Goal: Answer question/provide support: Share knowledge or assist other users

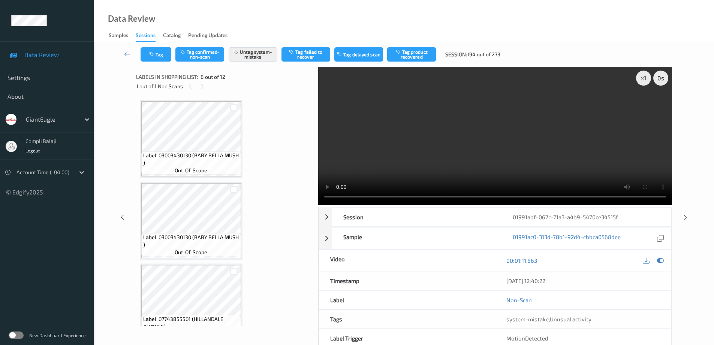
scroll to position [501, 0]
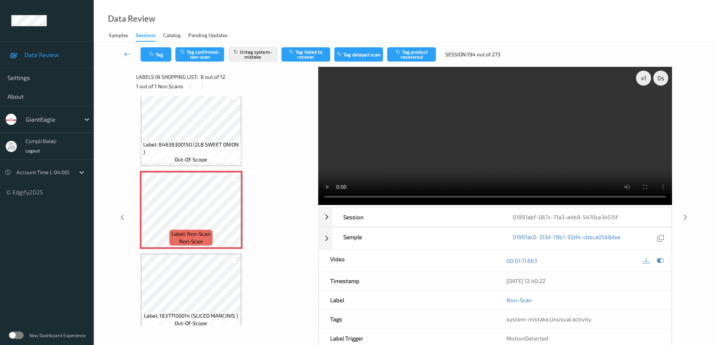
click at [125, 55] on icon at bounding box center [127, 53] width 7 height 7
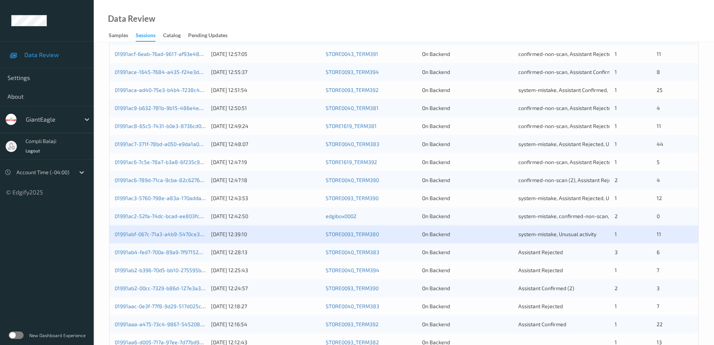
scroll to position [220, 0]
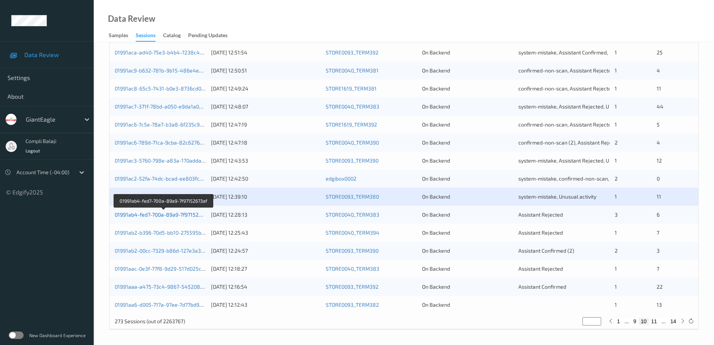
click at [174, 215] on link "01991ab4-fed7-700a-89a9-7f97152673af" at bounding box center [163, 214] width 97 height 6
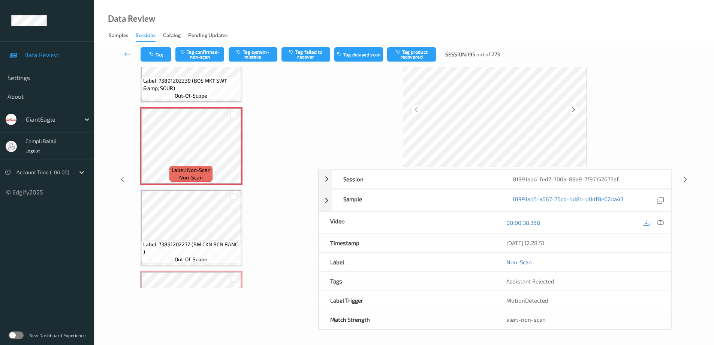
scroll to position [351, 0]
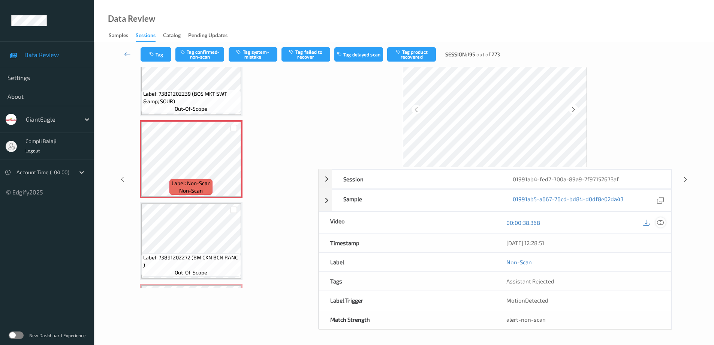
click at [661, 225] on icon at bounding box center [660, 222] width 7 height 7
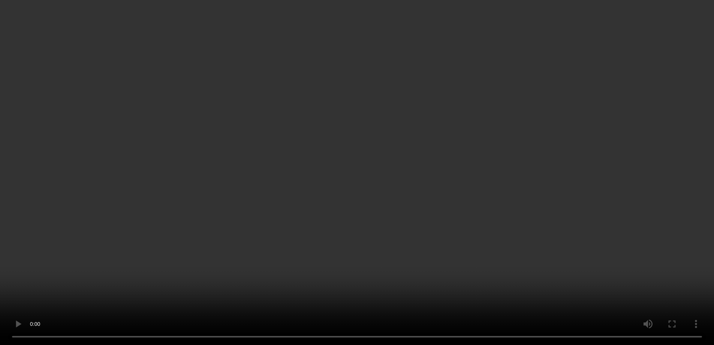
scroll to position [313, 0]
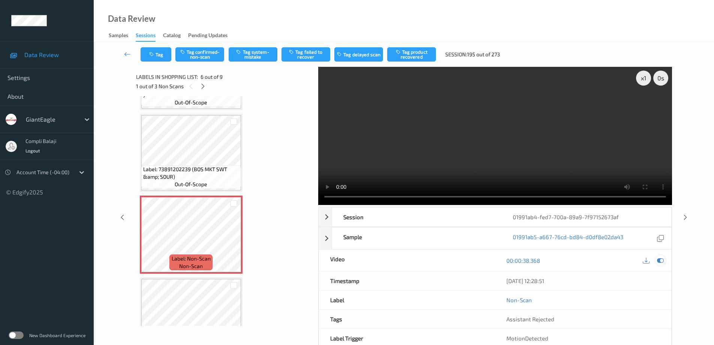
click at [662, 259] on icon at bounding box center [660, 260] width 7 height 7
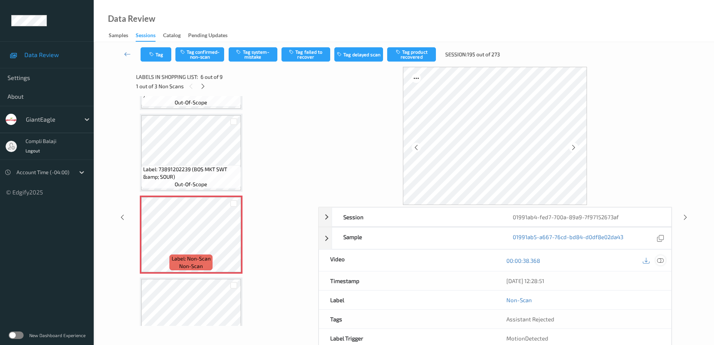
click at [660, 262] on icon at bounding box center [660, 259] width 7 height 7
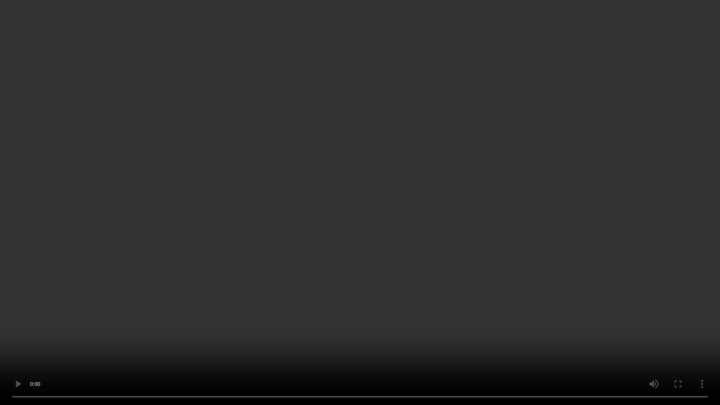
click at [655, 344] on video at bounding box center [360, 202] width 720 height 405
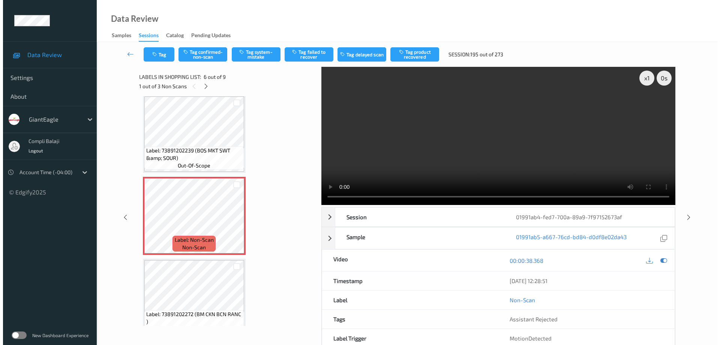
scroll to position [337, 0]
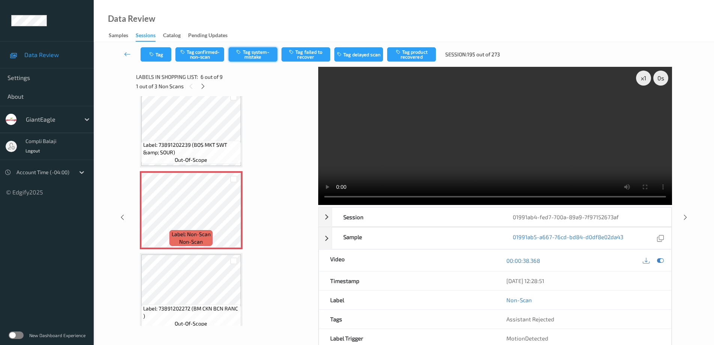
click at [259, 56] on button "Tag system-mistake" at bounding box center [253, 54] width 49 height 14
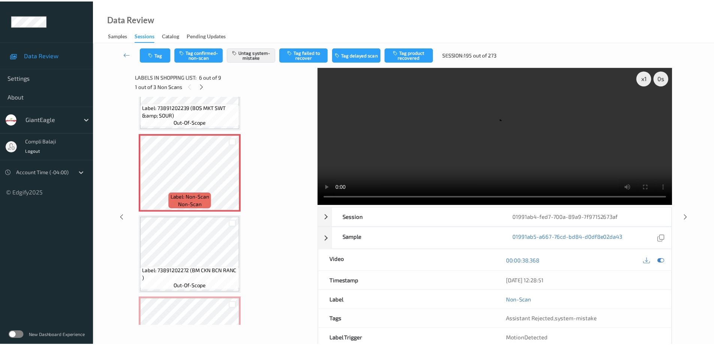
scroll to position [412, 0]
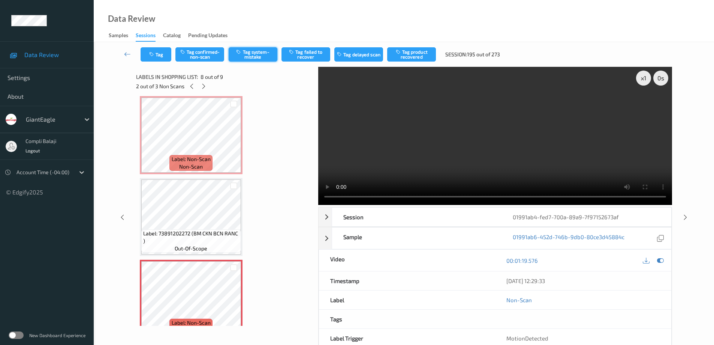
click at [259, 58] on button "Tag system-mistake" at bounding box center [253, 54] width 49 height 14
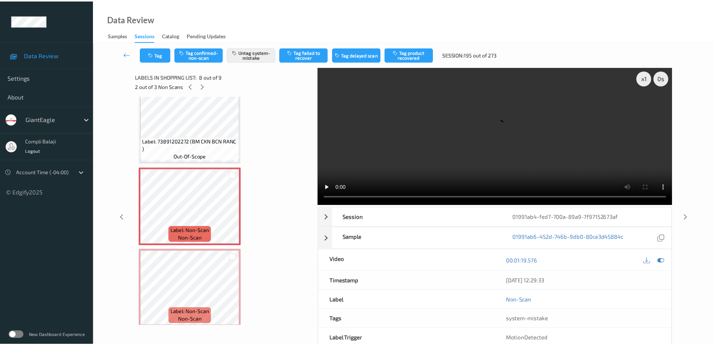
scroll to position [510, 0]
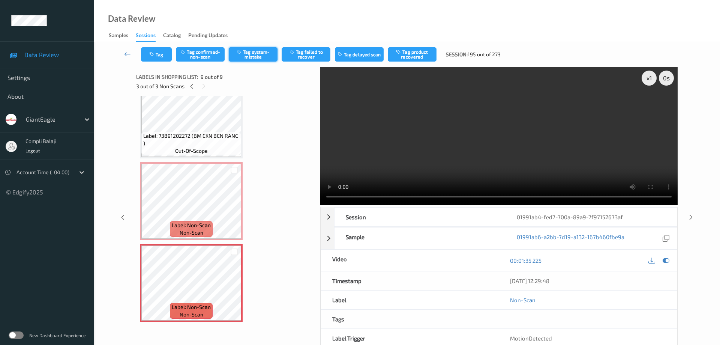
click at [261, 57] on button "Tag system-mistake" at bounding box center [253, 54] width 49 height 14
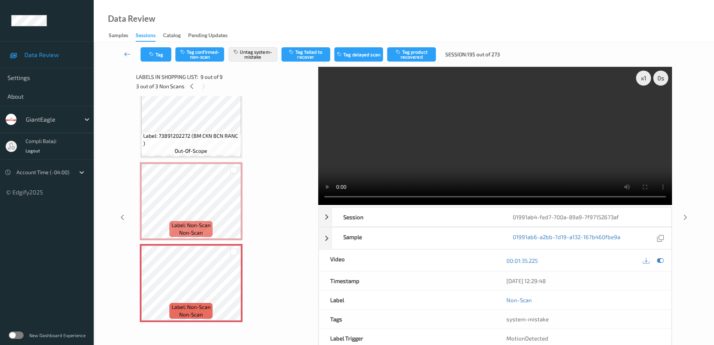
click at [127, 55] on icon at bounding box center [127, 53] width 7 height 7
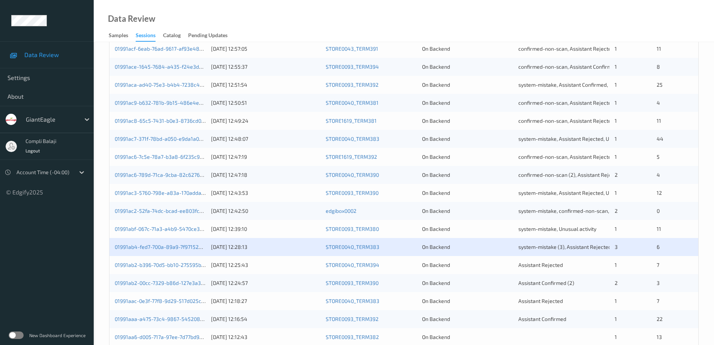
scroll to position [220, 0]
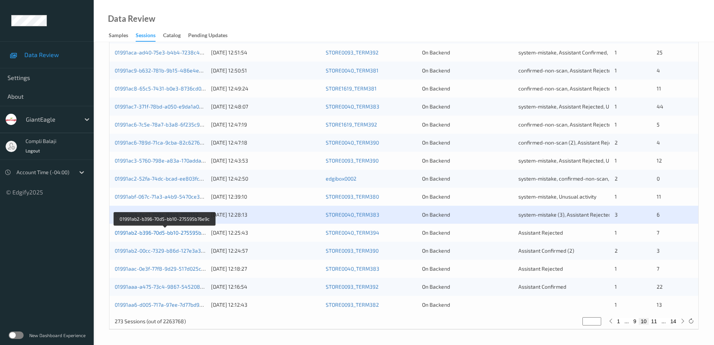
click at [183, 233] on link "01991ab2-b396-70d5-bb10-275595b76e9c" at bounding box center [165, 232] width 101 height 6
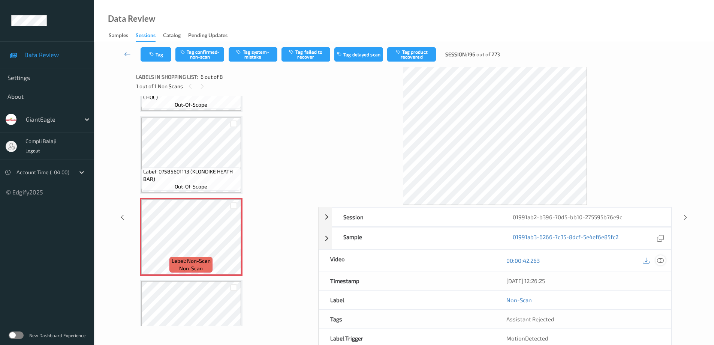
click at [661, 259] on icon at bounding box center [660, 259] width 7 height 7
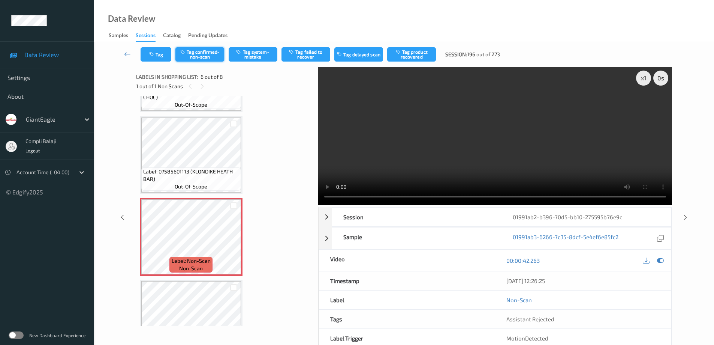
click at [207, 54] on button "Tag confirmed-non-scan" at bounding box center [199, 54] width 49 height 14
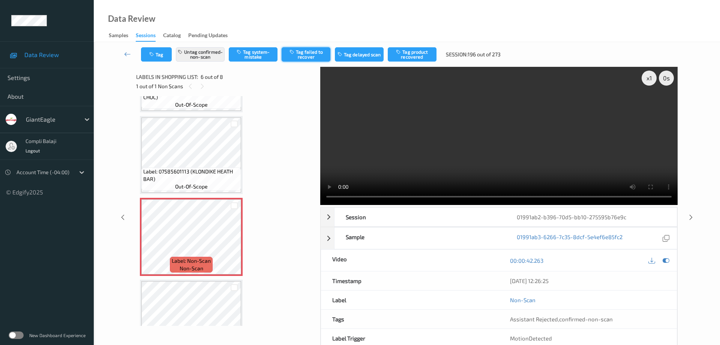
click at [310, 57] on button "Tag failed to recover" at bounding box center [306, 54] width 49 height 14
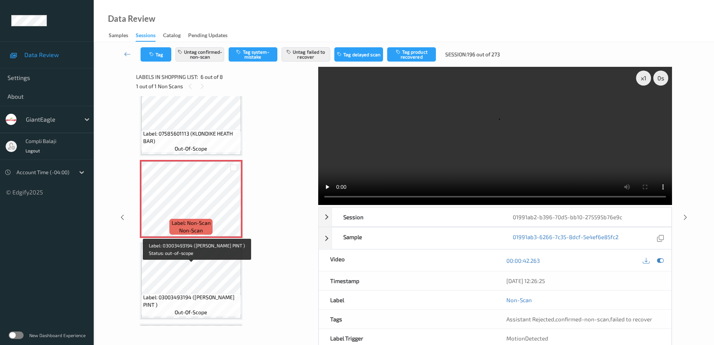
scroll to position [348, 0]
click at [125, 54] on icon at bounding box center [127, 53] width 7 height 7
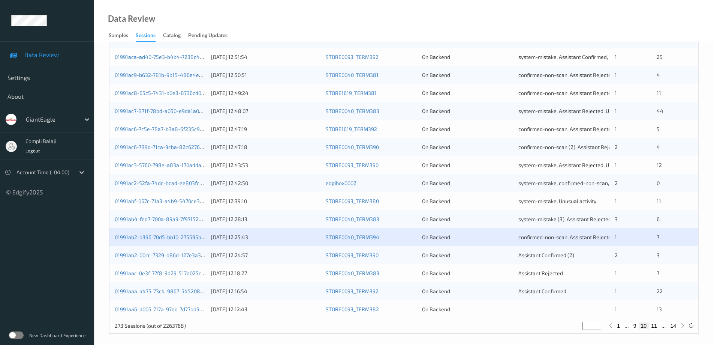
scroll to position [220, 0]
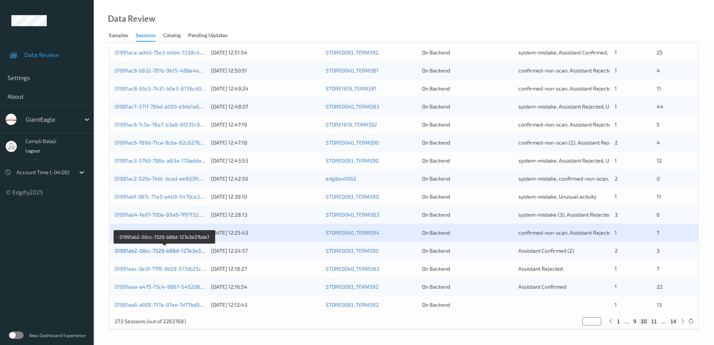
click at [183, 249] on link "01991ab2-00cc-7329-b86d-127e3a37bda7" at bounding box center [165, 250] width 100 height 6
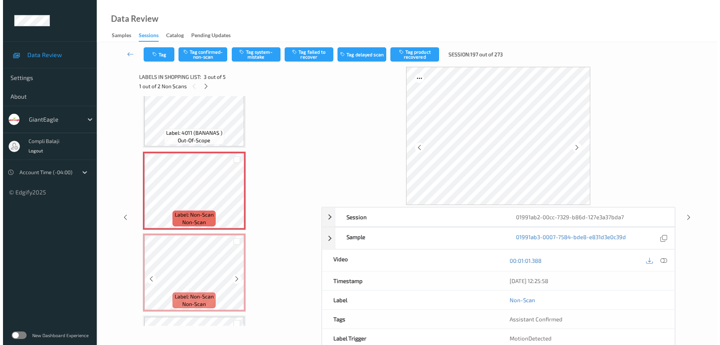
scroll to position [112, 0]
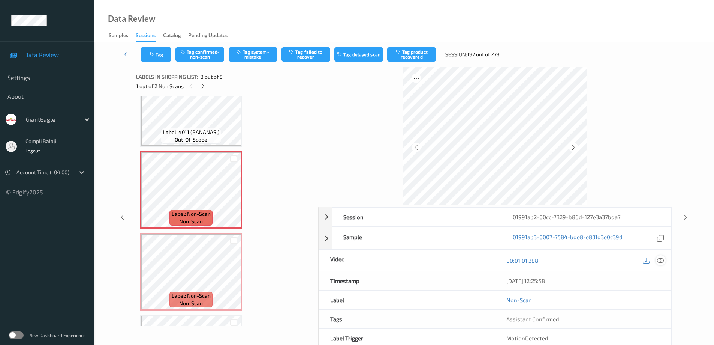
click at [658, 261] on icon at bounding box center [660, 259] width 7 height 7
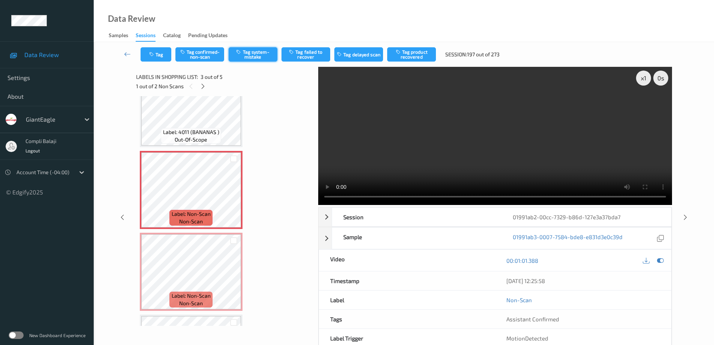
click at [254, 56] on button "Tag system-mistake" at bounding box center [253, 54] width 49 height 14
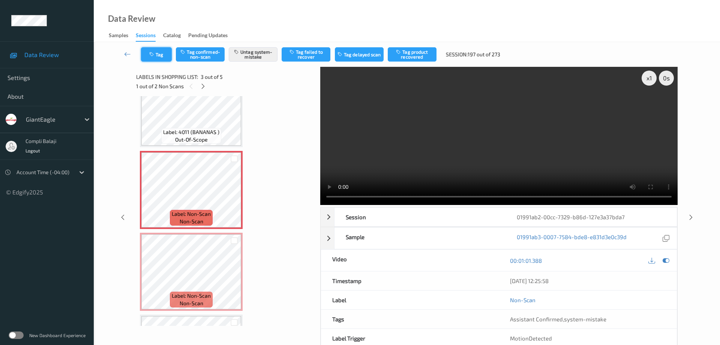
click at [161, 56] on button "Tag" at bounding box center [156, 54] width 31 height 14
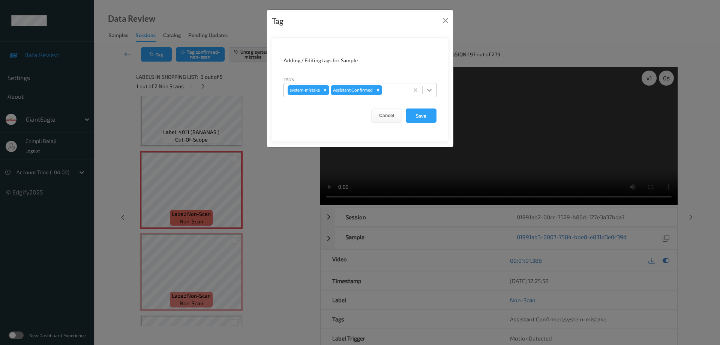
click at [430, 91] on icon at bounding box center [429, 89] width 7 height 7
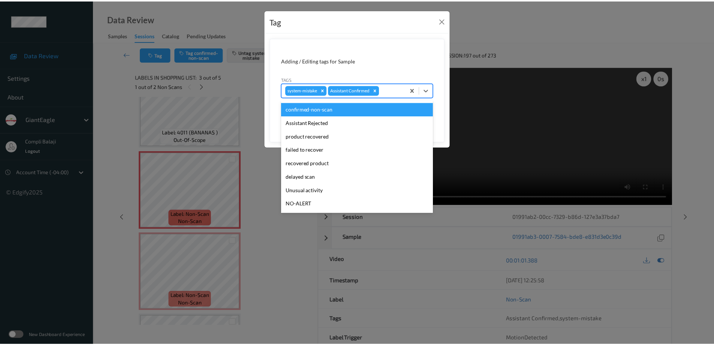
scroll to position [37, 0]
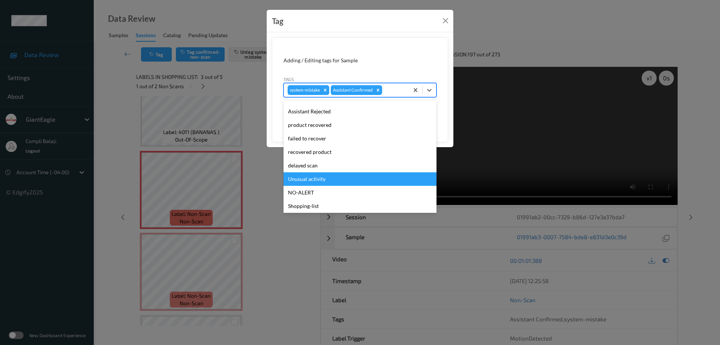
click at [319, 178] on div "Unusual activity" at bounding box center [359, 178] width 153 height 13
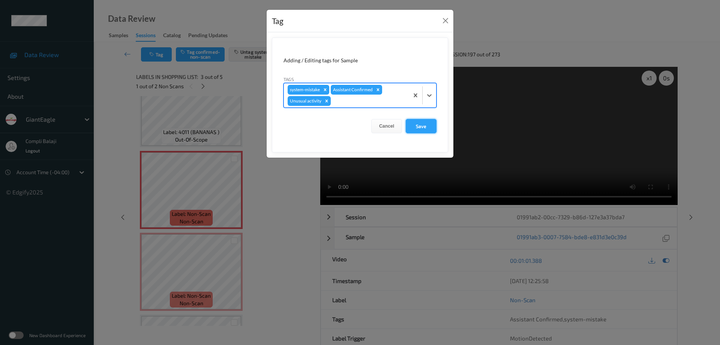
click at [426, 128] on button "Save" at bounding box center [421, 126] width 31 height 14
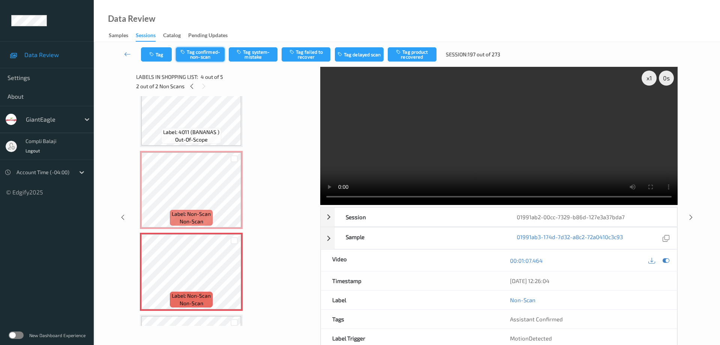
drag, startPoint x: 210, startPoint y: 57, endPoint x: 310, endPoint y: 48, distance: 101.3
click at [210, 57] on button "Tag confirmed-non-scan" at bounding box center [200, 54] width 49 height 14
click at [420, 58] on button "Tag product recovered" at bounding box center [412, 54] width 49 height 14
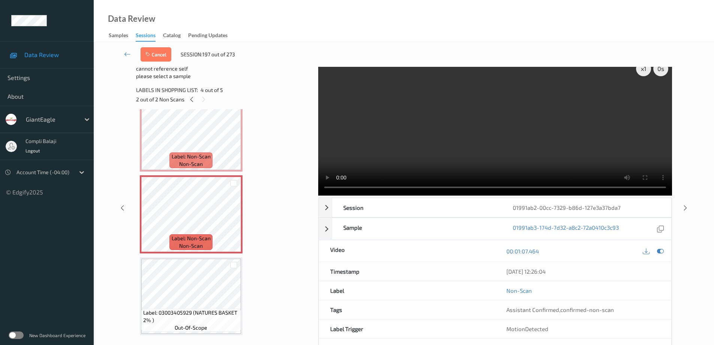
scroll to position [19, 0]
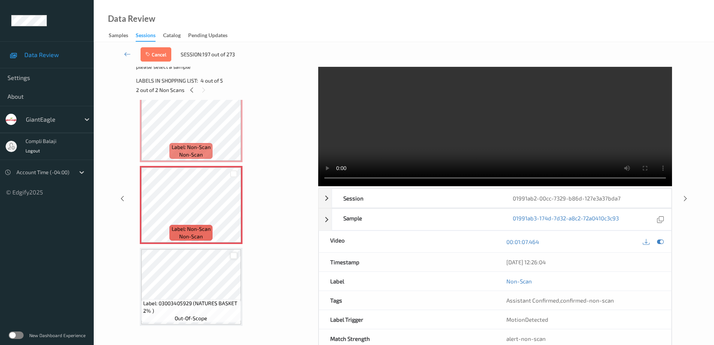
click at [235, 255] on div at bounding box center [233, 255] width 7 height 7
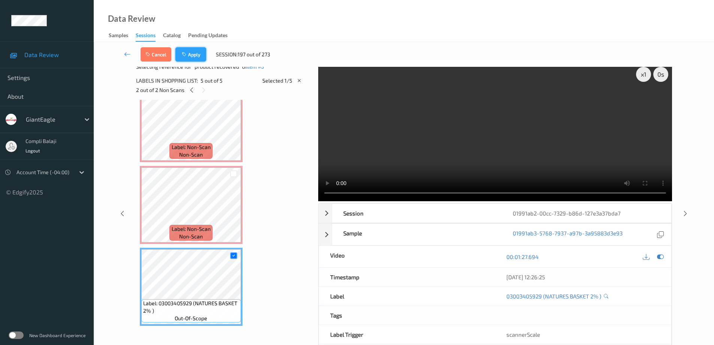
click at [189, 55] on button "Apply" at bounding box center [190, 54] width 31 height 14
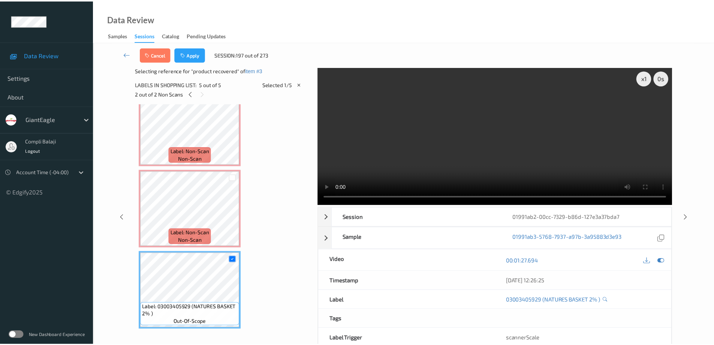
scroll to position [167, 0]
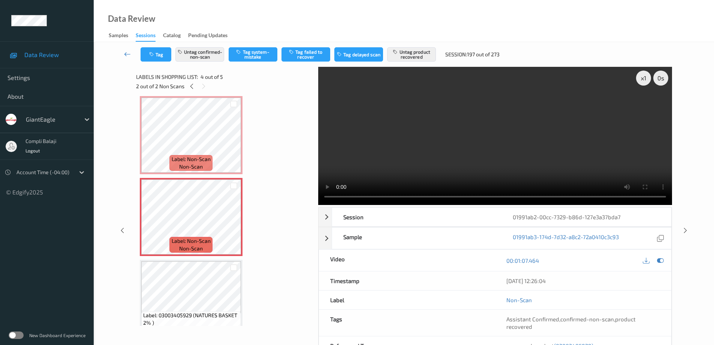
click at [127, 55] on icon at bounding box center [127, 53] width 7 height 7
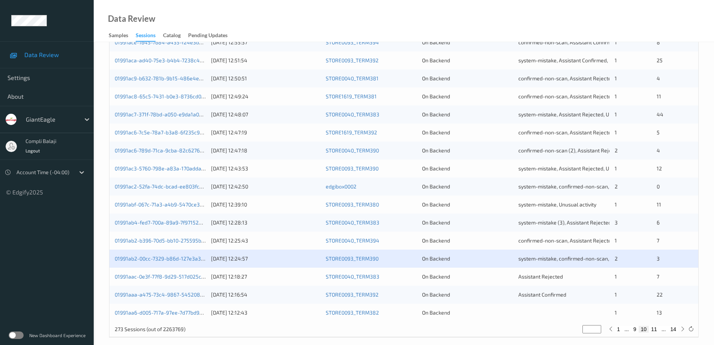
scroll to position [220, 0]
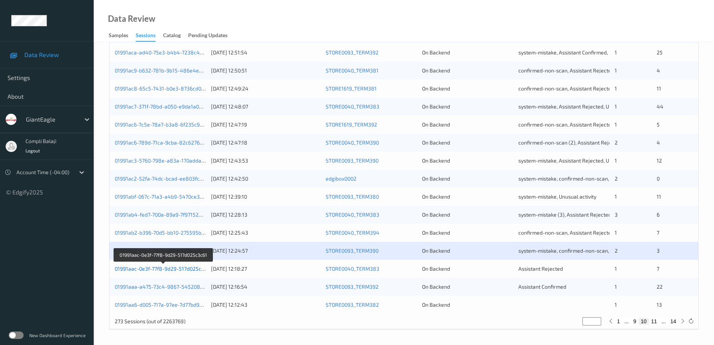
click at [179, 271] on link "01991aac-0e3f-77f8-9d29-517d025c3c61" at bounding box center [163, 268] width 97 height 6
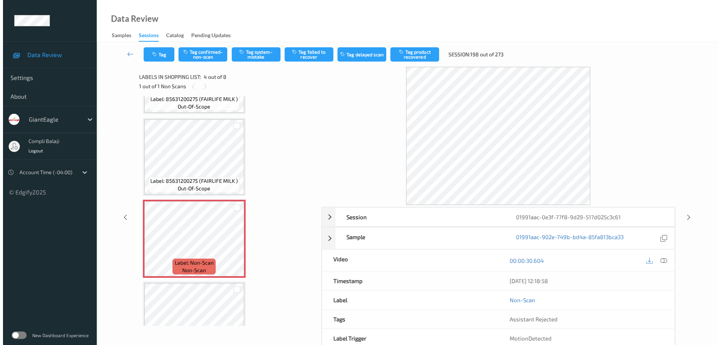
scroll to position [112, 0]
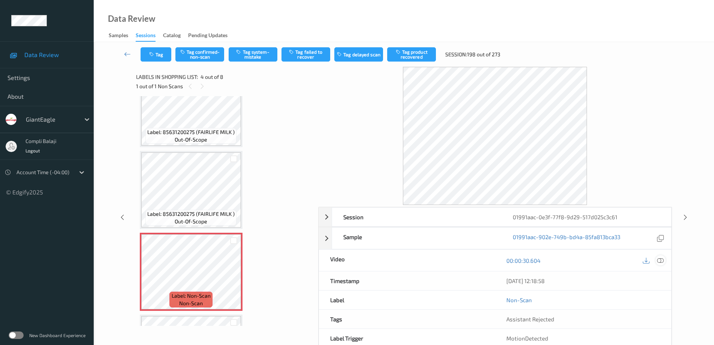
click at [662, 260] on icon at bounding box center [660, 259] width 7 height 7
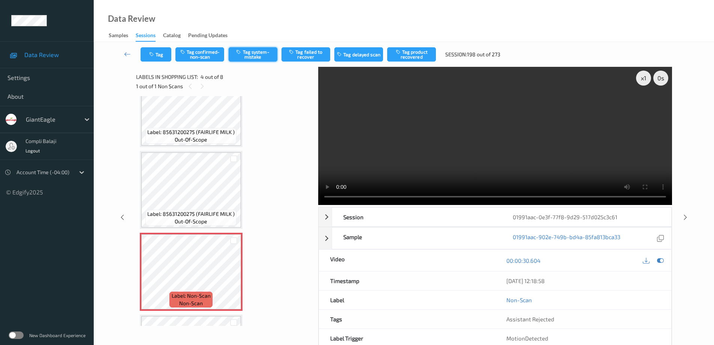
click at [260, 55] on button "Tag system-mistake" at bounding box center [253, 54] width 49 height 14
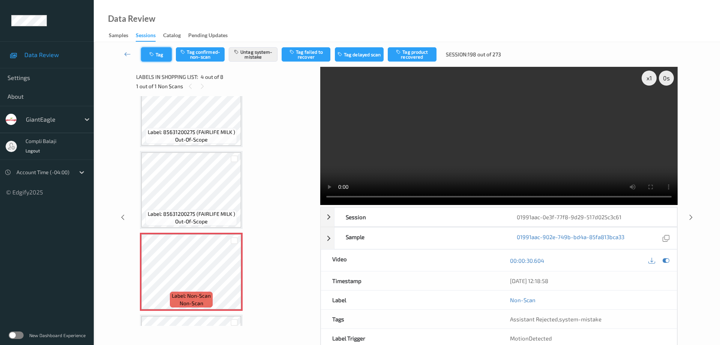
click at [161, 57] on button "Tag" at bounding box center [156, 54] width 31 height 14
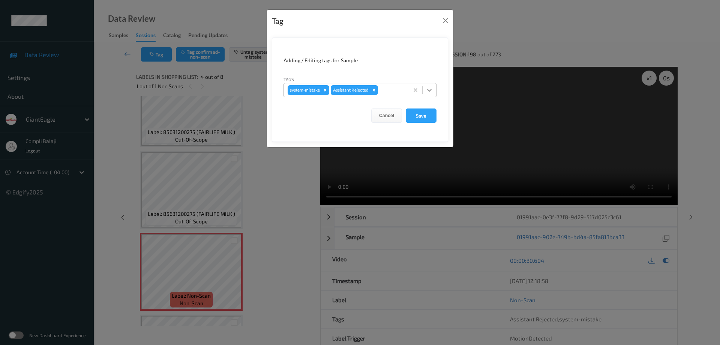
click at [430, 91] on icon at bounding box center [429, 90] width 4 height 3
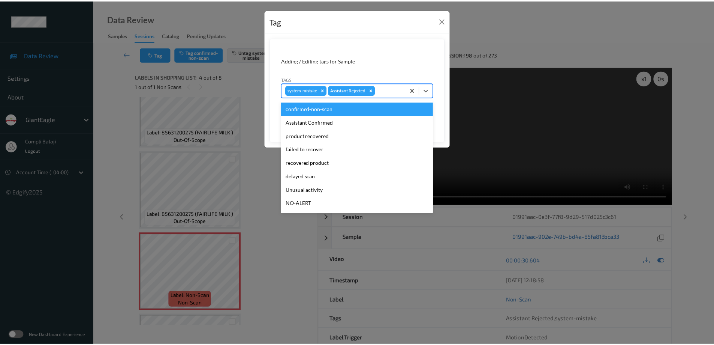
scroll to position [37, 0]
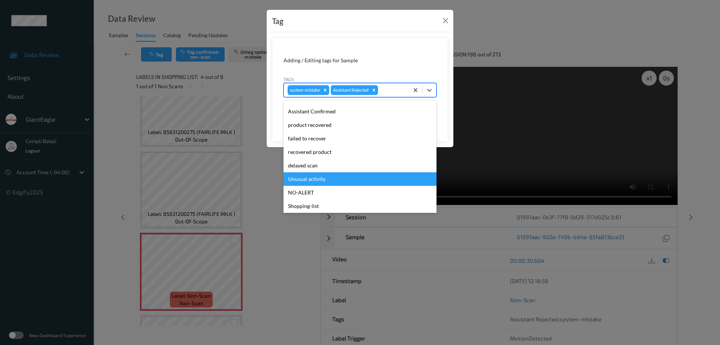
click at [316, 181] on div "Unusual activity" at bounding box center [359, 178] width 153 height 13
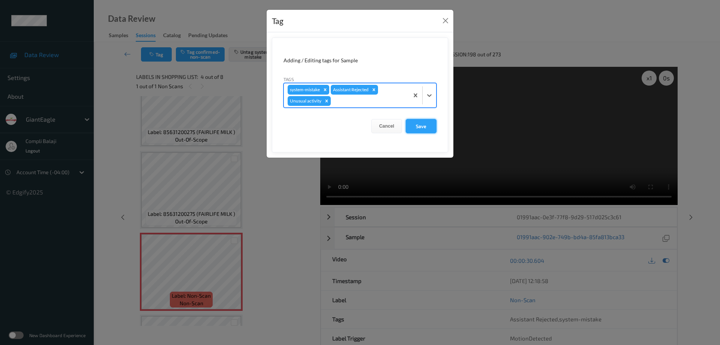
click at [418, 127] on button "Save" at bounding box center [421, 126] width 31 height 14
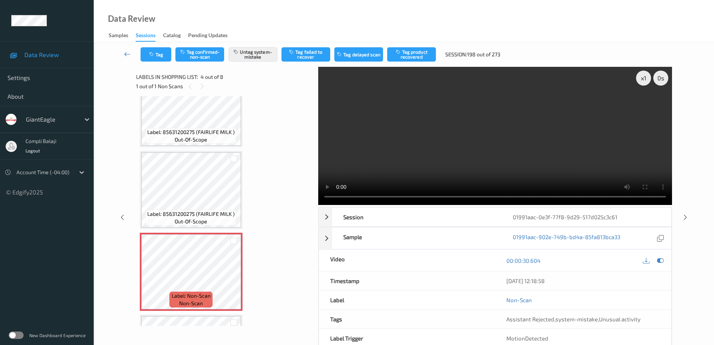
click at [129, 56] on icon at bounding box center [127, 53] width 7 height 7
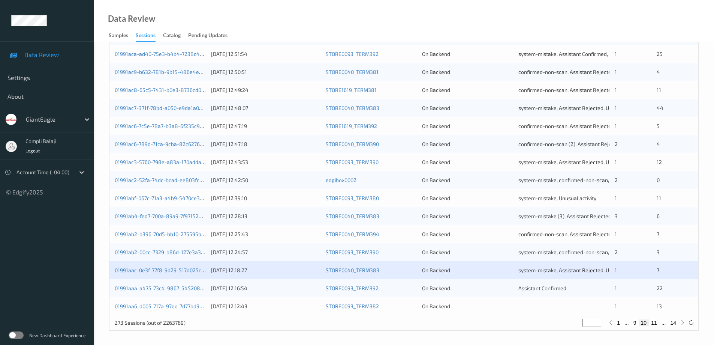
scroll to position [220, 0]
click at [189, 287] on link "01991aaa-a475-73c4-9867-5452082d7533" at bounding box center [166, 286] width 103 height 6
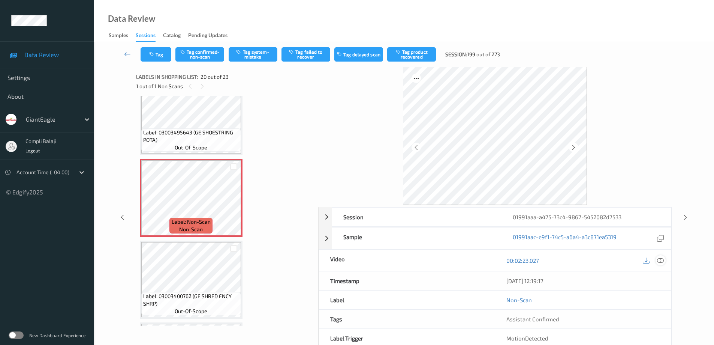
drag, startPoint x: 663, startPoint y: 261, endPoint x: 649, endPoint y: 255, distance: 15.6
click at [663, 261] on icon at bounding box center [660, 259] width 7 height 7
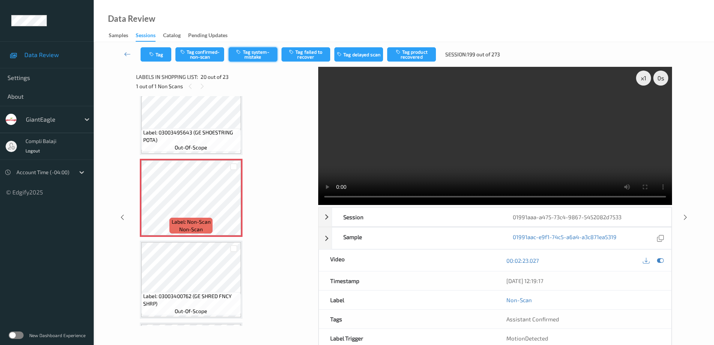
click at [250, 54] on button "Tag system-mistake" at bounding box center [253, 54] width 49 height 14
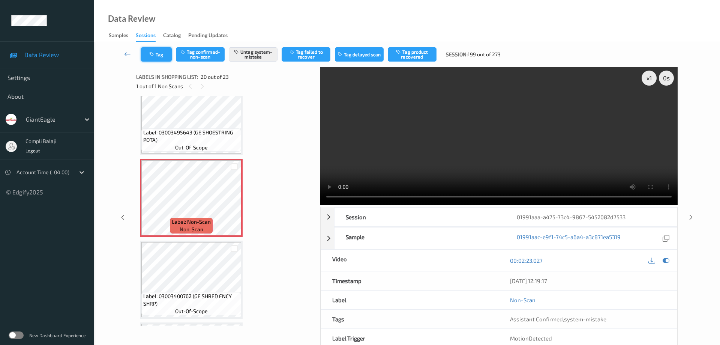
click at [162, 57] on button "Tag" at bounding box center [156, 54] width 31 height 14
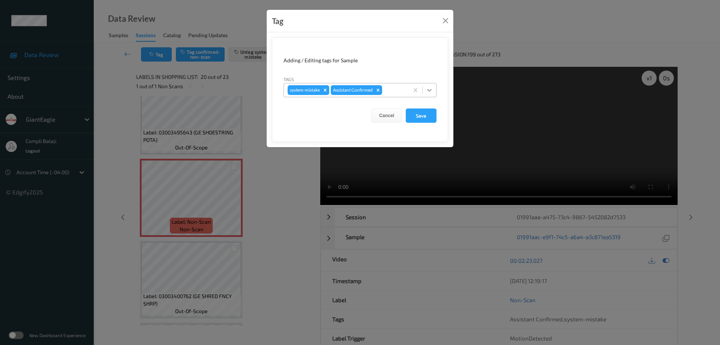
click at [430, 92] on icon at bounding box center [429, 89] width 7 height 7
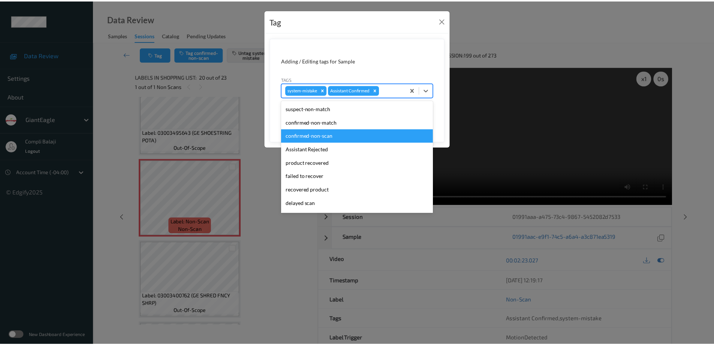
scroll to position [66, 0]
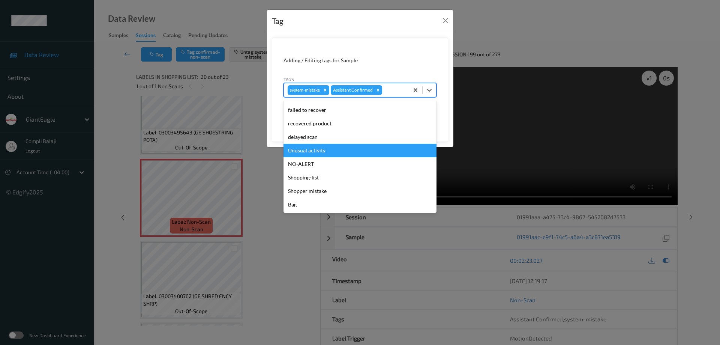
click at [330, 154] on div "Unusual activity" at bounding box center [359, 150] width 153 height 13
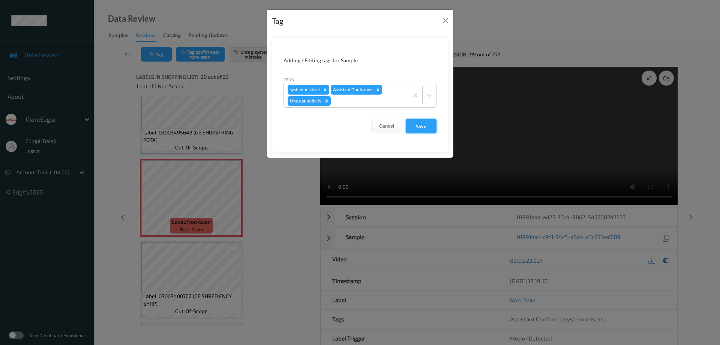
click at [420, 130] on button "Save" at bounding box center [421, 126] width 31 height 14
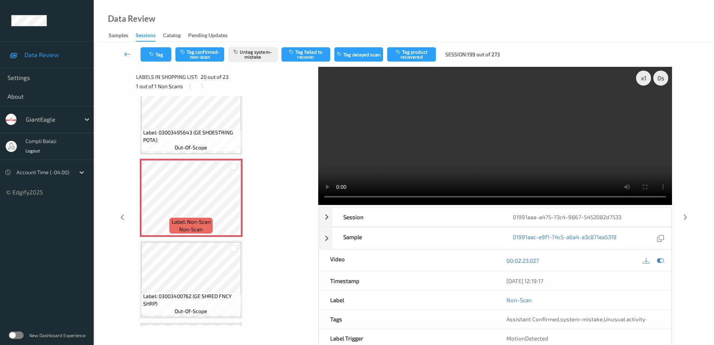
click at [127, 56] on icon at bounding box center [127, 53] width 7 height 7
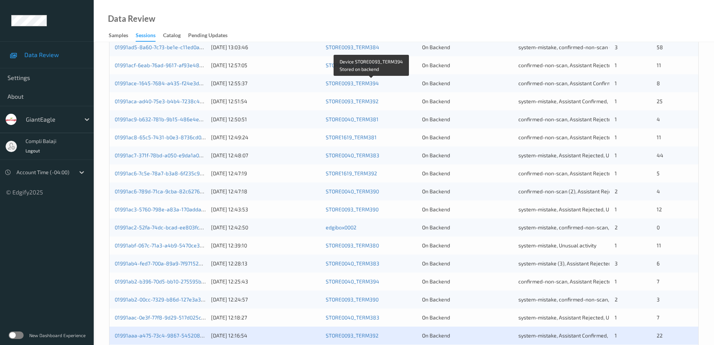
scroll to position [220, 0]
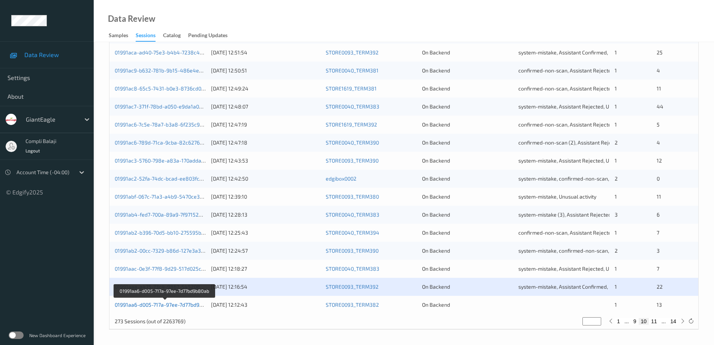
click at [190, 306] on link "01991aa6-d005-717a-97ee-7d77bd9b80ab" at bounding box center [165, 304] width 100 height 6
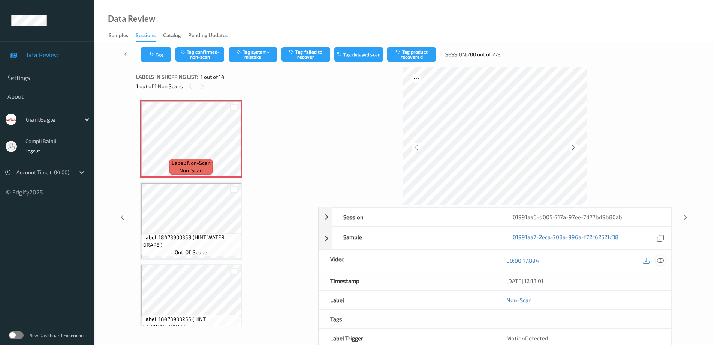
click at [661, 260] on icon at bounding box center [660, 259] width 7 height 7
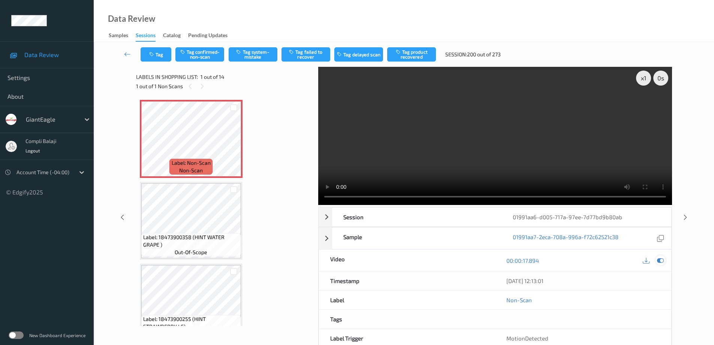
click at [661, 259] on icon at bounding box center [660, 260] width 7 height 7
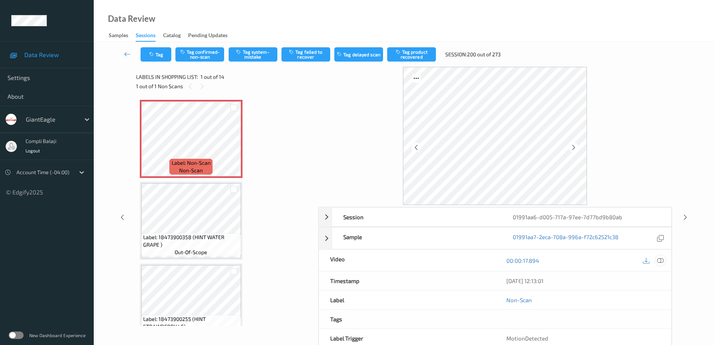
click at [661, 261] on icon at bounding box center [660, 259] width 7 height 7
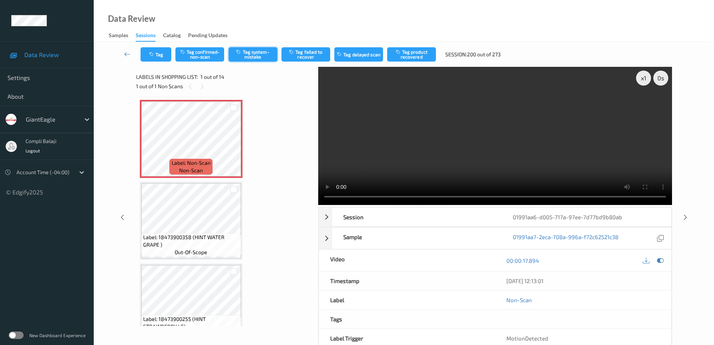
click at [254, 58] on button "Tag system-mistake" at bounding box center [253, 54] width 49 height 14
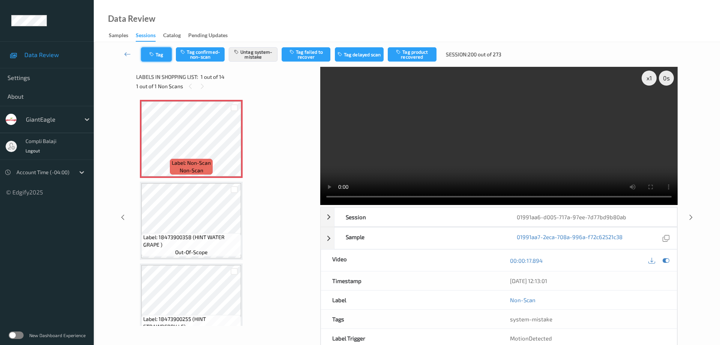
click at [159, 54] on button "Tag" at bounding box center [156, 54] width 31 height 14
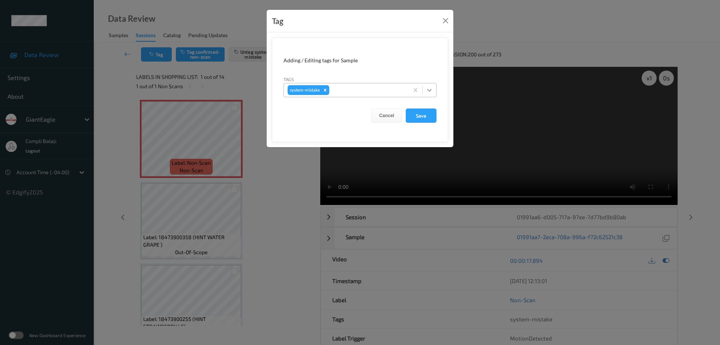
click at [429, 91] on icon at bounding box center [429, 89] width 7 height 7
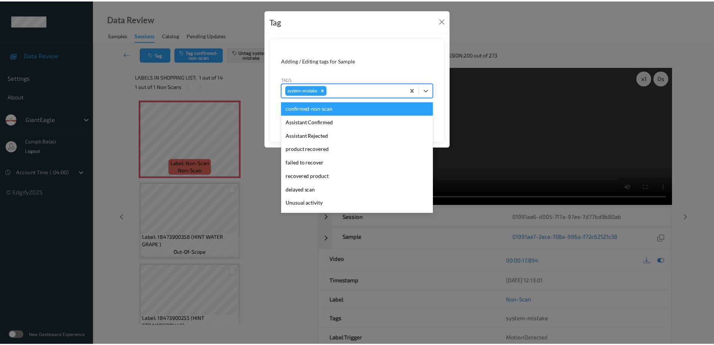
scroll to position [37, 0]
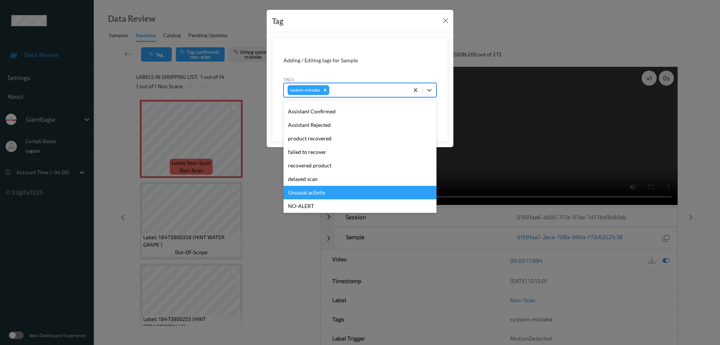
click at [318, 194] on div "Unusual activity" at bounding box center [359, 192] width 153 height 13
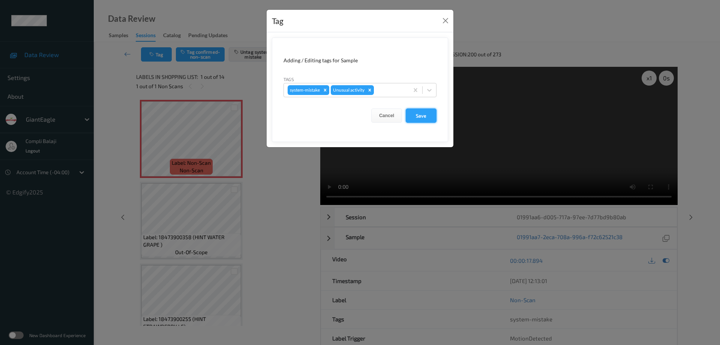
click at [422, 117] on button "Save" at bounding box center [421, 115] width 31 height 14
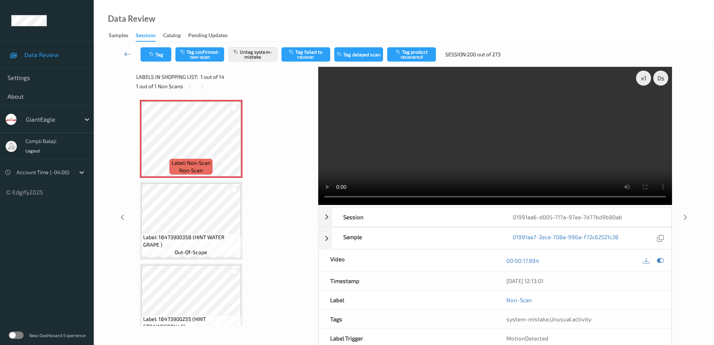
click at [126, 55] on icon at bounding box center [127, 53] width 7 height 7
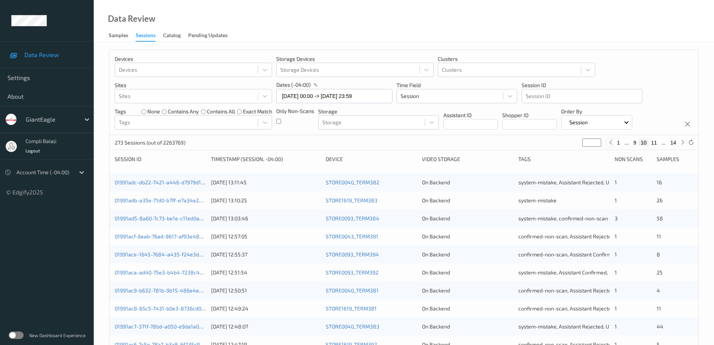
click at [611, 144] on icon at bounding box center [611, 142] width 6 height 6
type input "*"
click at [611, 144] on icon at bounding box center [614, 142] width 6 height 6
type input "*"
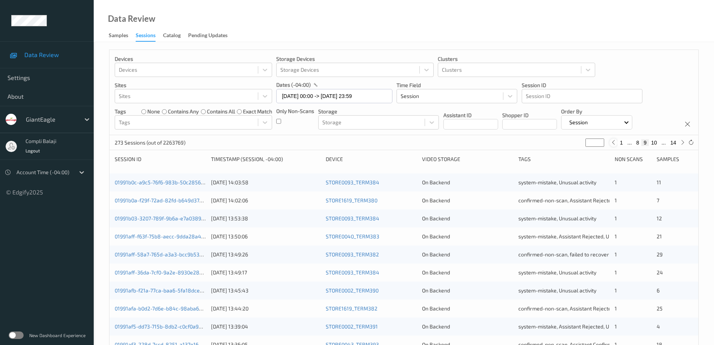
type input "*"
click at [611, 144] on div "273 Sessions (out of 2263769) * 1 ... 7 8 9 ... 14" at bounding box center [403, 142] width 589 height 15
click at [616, 142] on icon at bounding box center [617, 142] width 6 height 6
type input "*"
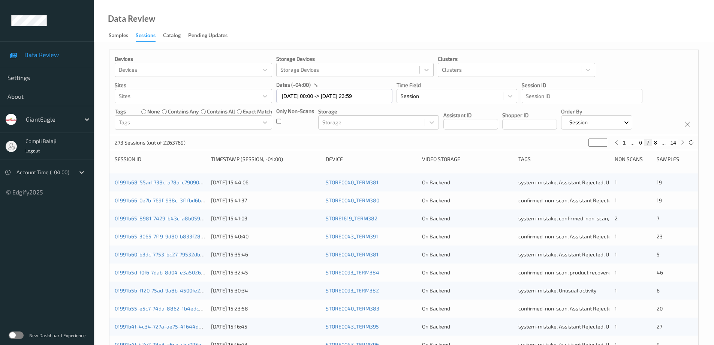
click at [642, 144] on button "6" at bounding box center [640, 142] width 7 height 7
type input "*"
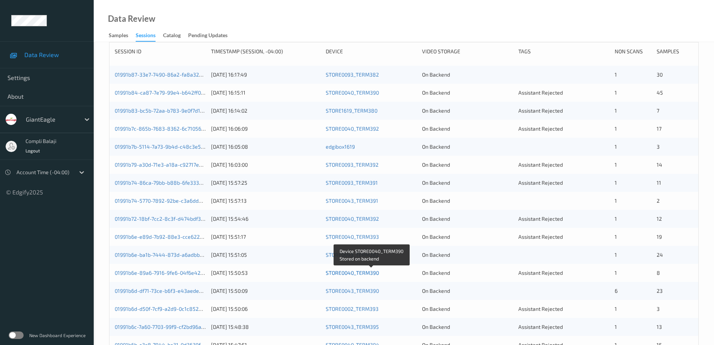
scroll to position [107, 0]
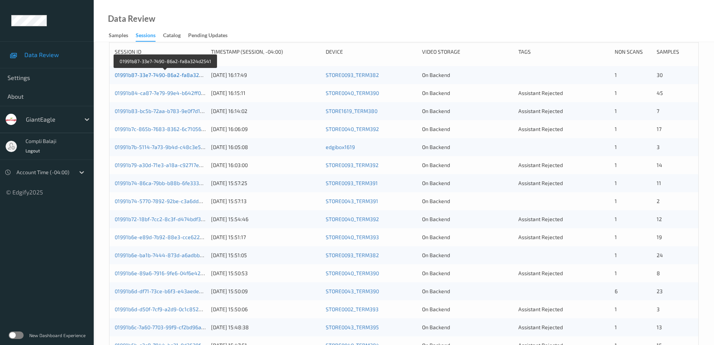
click at [151, 77] on link "01991b87-33e7-7490-86a2-fa8a324d2541" at bounding box center [166, 75] width 102 height 6
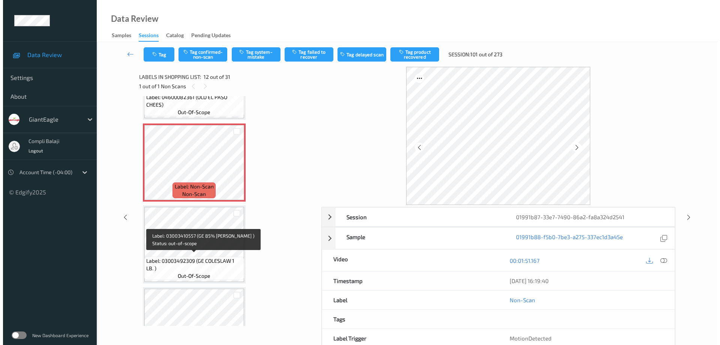
scroll to position [862, 0]
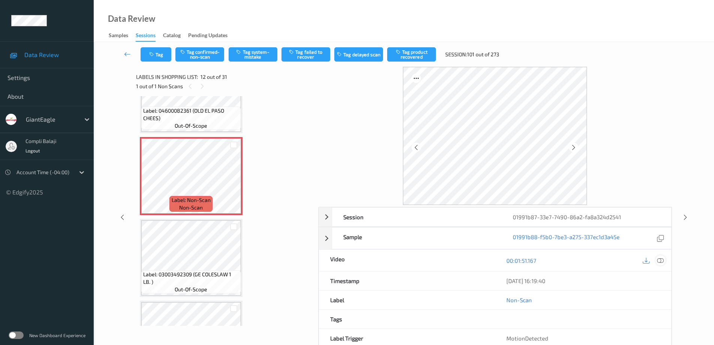
click at [659, 261] on icon at bounding box center [660, 259] width 7 height 7
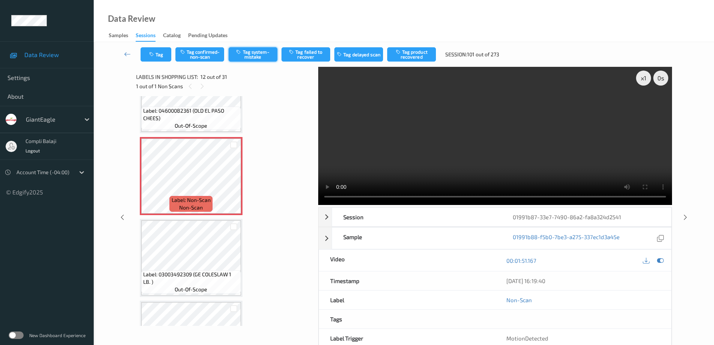
click at [254, 54] on button "Tag system-mistake" at bounding box center [253, 54] width 49 height 14
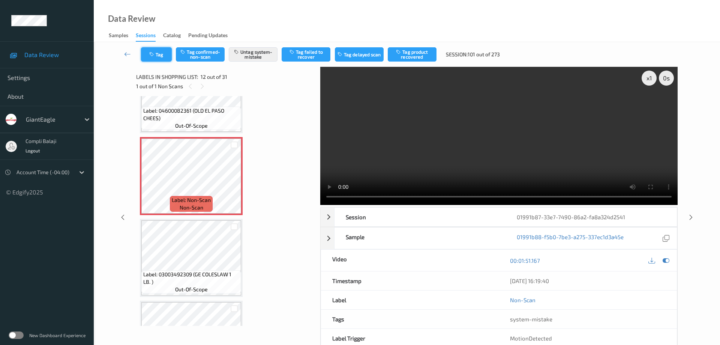
click at [161, 57] on button "Tag" at bounding box center [156, 54] width 31 height 14
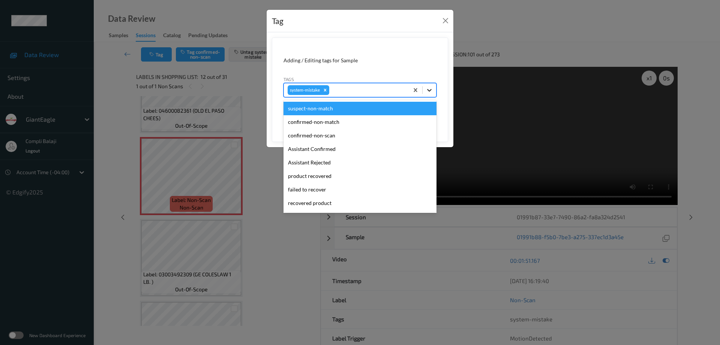
click at [430, 89] on icon at bounding box center [429, 89] width 7 height 7
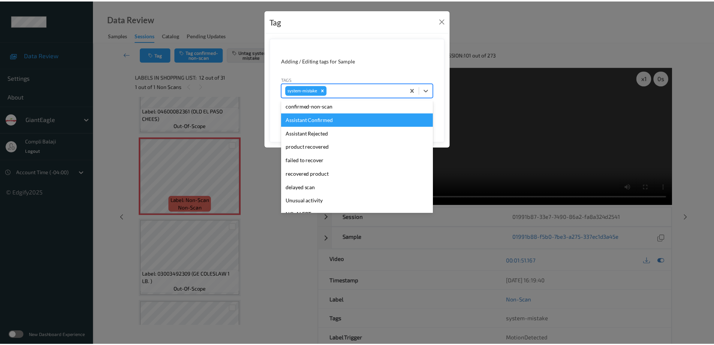
scroll to position [75, 0]
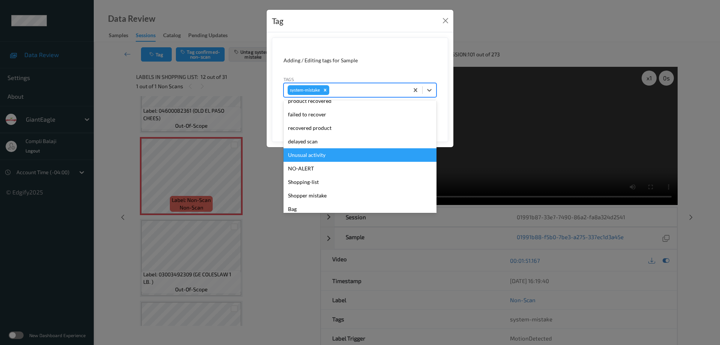
click at [329, 159] on div "Unusual activity" at bounding box center [359, 154] width 153 height 13
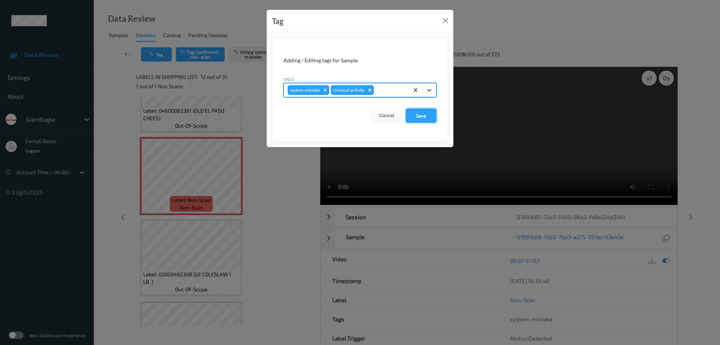
click at [426, 117] on button "Save" at bounding box center [421, 115] width 31 height 14
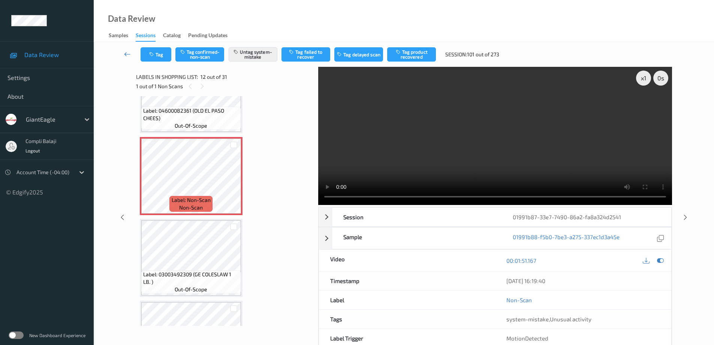
click at [125, 52] on icon at bounding box center [127, 53] width 7 height 7
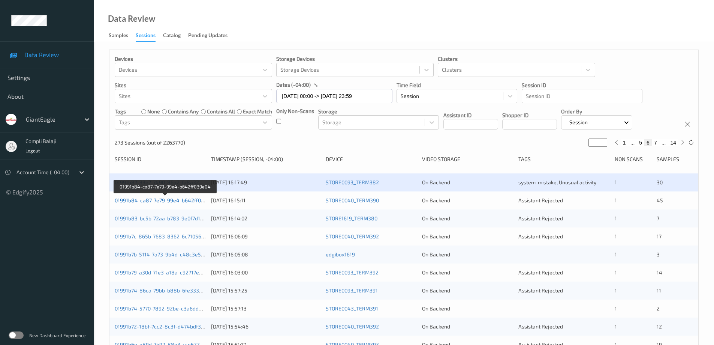
click at [176, 202] on link "01991b84-ca87-7e79-99e4-b642ff039e04" at bounding box center [166, 200] width 102 height 6
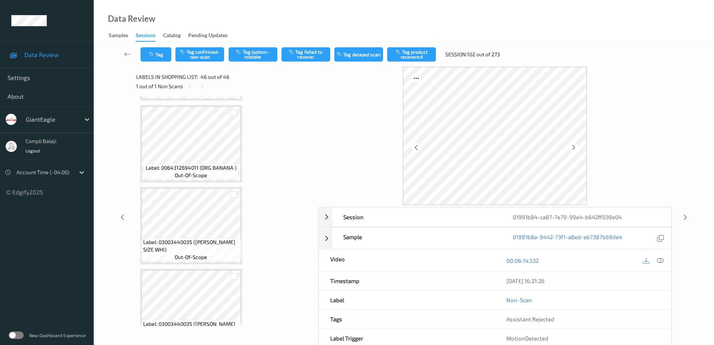
scroll to position [3421, 0]
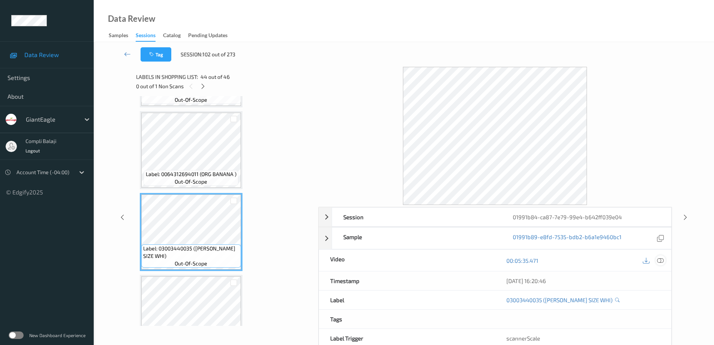
click at [661, 260] on icon at bounding box center [660, 259] width 7 height 7
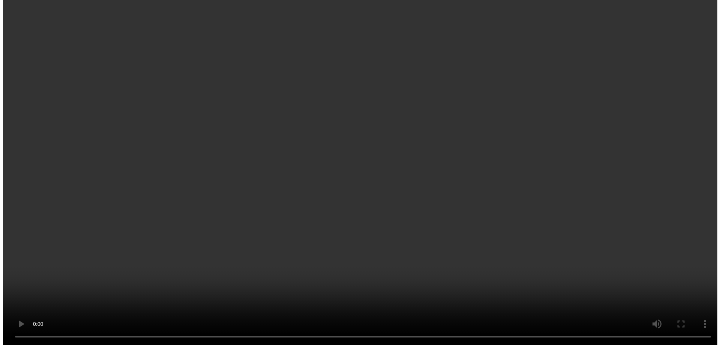
scroll to position [3534, 0]
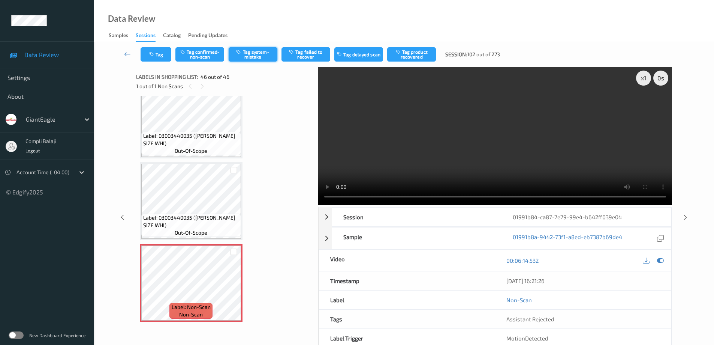
click at [256, 56] on button "Tag system-mistake" at bounding box center [253, 54] width 49 height 14
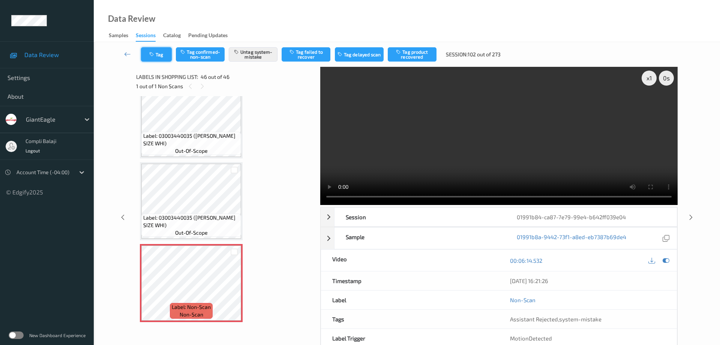
click at [162, 57] on button "Tag" at bounding box center [156, 54] width 31 height 14
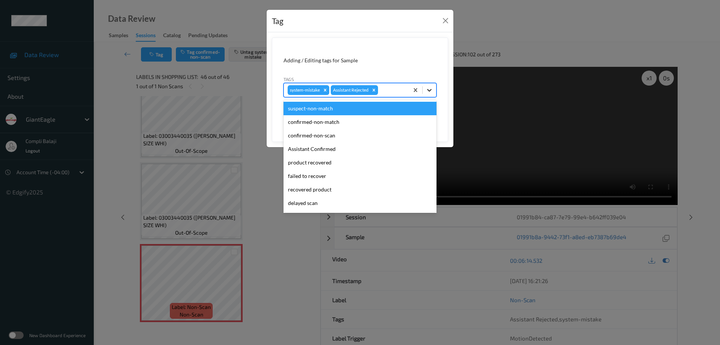
click at [433, 90] on div at bounding box center [429, 89] width 13 height 13
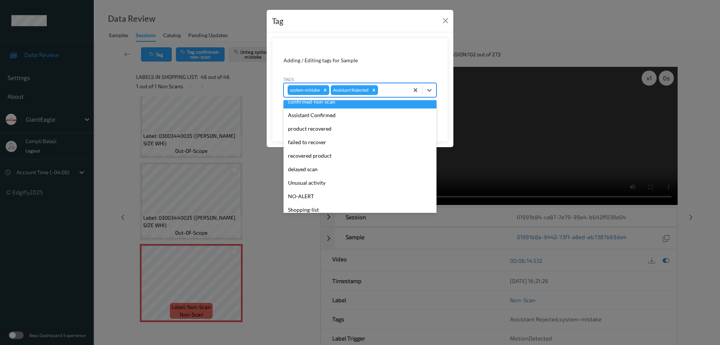
scroll to position [66, 0]
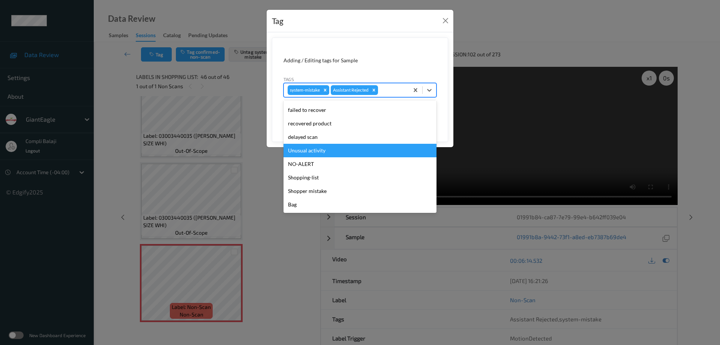
click at [331, 153] on div "Unusual activity" at bounding box center [359, 150] width 153 height 13
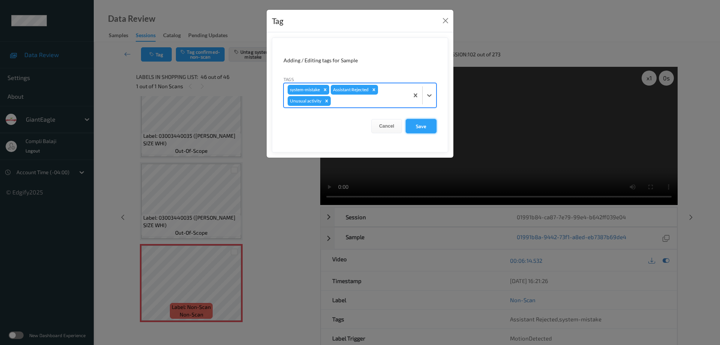
click at [417, 129] on button "Save" at bounding box center [421, 126] width 31 height 14
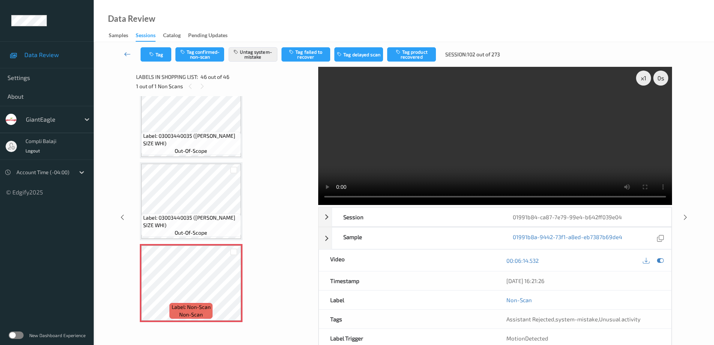
click at [127, 54] on icon at bounding box center [127, 53] width 7 height 7
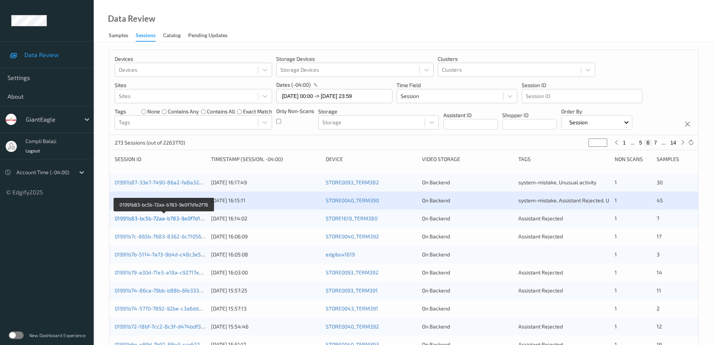
click at [167, 218] on link "01991b83-bc5b-72aa-b783-9e0f7d1e2f76" at bounding box center [164, 218] width 99 height 6
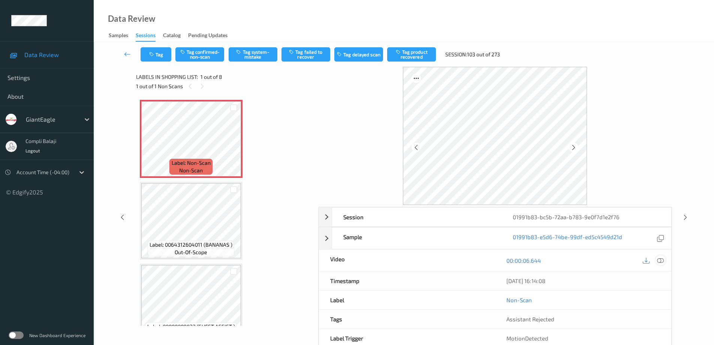
click at [662, 261] on icon at bounding box center [660, 259] width 7 height 7
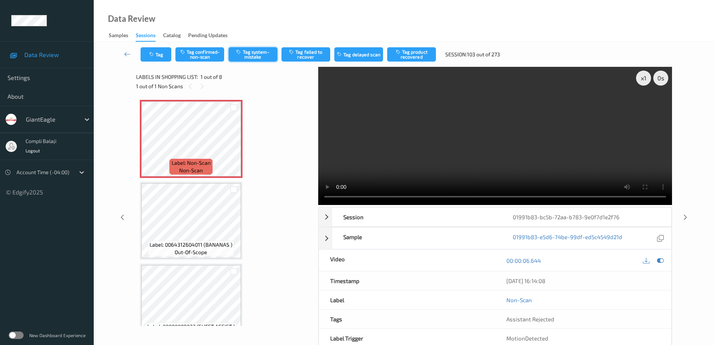
click at [260, 55] on button "Tag system-mistake" at bounding box center [253, 54] width 49 height 14
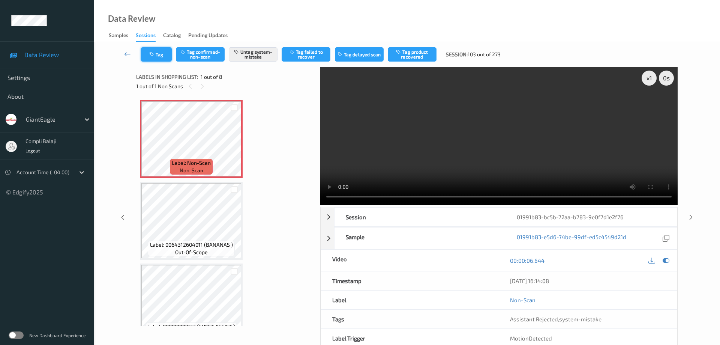
click at [159, 53] on button "Tag" at bounding box center [156, 54] width 31 height 14
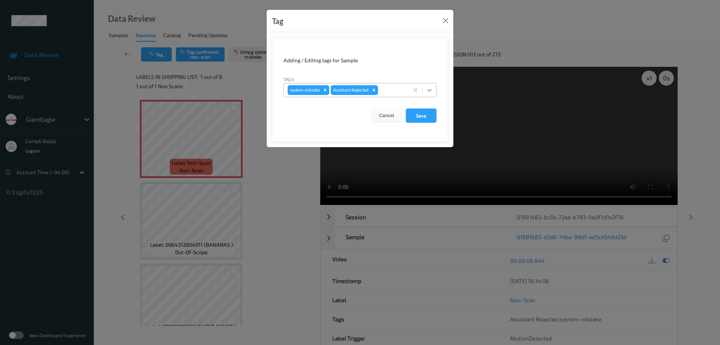
click at [428, 92] on icon at bounding box center [429, 89] width 7 height 7
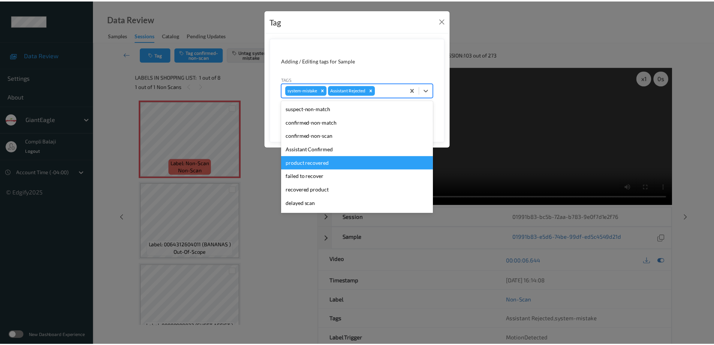
scroll to position [66, 0]
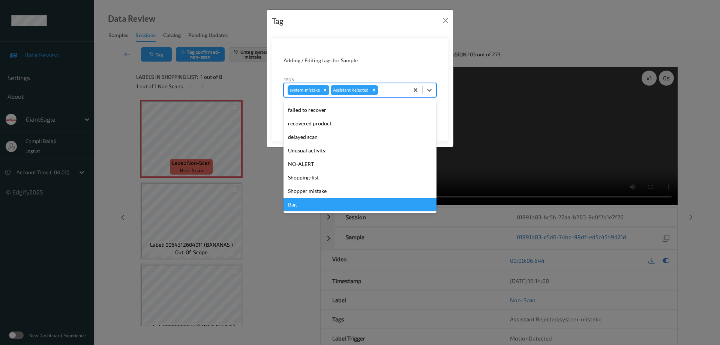
click at [294, 206] on div "Bag" at bounding box center [359, 204] width 153 height 13
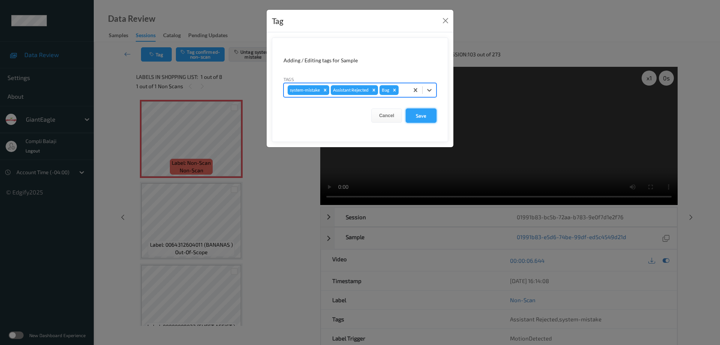
click at [424, 117] on button "Save" at bounding box center [421, 115] width 31 height 14
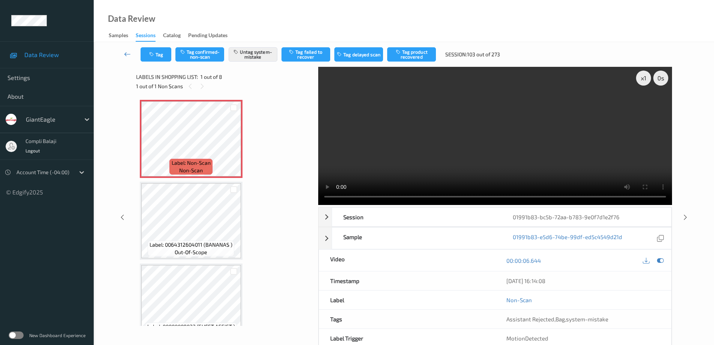
click at [127, 56] on icon at bounding box center [127, 53] width 7 height 7
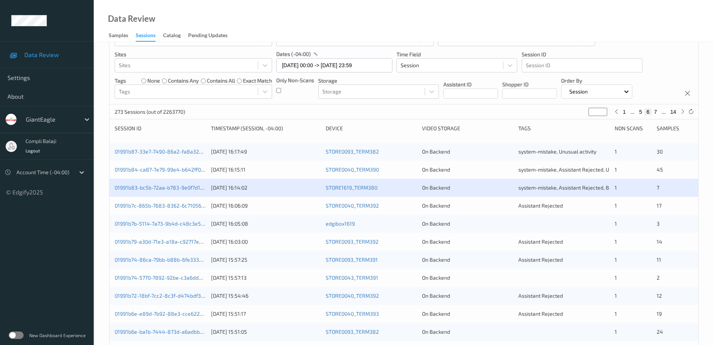
scroll to position [37, 0]
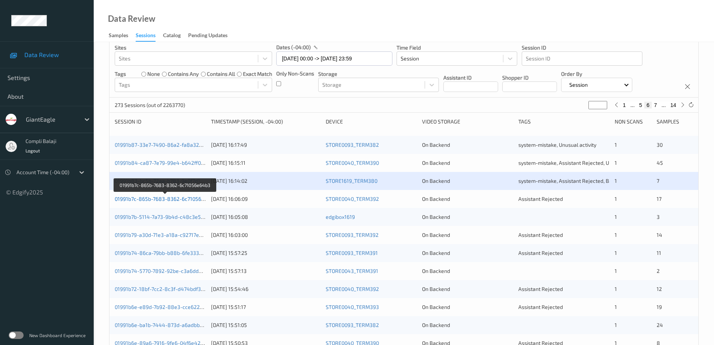
click at [165, 201] on link "01991b7c-865b-7683-8362-6c71056e64b3" at bounding box center [166, 198] width 102 height 6
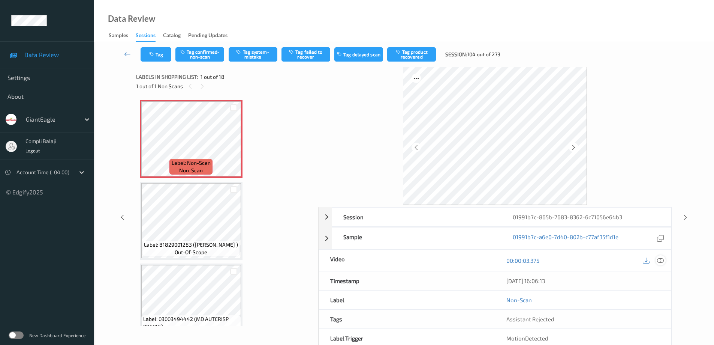
click at [664, 260] on icon at bounding box center [660, 259] width 7 height 7
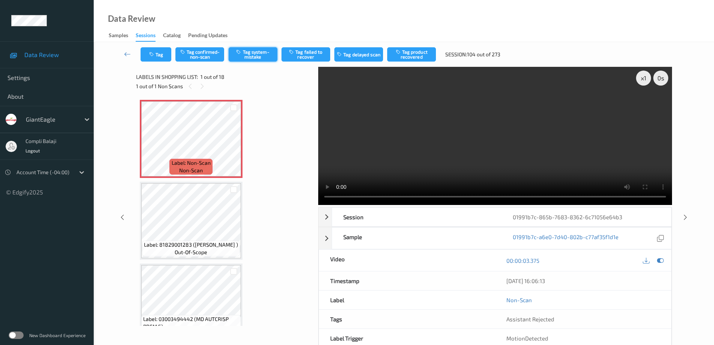
click at [258, 58] on button "Tag system-mistake" at bounding box center [253, 54] width 49 height 14
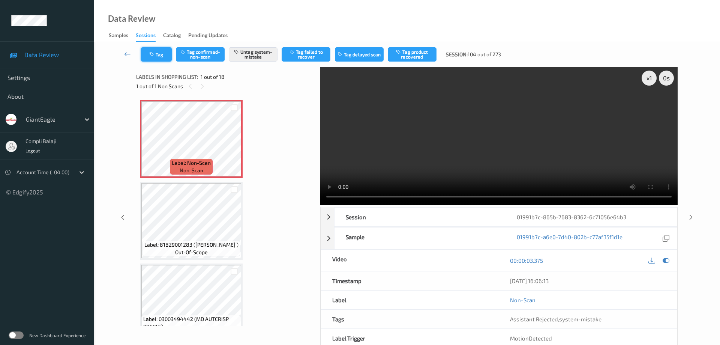
click at [159, 56] on button "Tag" at bounding box center [156, 54] width 31 height 14
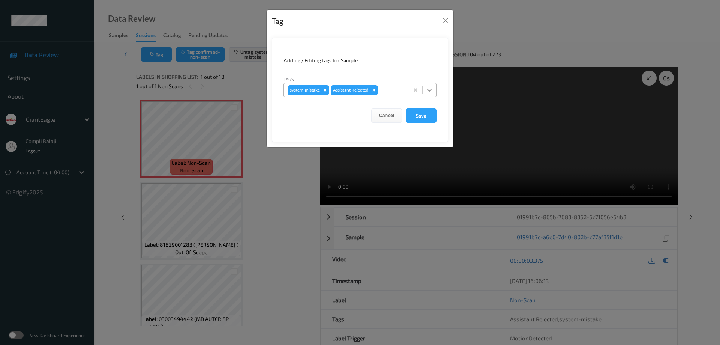
click at [430, 89] on icon at bounding box center [429, 89] width 7 height 7
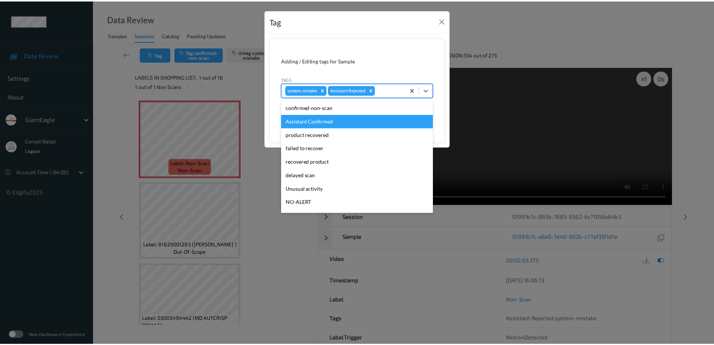
scroll to position [66, 0]
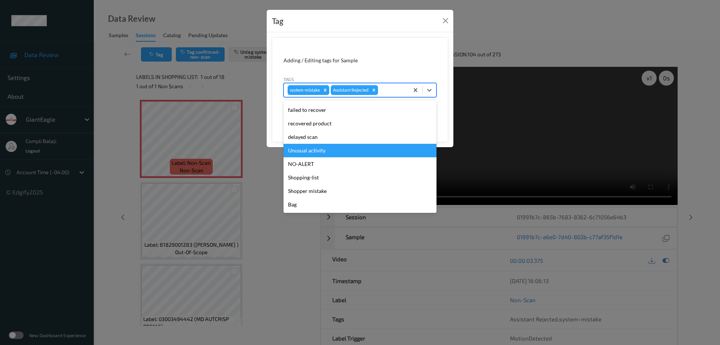
click at [322, 150] on div "Unusual activity" at bounding box center [359, 150] width 153 height 13
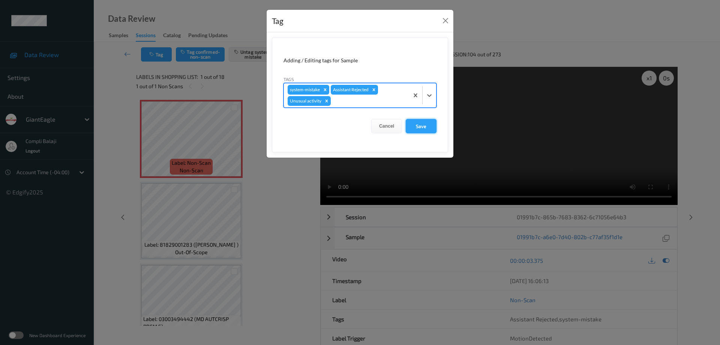
click at [423, 125] on button "Save" at bounding box center [421, 126] width 31 height 14
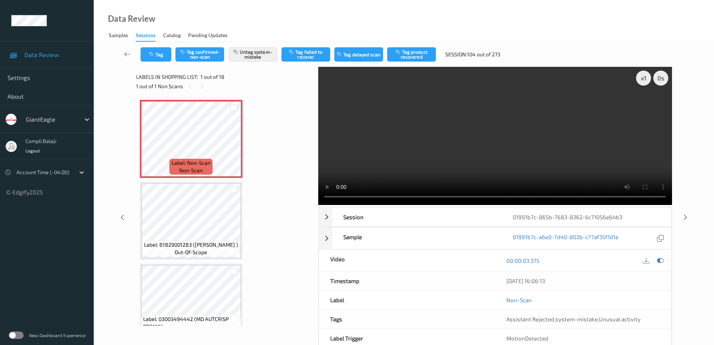
click at [128, 55] on icon at bounding box center [127, 53] width 7 height 7
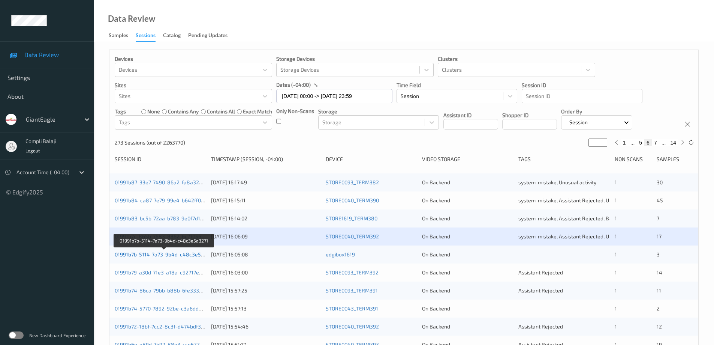
click at [191, 257] on link "01991b7b-5114-7a73-9b4d-c48c3e5a3271" at bounding box center [165, 254] width 100 height 6
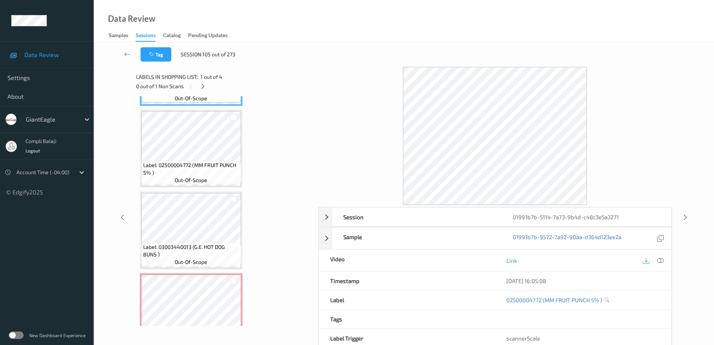
scroll to position [101, 0]
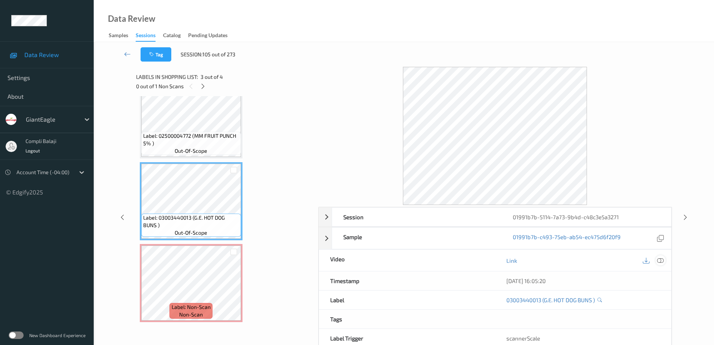
click at [659, 261] on icon at bounding box center [660, 259] width 7 height 7
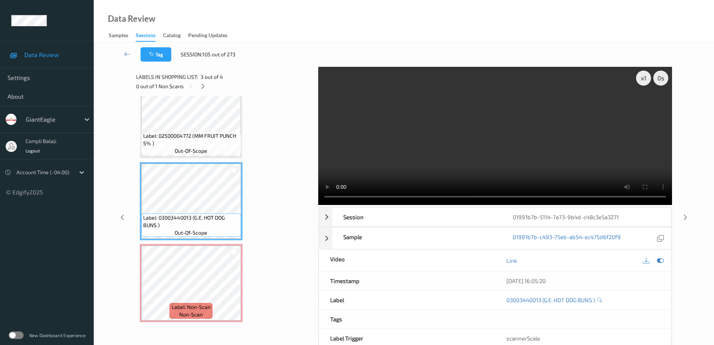
scroll to position [41, 0]
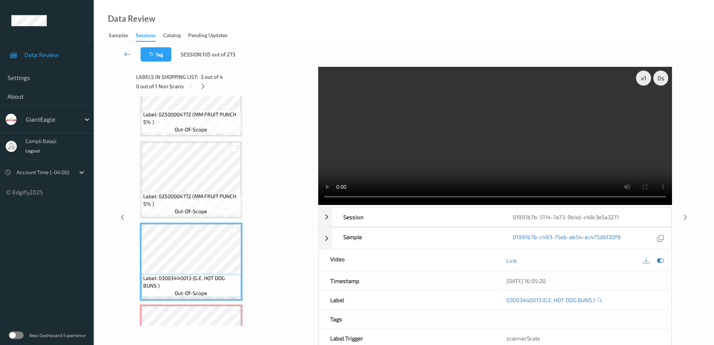
click at [127, 57] on icon at bounding box center [127, 53] width 7 height 7
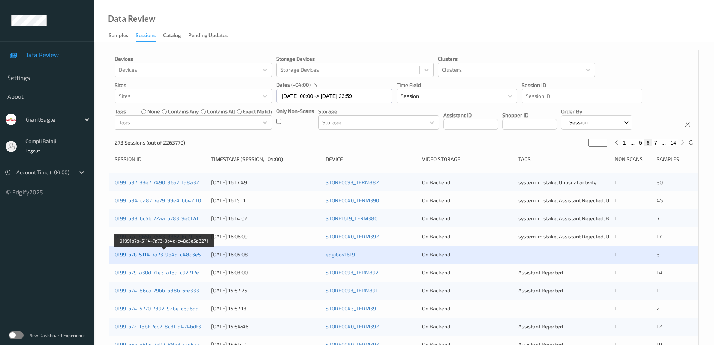
click at [169, 255] on link "01991b7b-5114-7a73-9b4d-c48c3e5a3271" at bounding box center [165, 254] width 100 height 6
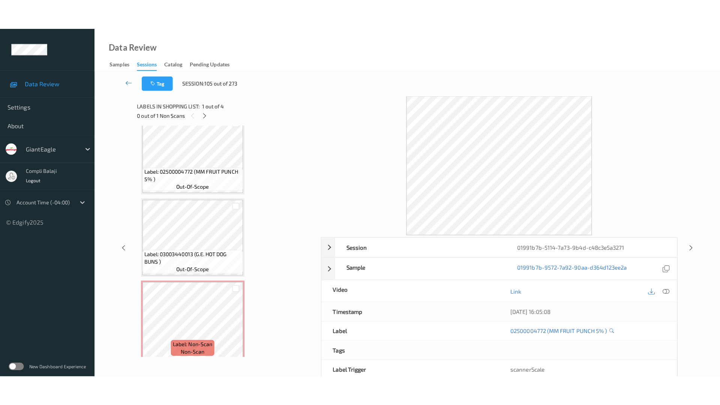
scroll to position [101, 0]
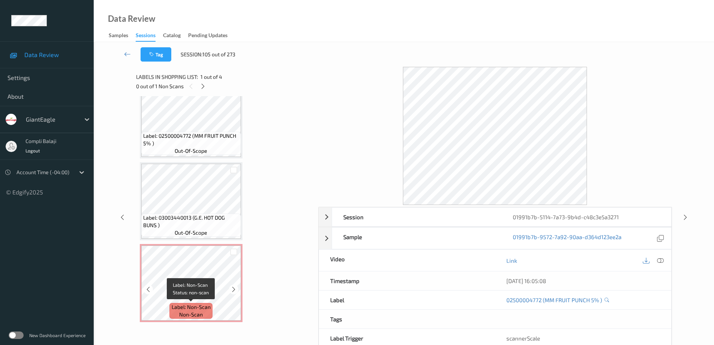
click at [201, 300] on div "Label: Non-Scan non-scan" at bounding box center [191, 283] width 103 height 78
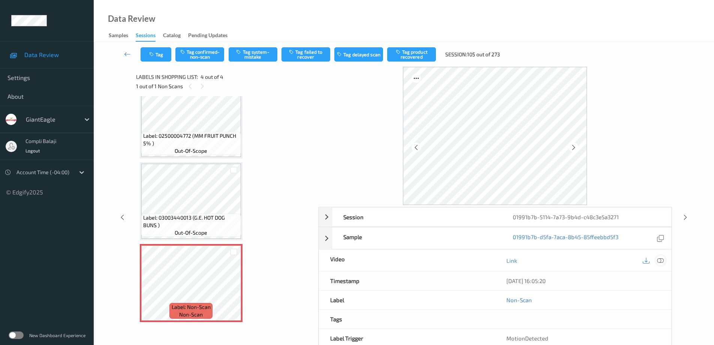
click at [661, 260] on icon at bounding box center [660, 259] width 7 height 7
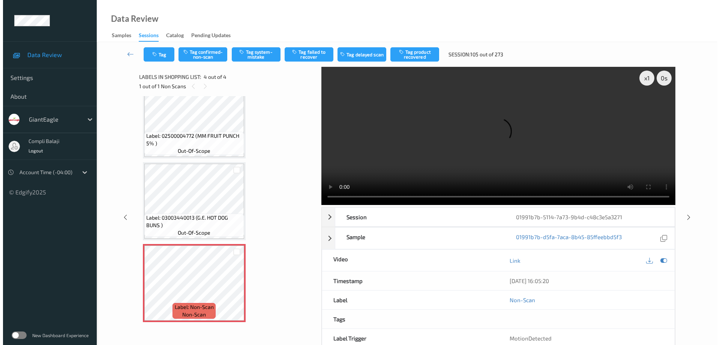
scroll to position [41, 0]
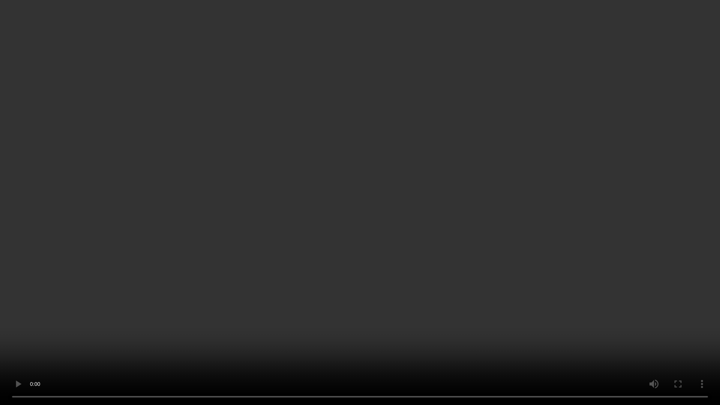
click at [659, 288] on video at bounding box center [360, 202] width 720 height 405
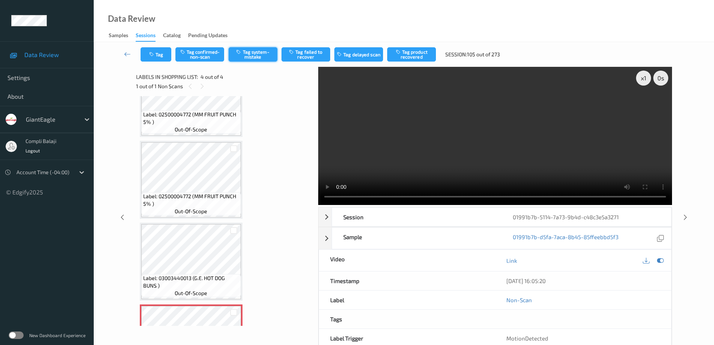
click at [257, 54] on button "Tag system-mistake" at bounding box center [253, 54] width 49 height 14
click at [124, 53] on icon at bounding box center [127, 53] width 7 height 7
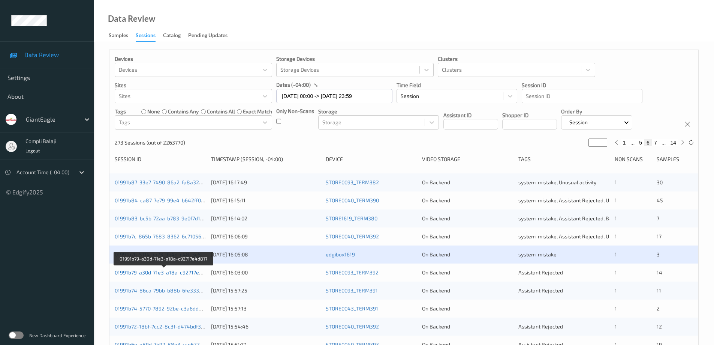
click at [172, 274] on link "01991b79-a30d-71e3-a18a-c92717e4d817" at bounding box center [164, 272] width 99 height 6
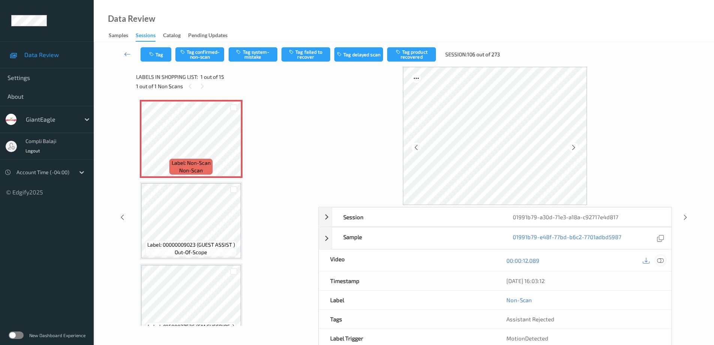
click at [659, 263] on icon at bounding box center [660, 259] width 7 height 7
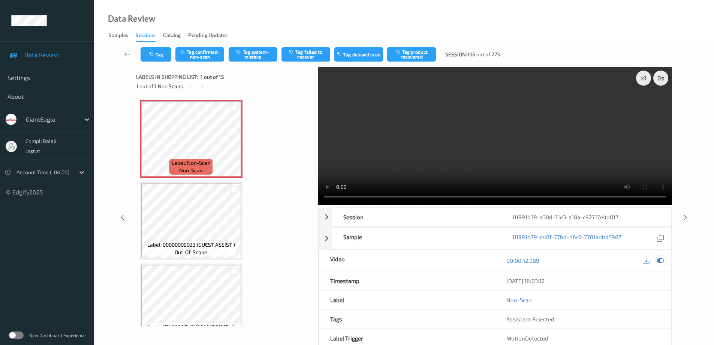
click at [661, 262] on icon at bounding box center [660, 260] width 7 height 7
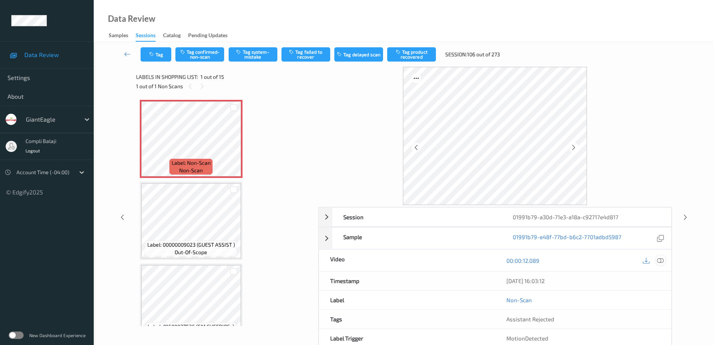
click at [659, 259] on icon at bounding box center [660, 259] width 7 height 7
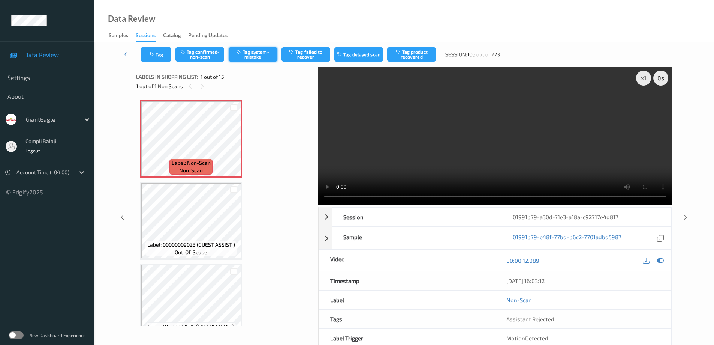
click at [251, 54] on button "Tag system-mistake" at bounding box center [253, 54] width 49 height 14
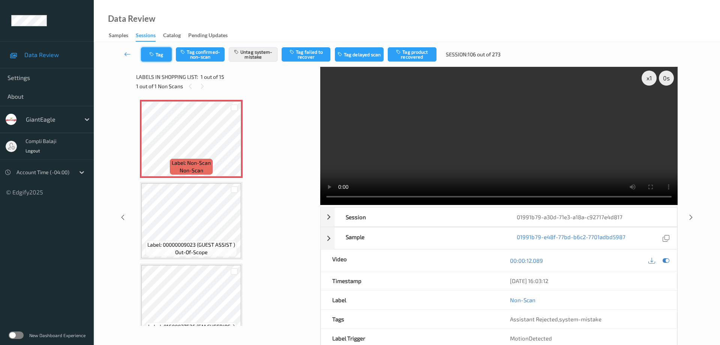
click at [158, 54] on button "Tag" at bounding box center [156, 54] width 31 height 14
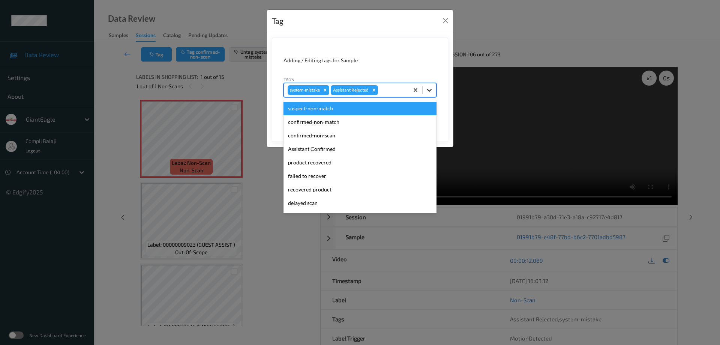
click at [429, 91] on icon at bounding box center [429, 90] width 4 height 3
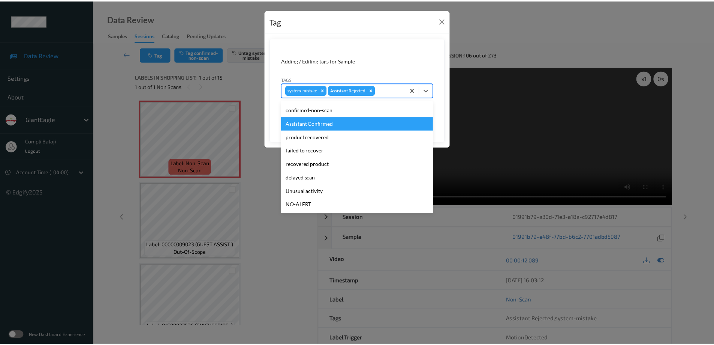
scroll to position [37, 0]
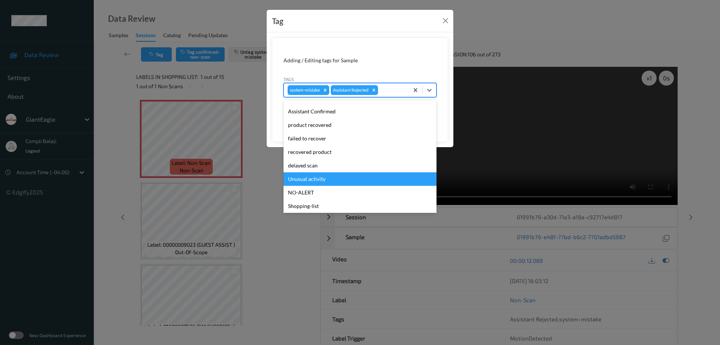
click at [312, 181] on div "Unusual activity" at bounding box center [359, 178] width 153 height 13
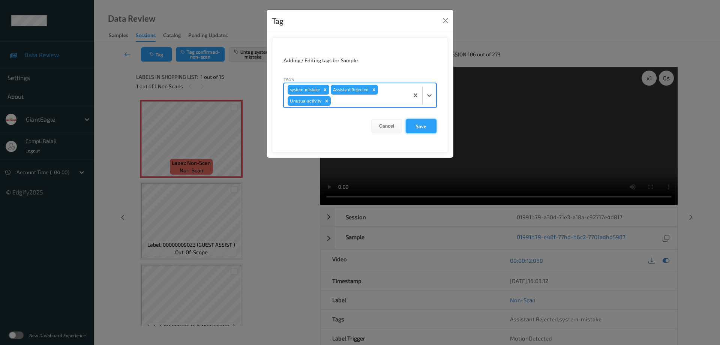
click at [425, 130] on button "Save" at bounding box center [421, 126] width 31 height 14
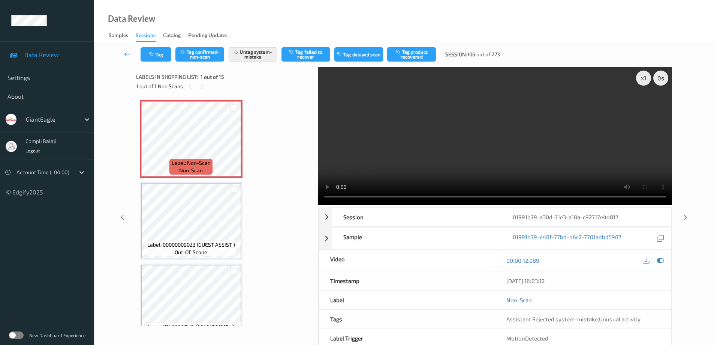
click at [124, 55] on icon at bounding box center [127, 53] width 7 height 7
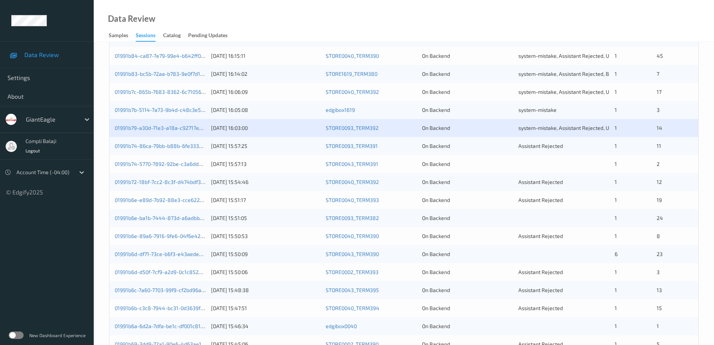
scroll to position [150, 0]
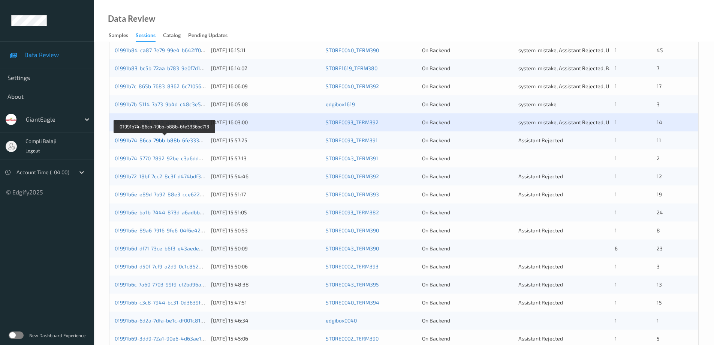
click at [178, 142] on link "01991b74-86ca-79bb-b88b-6fe3336bc713" at bounding box center [165, 140] width 101 height 6
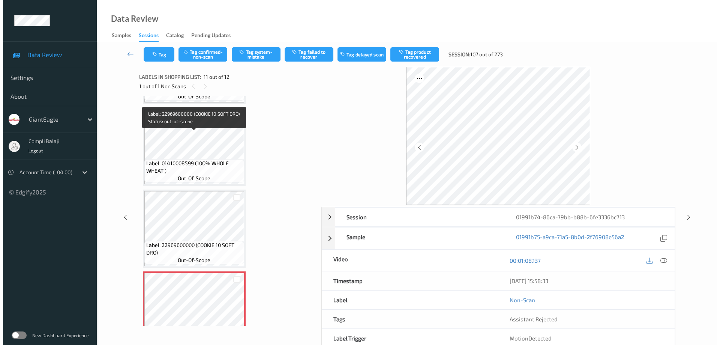
scroll to position [643, 0]
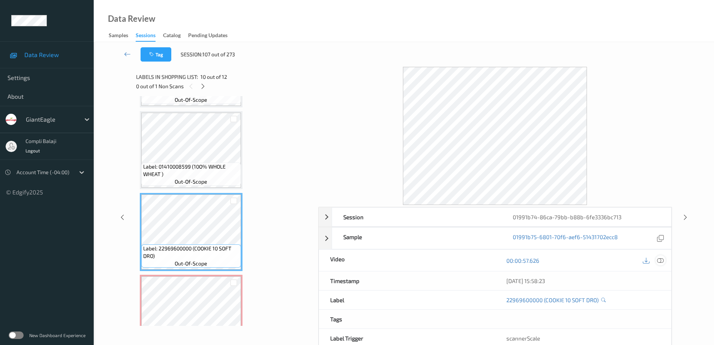
click at [662, 260] on icon at bounding box center [660, 259] width 7 height 7
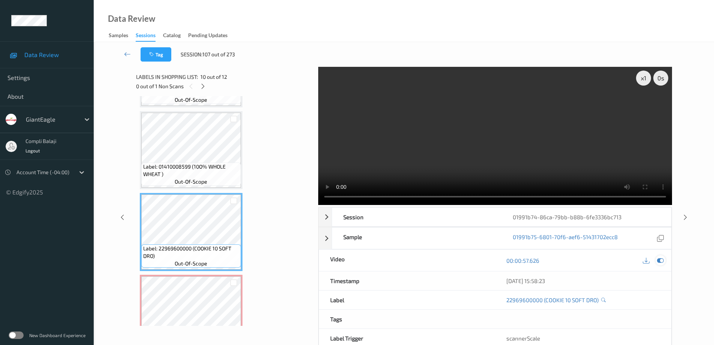
click at [662, 261] on icon at bounding box center [660, 260] width 7 height 7
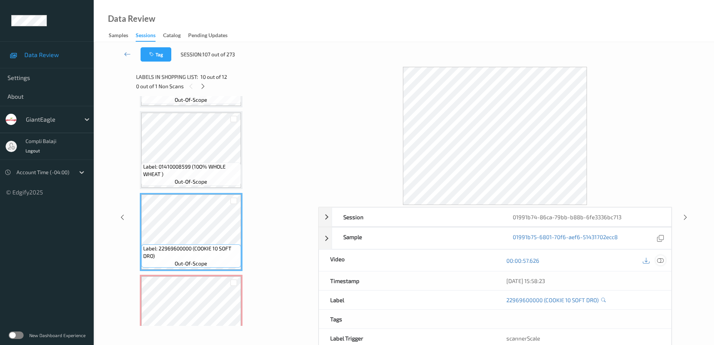
click at [662, 258] on icon at bounding box center [660, 259] width 7 height 7
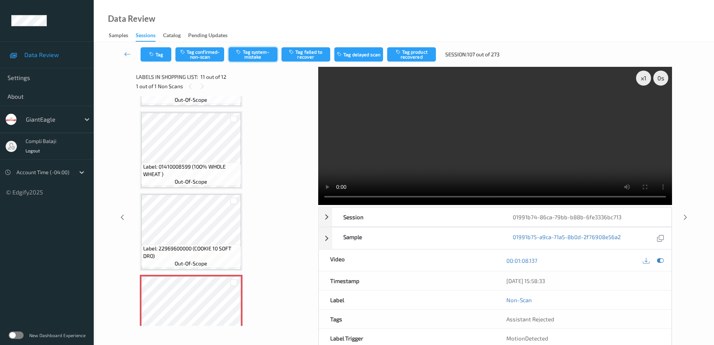
click at [261, 56] on button "Tag system-mistake" at bounding box center [253, 54] width 49 height 14
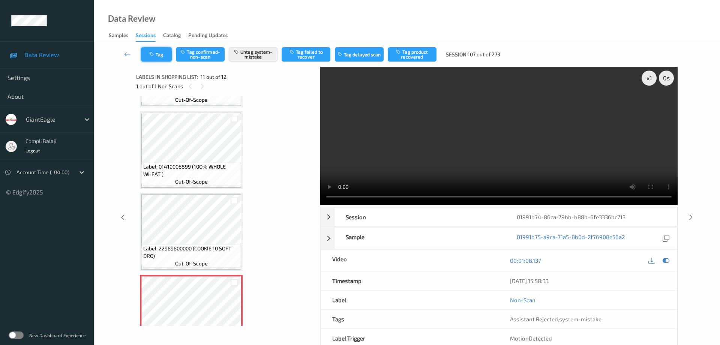
click at [163, 54] on button "Tag" at bounding box center [156, 54] width 31 height 14
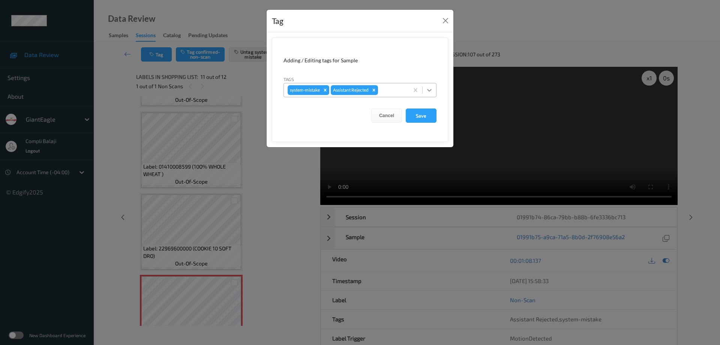
click at [432, 89] on icon at bounding box center [429, 89] width 7 height 7
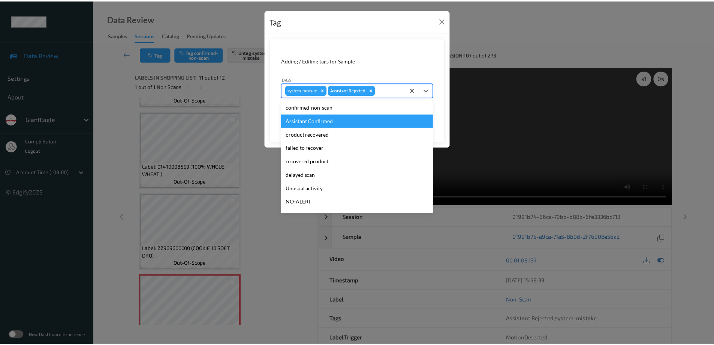
scroll to position [66, 0]
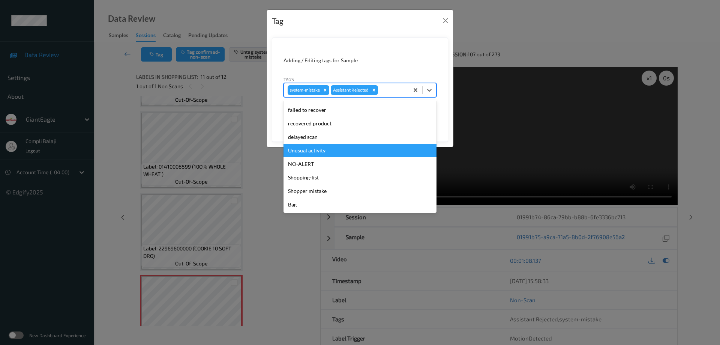
click at [325, 154] on div "Unusual activity" at bounding box center [359, 150] width 153 height 13
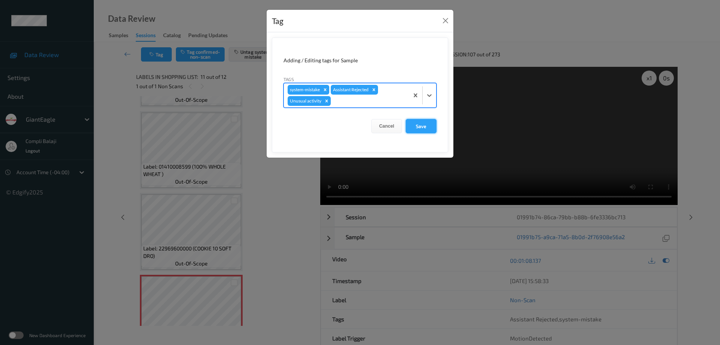
click at [422, 129] on button "Save" at bounding box center [421, 126] width 31 height 14
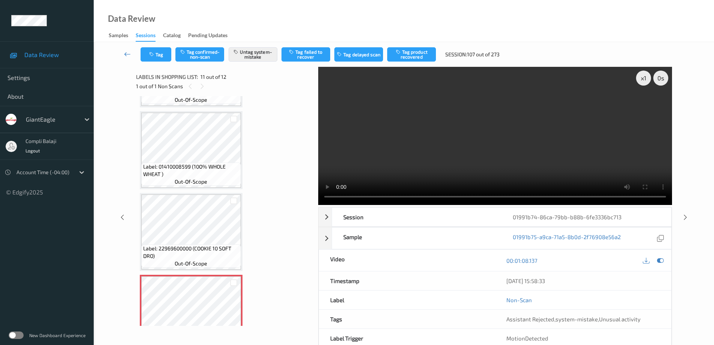
click at [127, 53] on icon at bounding box center [127, 53] width 7 height 7
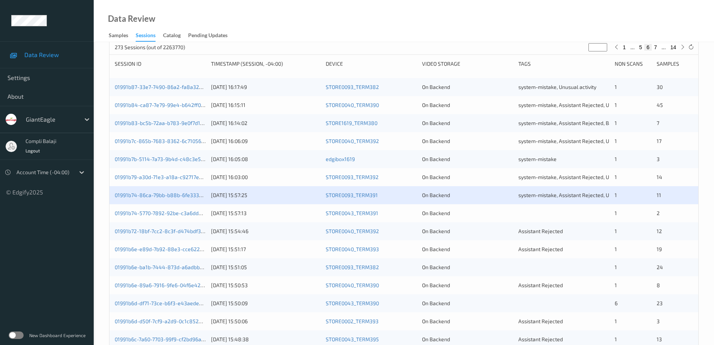
scroll to position [112, 0]
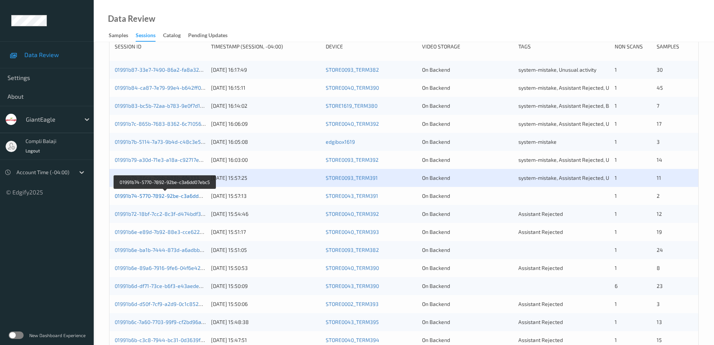
click at [176, 193] on link "01991b74-5770-7892-92be-c3a6dd07ebc5" at bounding box center [165, 195] width 101 height 6
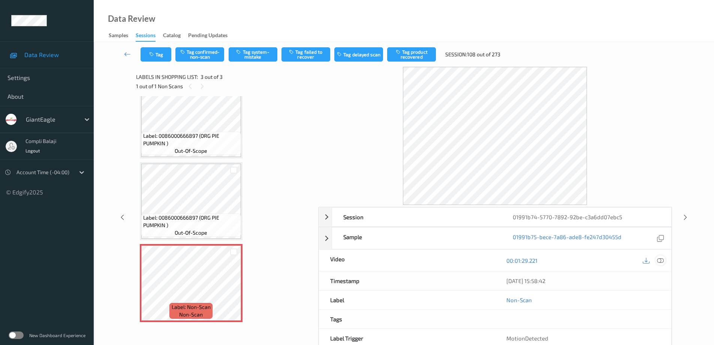
click at [661, 261] on icon at bounding box center [660, 259] width 7 height 7
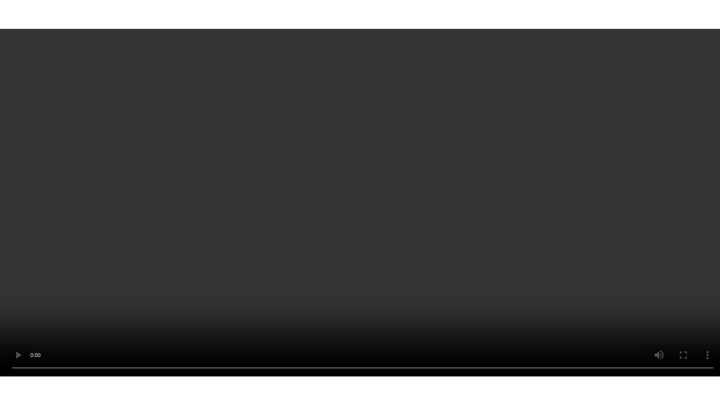
scroll to position [19, 0]
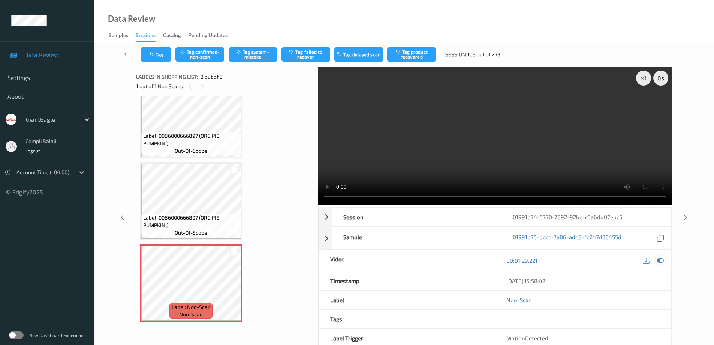
click at [662, 259] on icon at bounding box center [660, 260] width 7 height 7
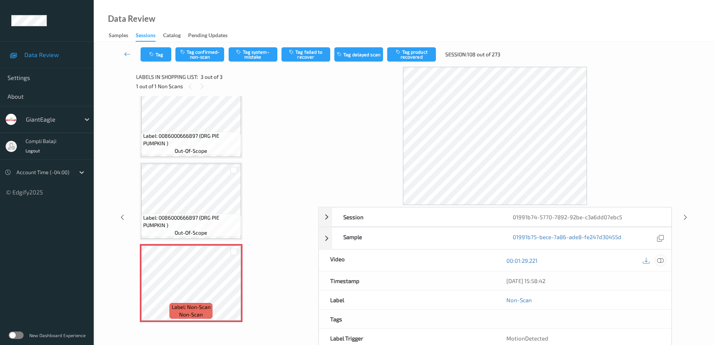
click at [664, 261] on div at bounding box center [661, 260] width 10 height 10
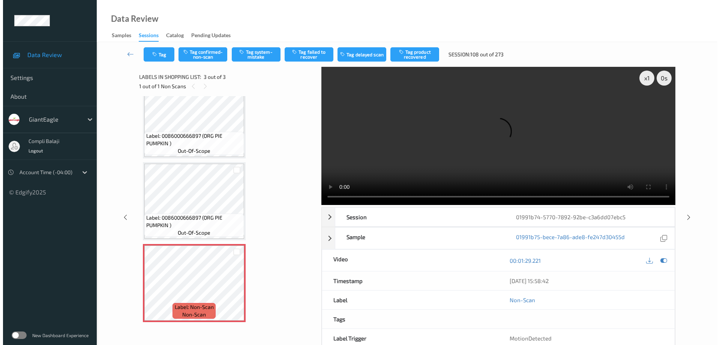
scroll to position [0, 0]
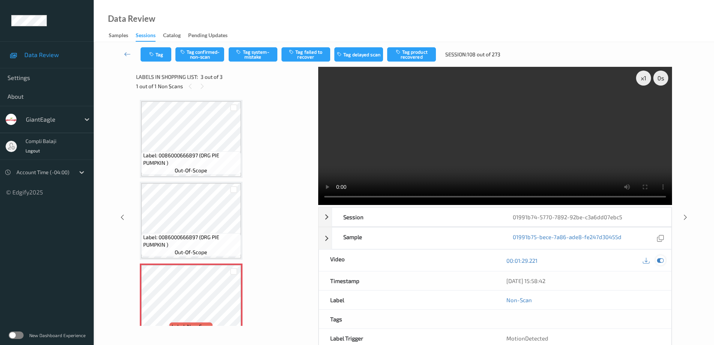
click at [662, 262] on icon at bounding box center [660, 260] width 7 height 7
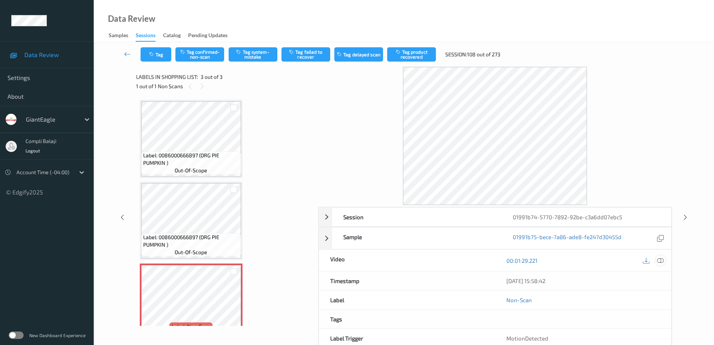
click at [663, 261] on icon at bounding box center [660, 259] width 7 height 7
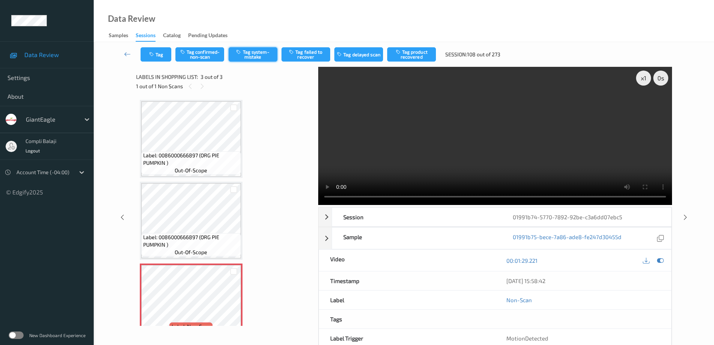
click at [255, 57] on button "Tag system-mistake" at bounding box center [253, 54] width 49 height 14
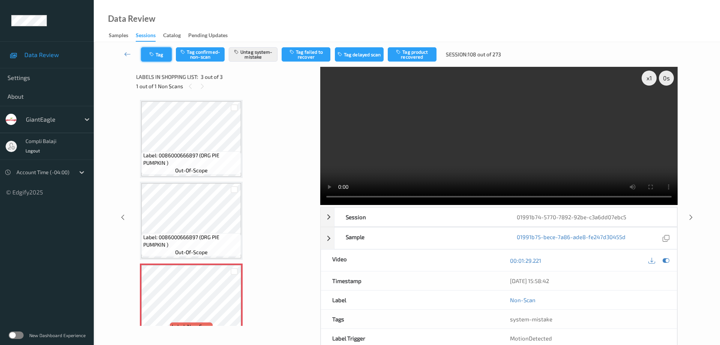
click at [159, 54] on button "Tag" at bounding box center [156, 54] width 31 height 14
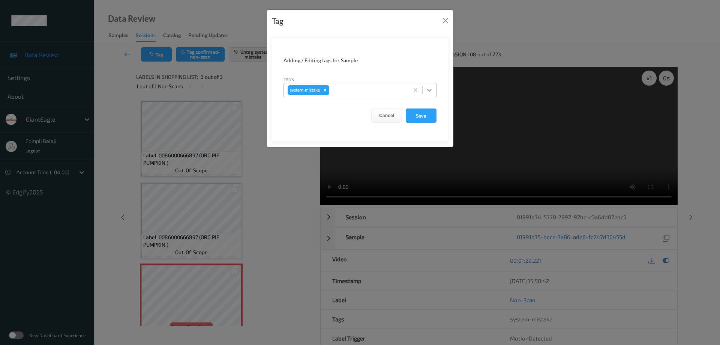
click at [432, 90] on icon at bounding box center [429, 89] width 7 height 7
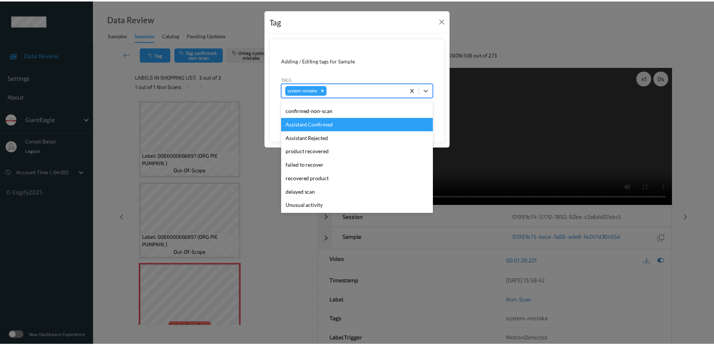
scroll to position [37, 0]
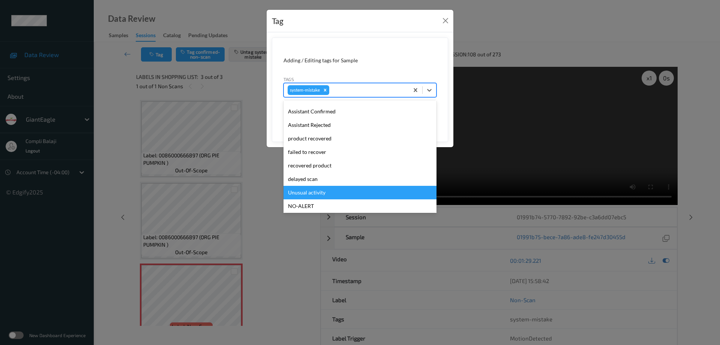
click at [310, 191] on div "Unusual activity" at bounding box center [359, 192] width 153 height 13
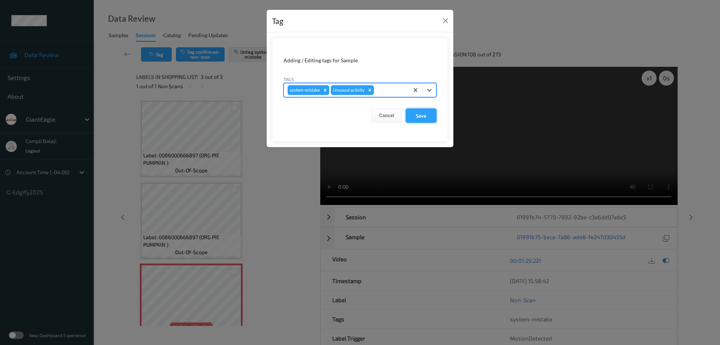
click at [425, 115] on button "Save" at bounding box center [421, 115] width 31 height 14
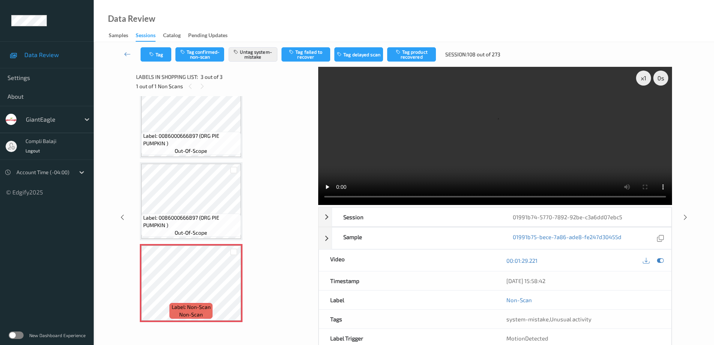
scroll to position [0, 0]
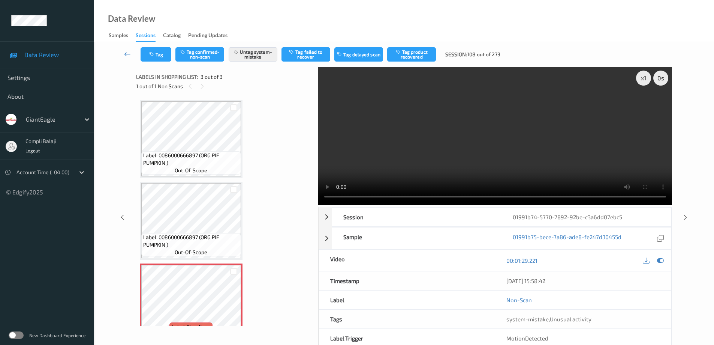
click at [128, 55] on icon at bounding box center [127, 53] width 7 height 7
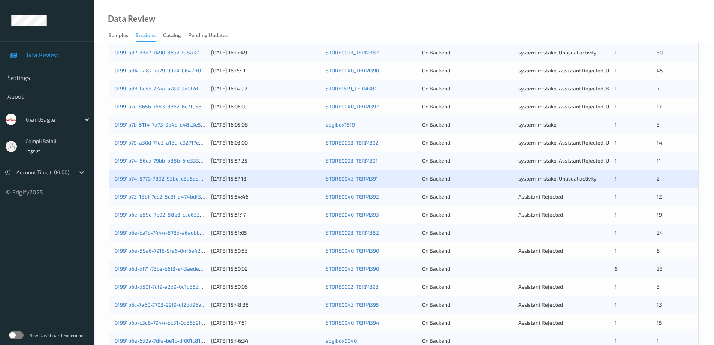
scroll to position [150, 0]
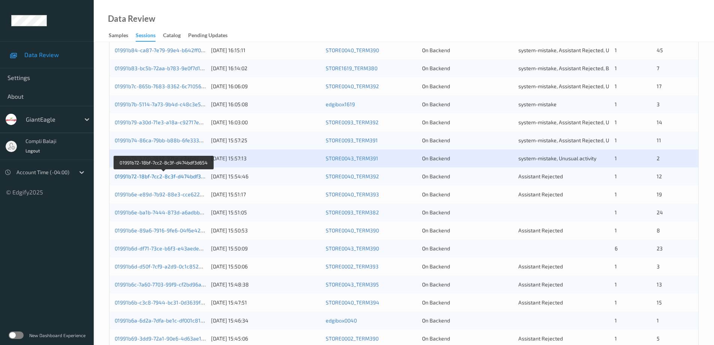
click at [187, 177] on link "01991b72-18bf-7cc2-8c3f-d474bdf3d654" at bounding box center [164, 176] width 99 height 6
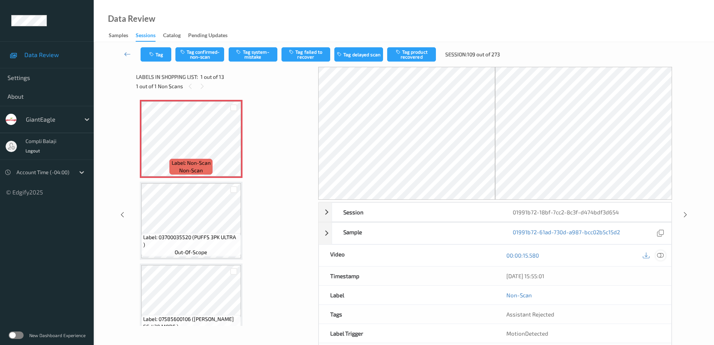
click at [661, 256] on icon at bounding box center [660, 255] width 7 height 7
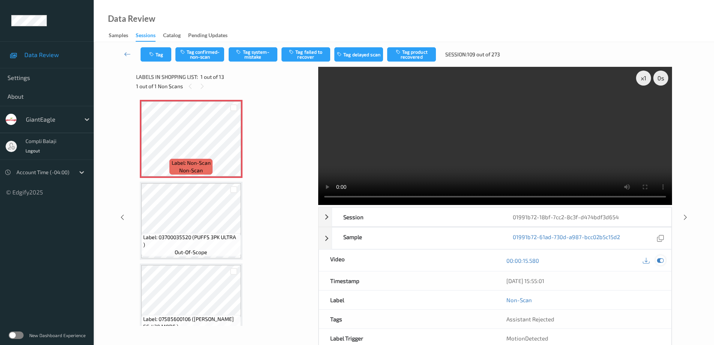
click at [660, 261] on icon at bounding box center [660, 260] width 7 height 7
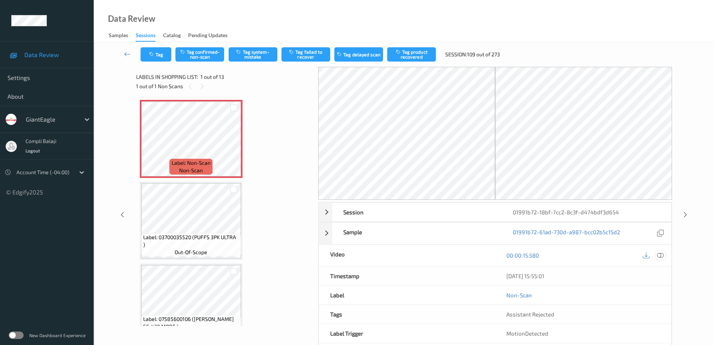
click at [659, 253] on icon at bounding box center [660, 255] width 7 height 7
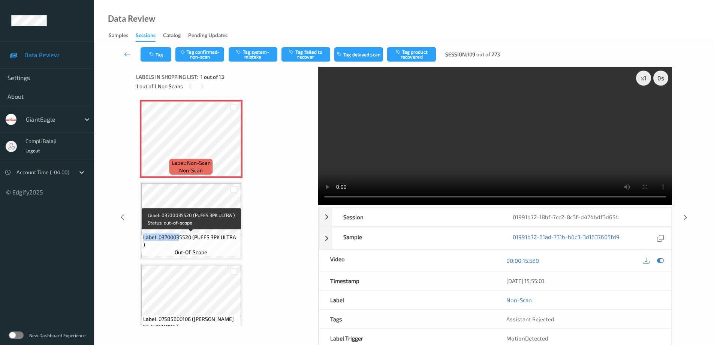
drag, startPoint x: 143, startPoint y: 238, endPoint x: 181, endPoint y: 238, distance: 37.9
click at [180, 238] on span "Label: 03700035520 (PUFFS 3PK ULTRA )" at bounding box center [191, 240] width 96 height 15
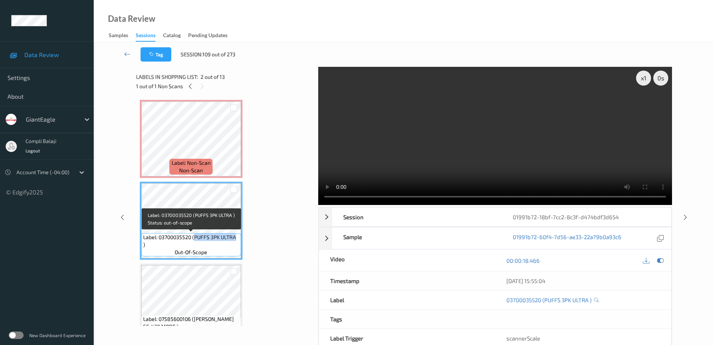
drag, startPoint x: 236, startPoint y: 235, endPoint x: 194, endPoint y: 238, distance: 42.4
click at [194, 238] on span "Label: 03700035520 (PUFFS 3PK ULTRA )" at bounding box center [191, 240] width 96 height 15
copy span "PUFFS 3PK ULTRA"
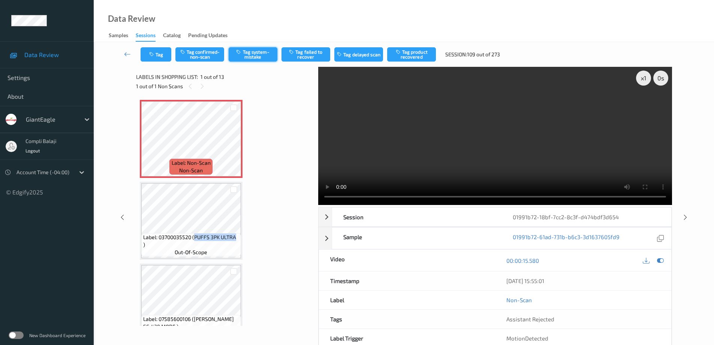
click at [254, 54] on button "Tag system-mistake" at bounding box center [253, 54] width 49 height 14
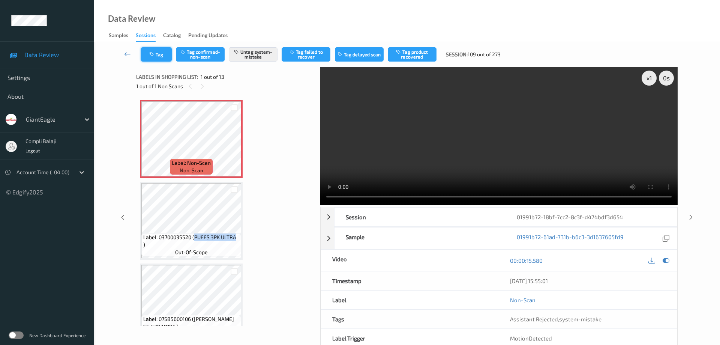
click at [161, 55] on button "Tag" at bounding box center [156, 54] width 31 height 14
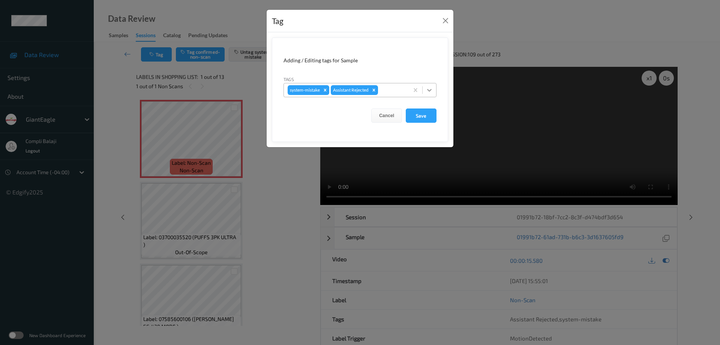
click at [430, 88] on icon at bounding box center [429, 89] width 7 height 7
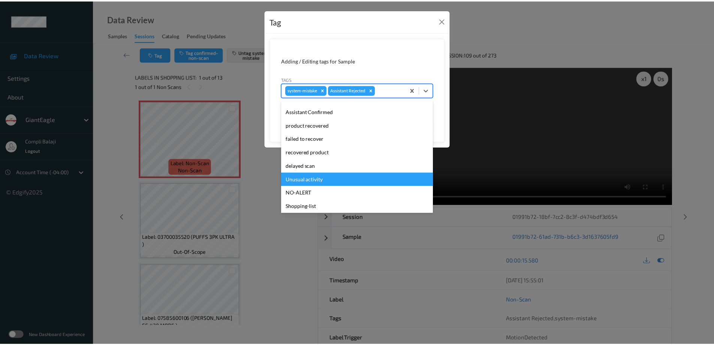
scroll to position [66, 0]
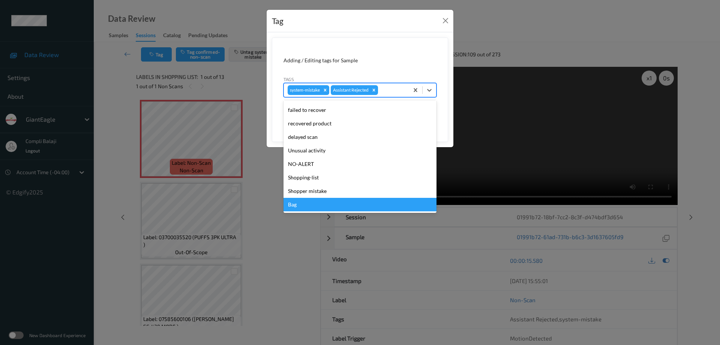
click at [305, 205] on div "Bag" at bounding box center [359, 204] width 153 height 13
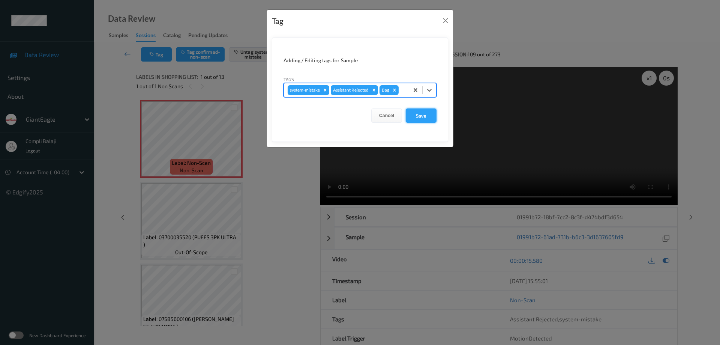
click at [426, 115] on button "Save" at bounding box center [421, 115] width 31 height 14
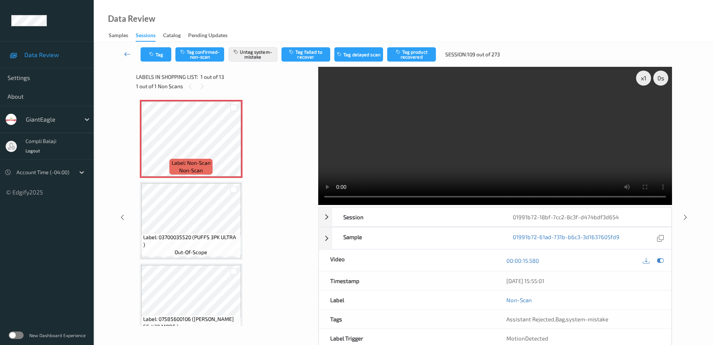
click at [126, 54] on icon at bounding box center [127, 53] width 7 height 7
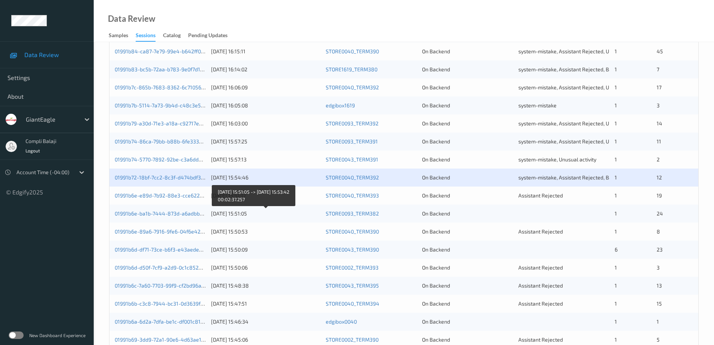
scroll to position [150, 0]
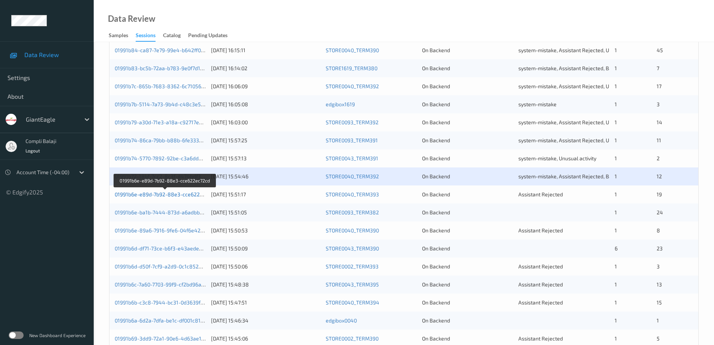
click at [165, 195] on link "01991b6e-e89d-7b92-88e3-cce622ec72cd" at bounding box center [166, 194] width 102 height 6
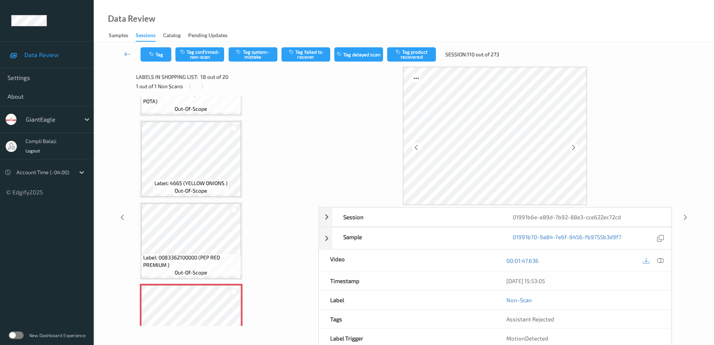
scroll to position [1245, 0]
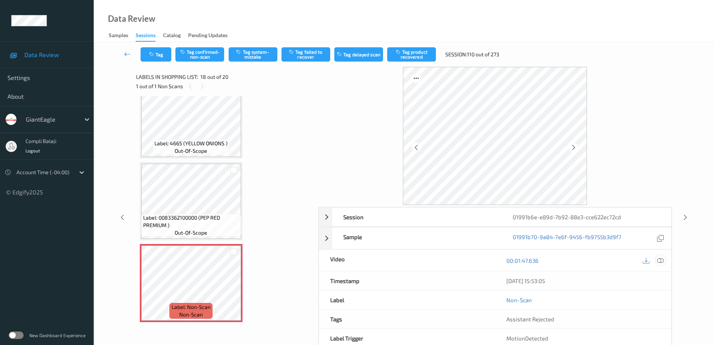
click at [659, 262] on icon at bounding box center [660, 259] width 7 height 7
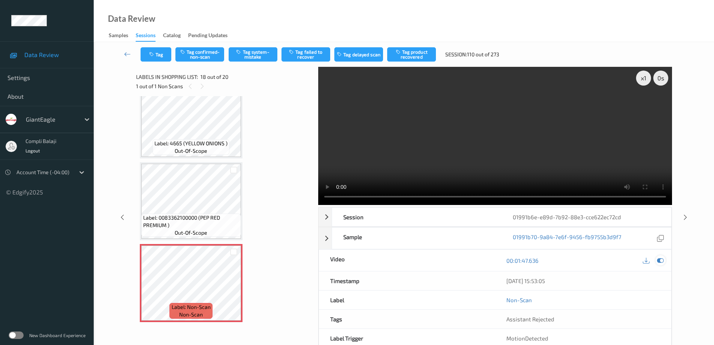
click at [662, 258] on icon at bounding box center [660, 260] width 7 height 7
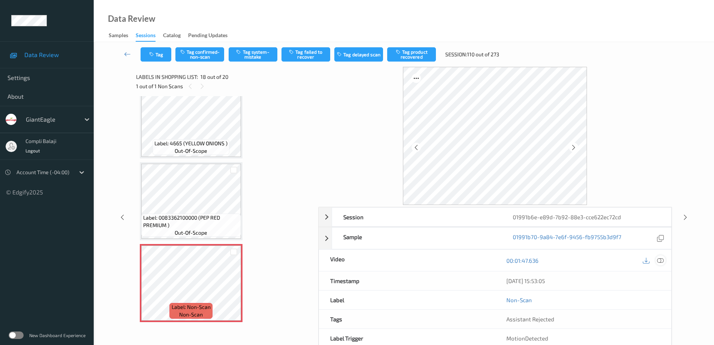
click at [661, 261] on icon at bounding box center [660, 259] width 7 height 7
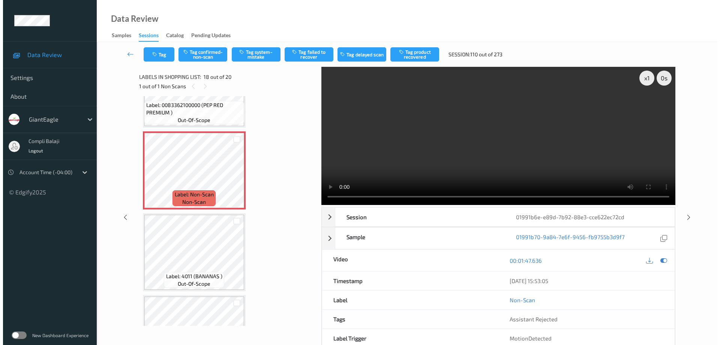
scroll to position [1349, 0]
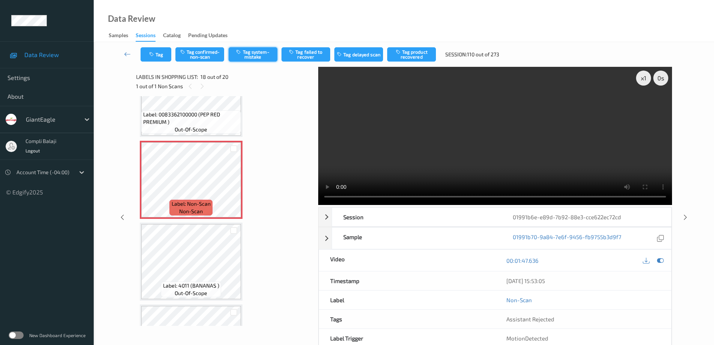
click at [258, 53] on button "Tag system-mistake" at bounding box center [253, 54] width 49 height 14
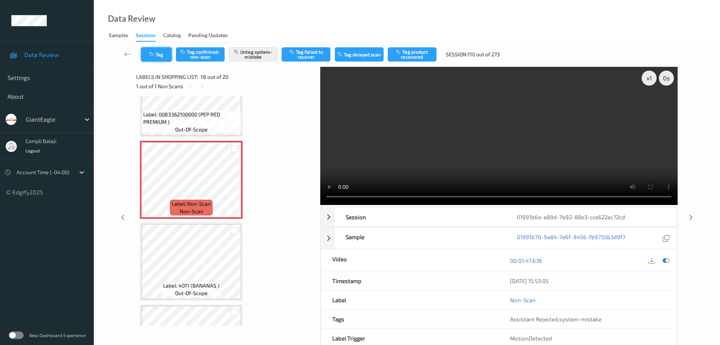
click at [165, 59] on button "Tag" at bounding box center [156, 54] width 31 height 14
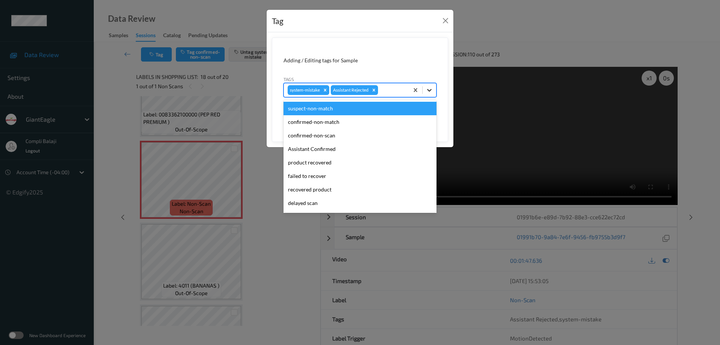
click at [429, 93] on icon at bounding box center [429, 89] width 7 height 7
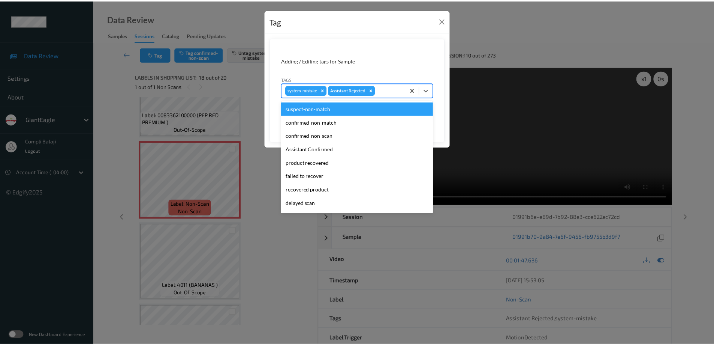
scroll to position [37, 0]
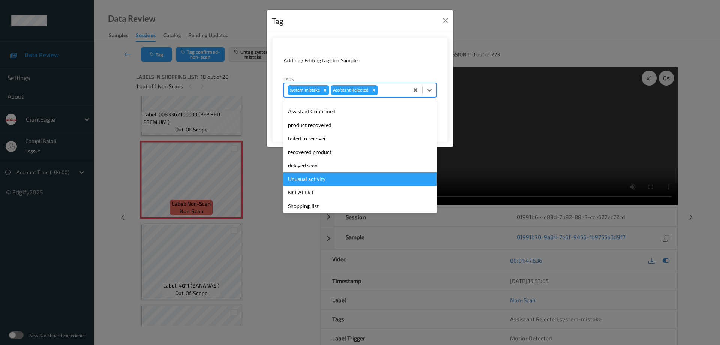
click at [318, 180] on div "Unusual activity" at bounding box center [359, 178] width 153 height 13
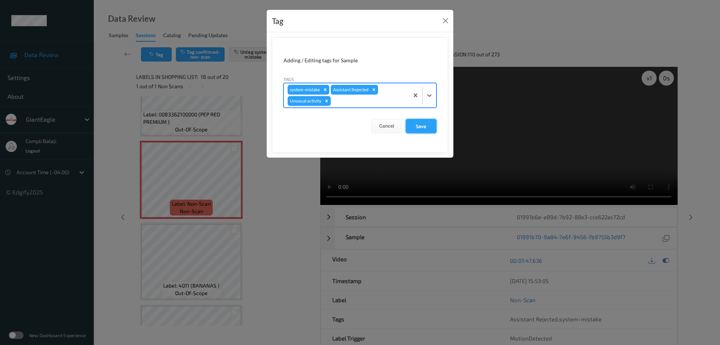
click at [422, 128] on button "Save" at bounding box center [421, 126] width 31 height 14
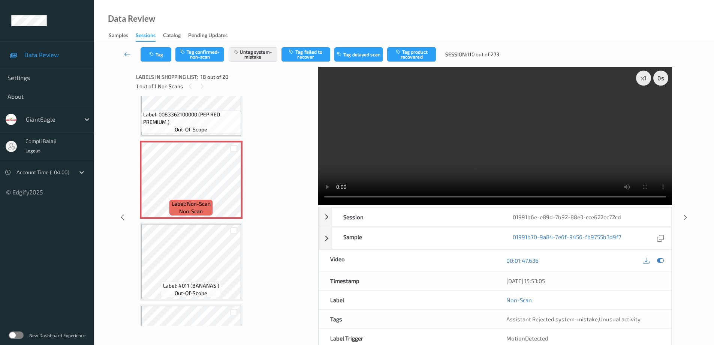
click at [126, 55] on icon at bounding box center [127, 53] width 7 height 7
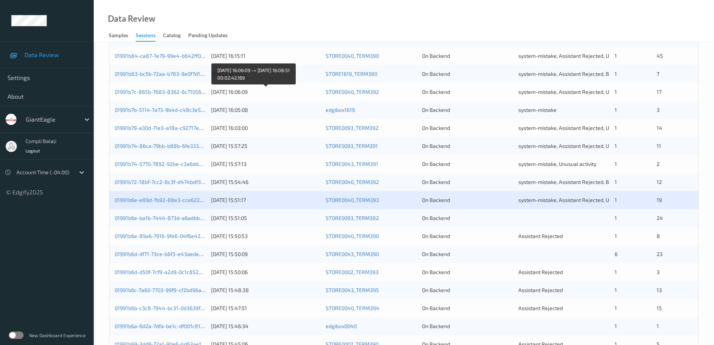
scroll to position [150, 0]
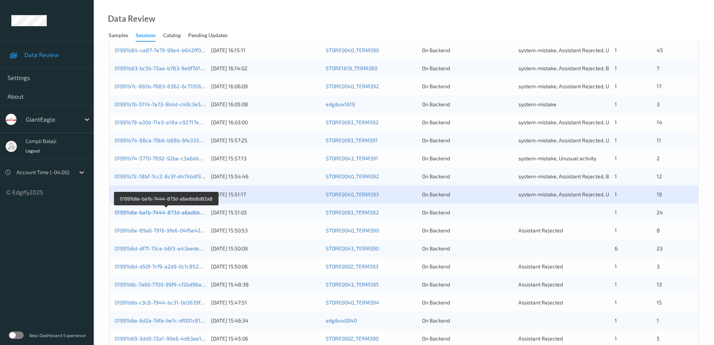
click at [180, 215] on link "01991b6e-ba1b-7444-873d-a6adbb8d82a8" at bounding box center [167, 212] width 104 height 6
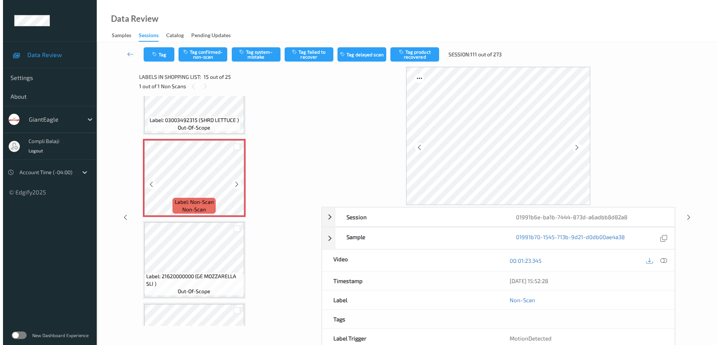
scroll to position [1087, 0]
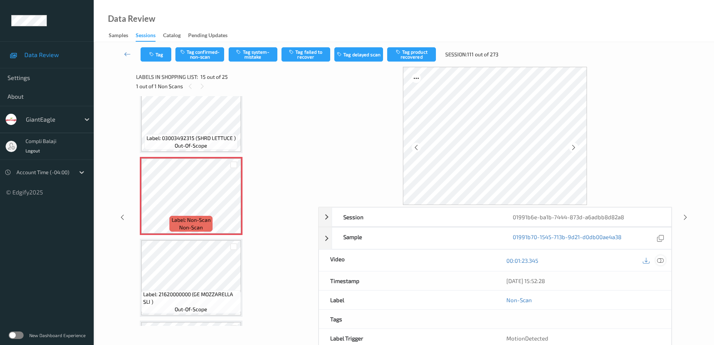
click at [659, 261] on icon at bounding box center [660, 259] width 7 height 7
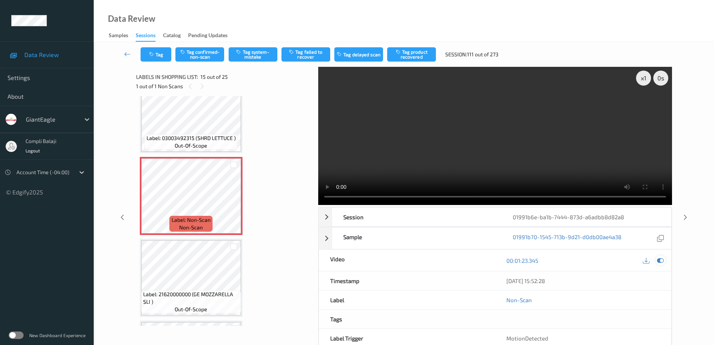
click at [662, 259] on icon at bounding box center [660, 260] width 7 height 7
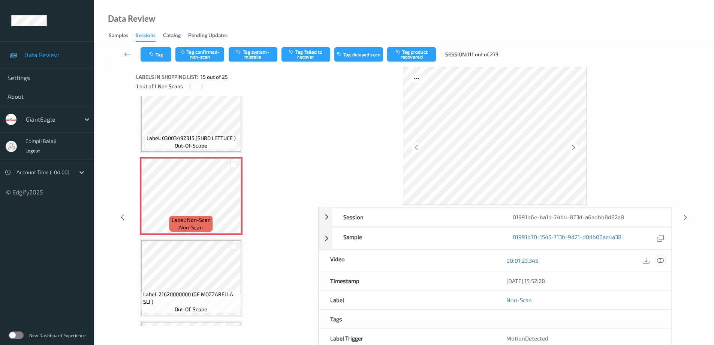
click at [661, 262] on icon at bounding box center [660, 259] width 7 height 7
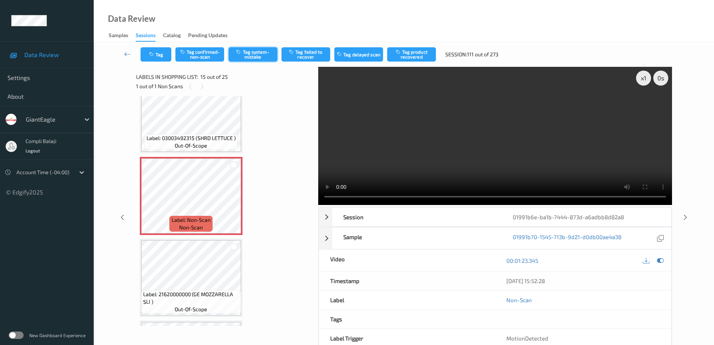
click at [259, 56] on button "Tag system-mistake" at bounding box center [253, 54] width 49 height 14
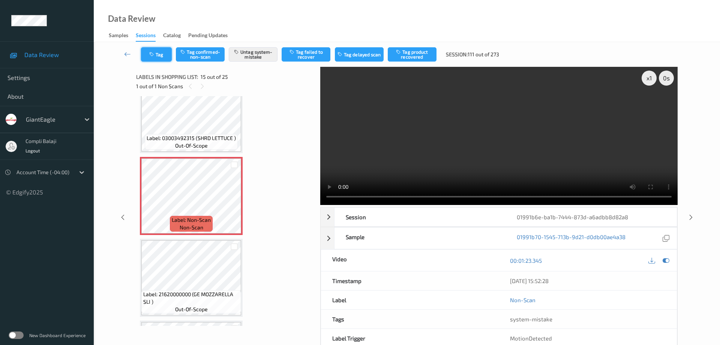
click at [163, 59] on button "Tag" at bounding box center [156, 54] width 31 height 14
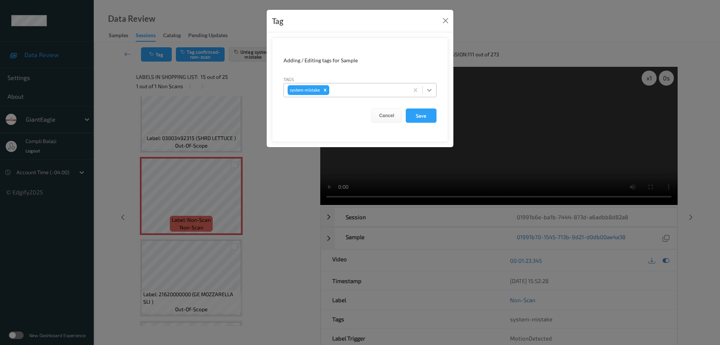
click at [430, 91] on icon at bounding box center [429, 89] width 7 height 7
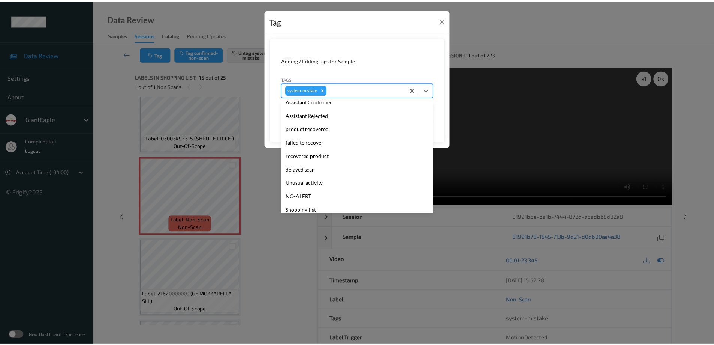
scroll to position [75, 0]
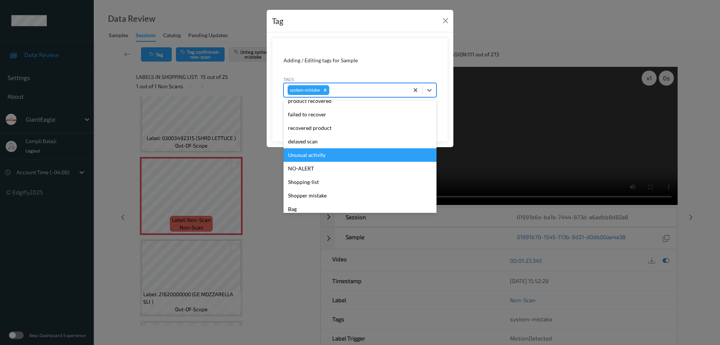
click at [320, 155] on div "Unusual activity" at bounding box center [359, 154] width 153 height 13
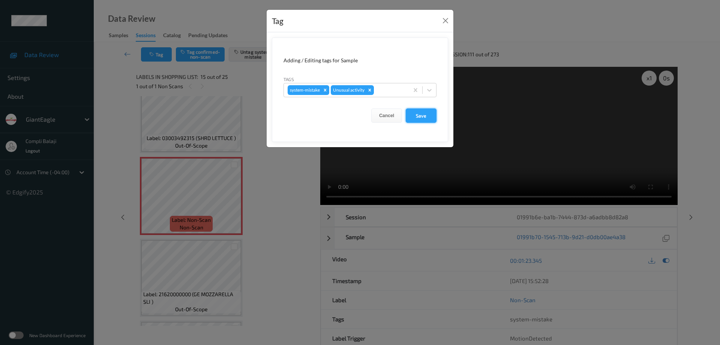
click at [422, 118] on button "Save" at bounding box center [421, 115] width 31 height 14
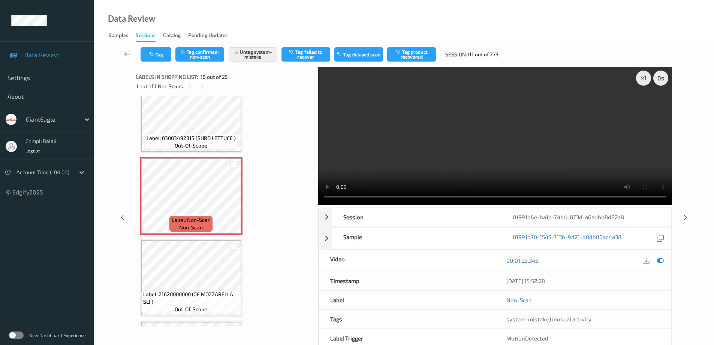
click at [129, 54] on icon at bounding box center [127, 53] width 7 height 7
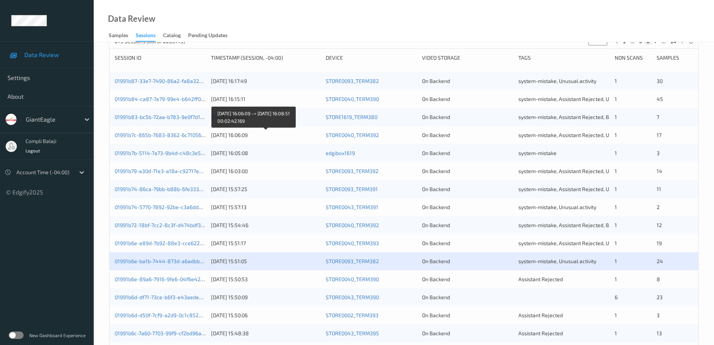
scroll to position [150, 0]
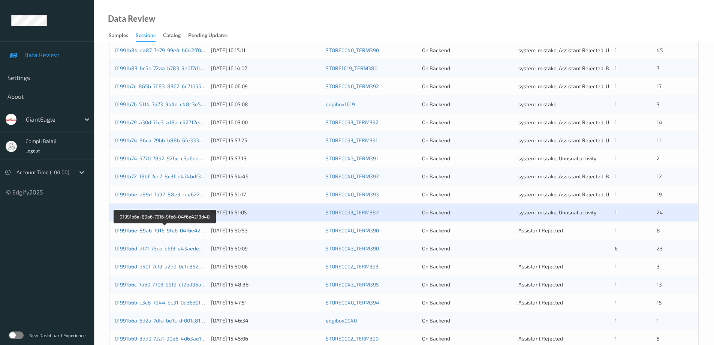
click at [193, 232] on link "01991b6e-89a6-7916-9fe6-04f6e4213d48" at bounding box center [165, 230] width 101 height 6
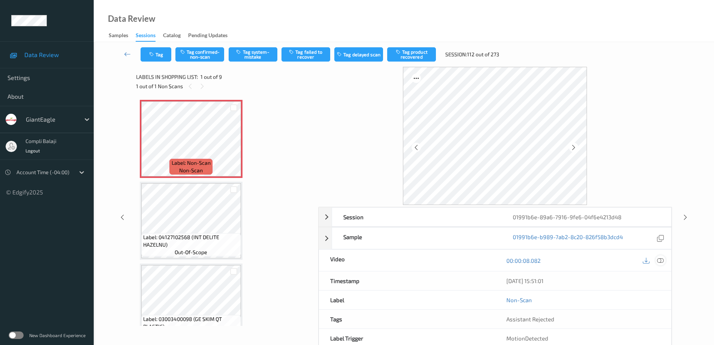
click at [663, 261] on icon at bounding box center [660, 259] width 7 height 7
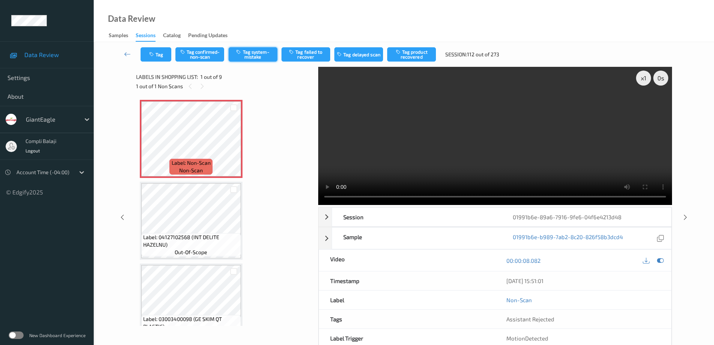
click at [253, 58] on button "Tag system-mistake" at bounding box center [253, 54] width 49 height 14
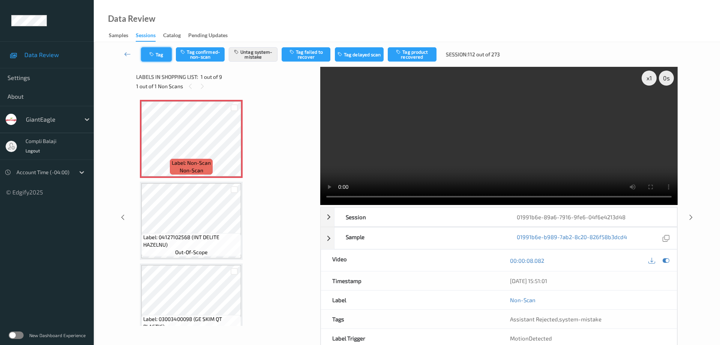
click at [162, 58] on button "Tag" at bounding box center [156, 54] width 31 height 14
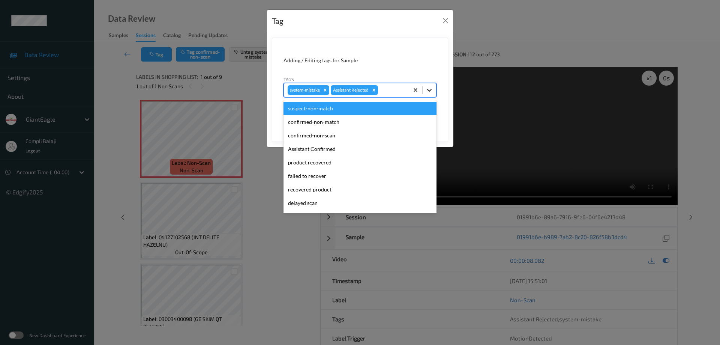
click at [430, 91] on icon at bounding box center [429, 89] width 7 height 7
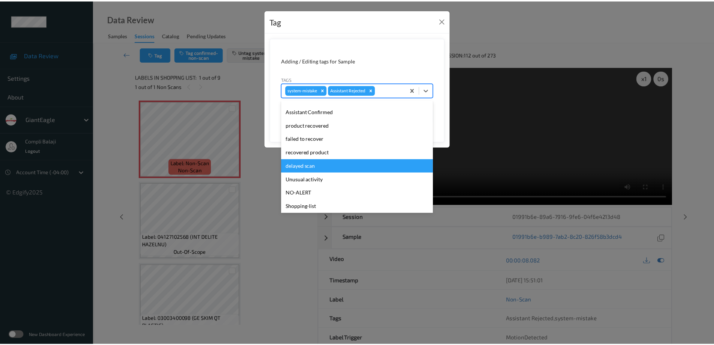
scroll to position [66, 0]
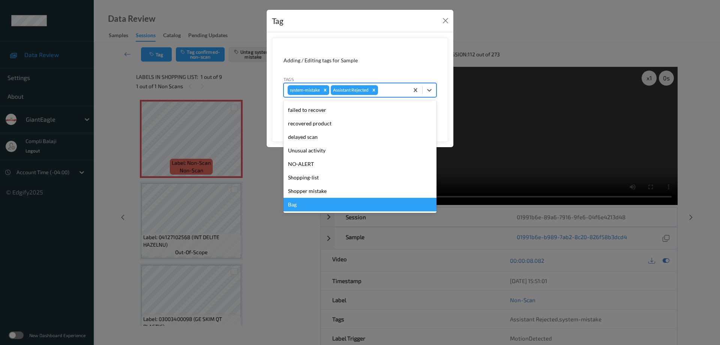
click at [294, 204] on div "Bag" at bounding box center [359, 204] width 153 height 13
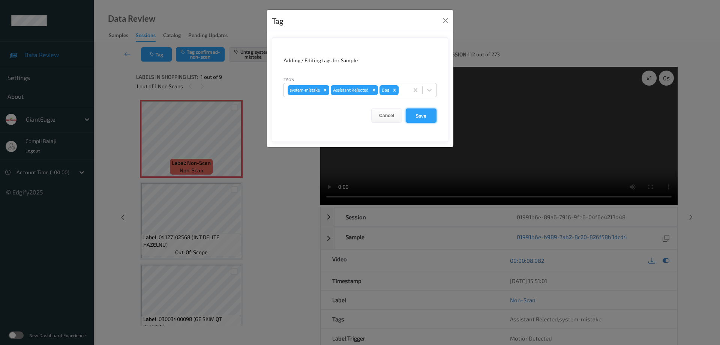
click at [423, 116] on button "Save" at bounding box center [421, 115] width 31 height 14
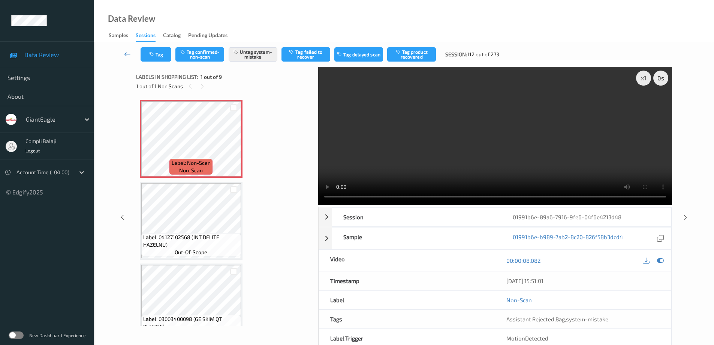
click at [126, 54] on icon at bounding box center [127, 53] width 7 height 7
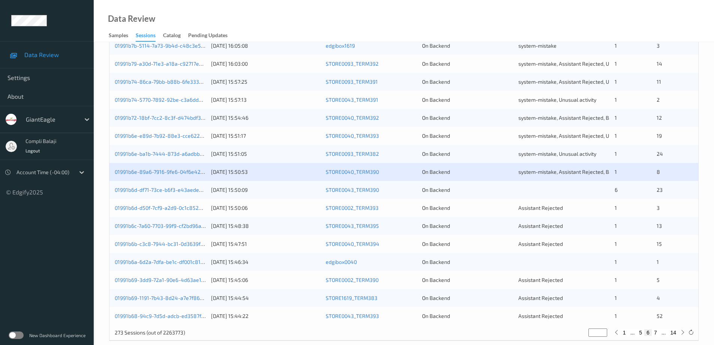
scroll to position [220, 0]
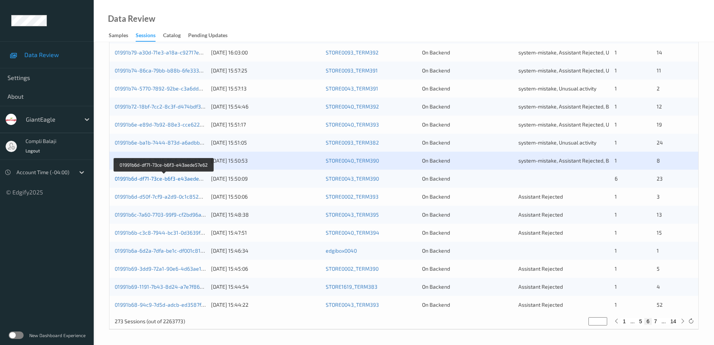
click at [168, 178] on link "01991b6d-df71-73ce-b6f3-e43aede57e62" at bounding box center [164, 178] width 99 height 6
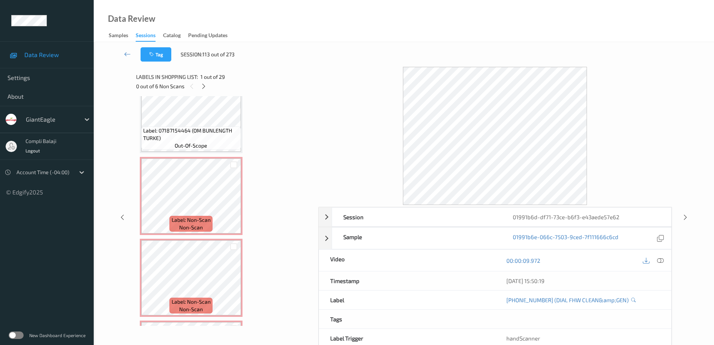
scroll to position [1827, 0]
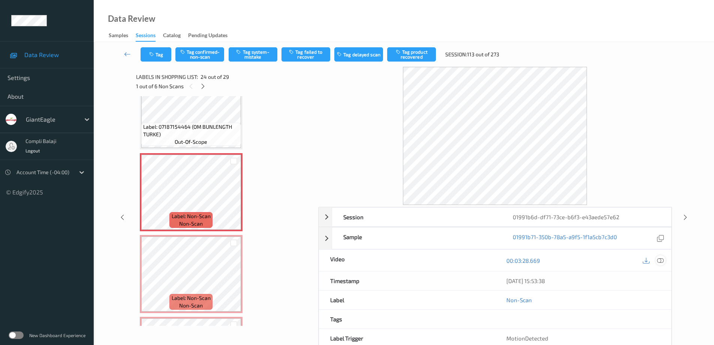
click at [662, 261] on icon at bounding box center [660, 259] width 7 height 7
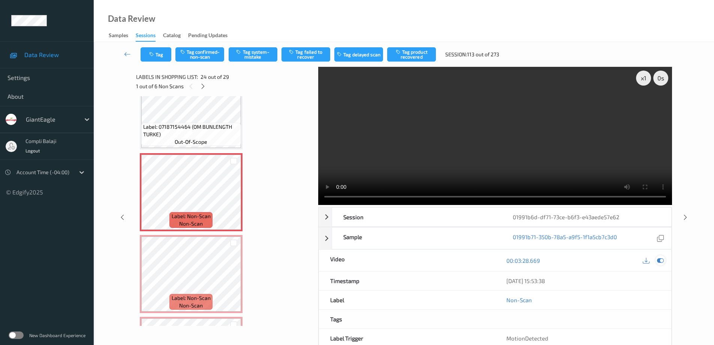
click at [662, 264] on div at bounding box center [661, 260] width 10 height 10
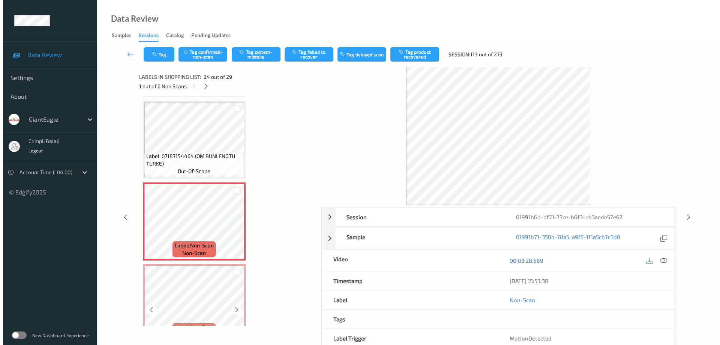
scroll to position [1789, 0]
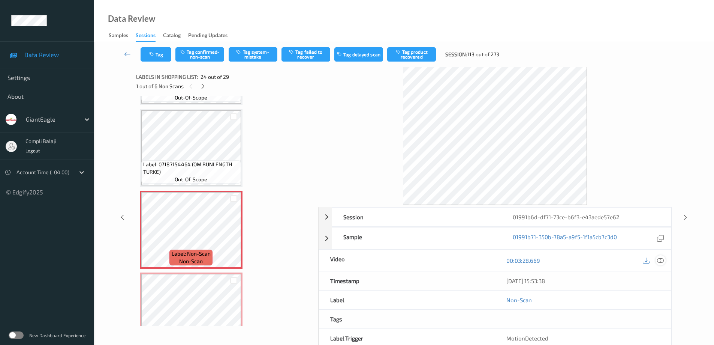
click at [663, 260] on icon at bounding box center [660, 259] width 7 height 7
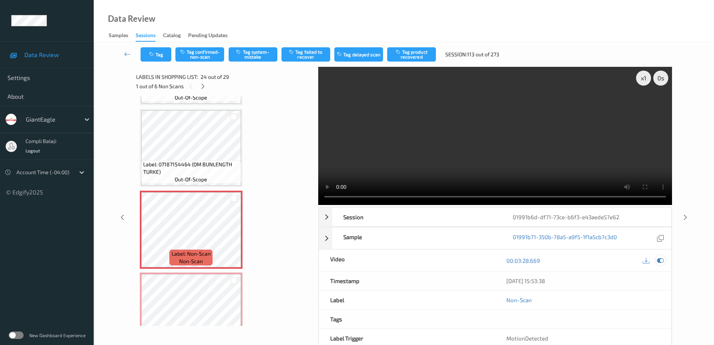
click at [662, 262] on icon at bounding box center [660, 260] width 7 height 7
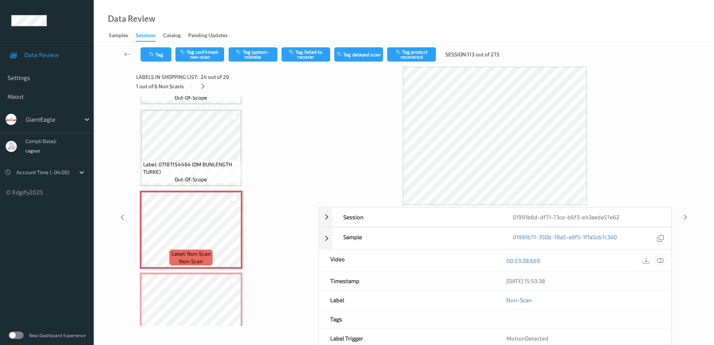
click at [661, 263] on icon at bounding box center [660, 259] width 7 height 7
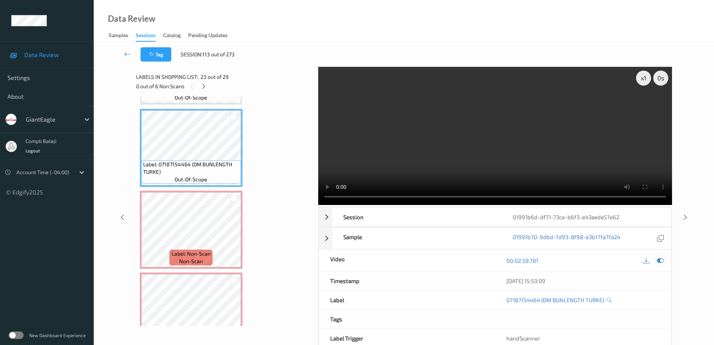
click at [662, 258] on icon at bounding box center [660, 260] width 7 height 7
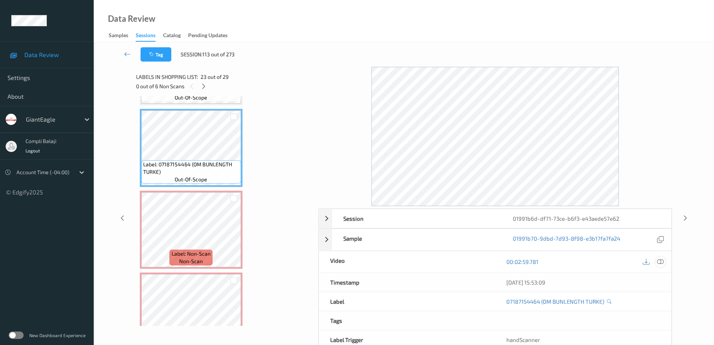
click at [662, 260] on icon at bounding box center [660, 261] width 7 height 7
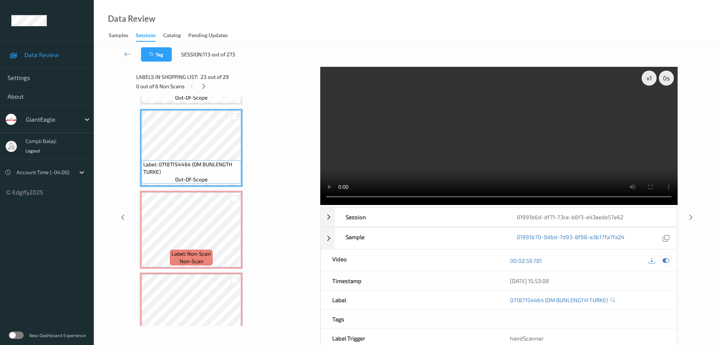
click at [665, 257] on icon at bounding box center [665, 260] width 7 height 7
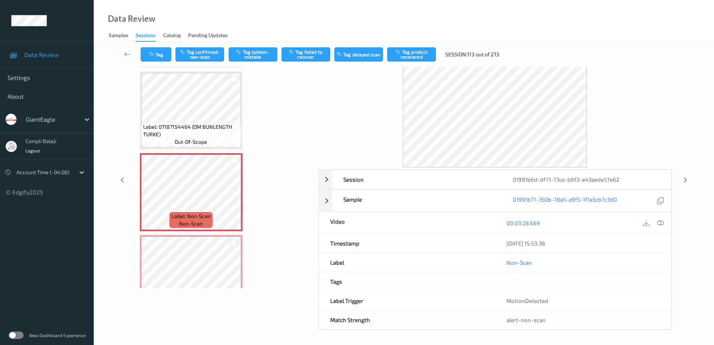
scroll to position [0, 0]
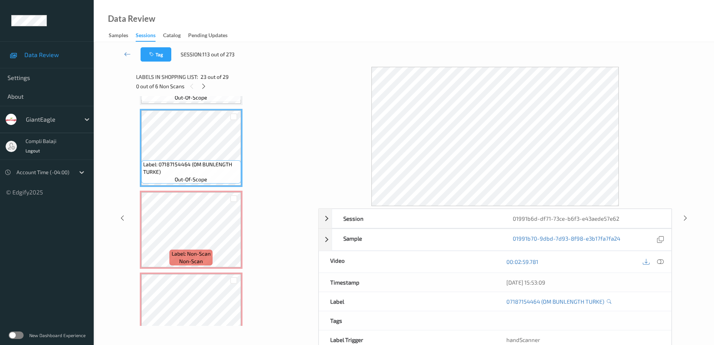
click at [496, 316] on div at bounding box center [583, 320] width 176 height 19
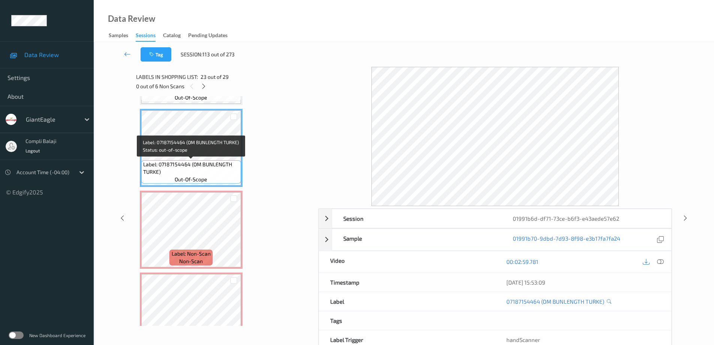
click at [217, 170] on span "Label: 07187154464 (OM BUNLENGTH TURKE)" at bounding box center [191, 167] width 96 height 15
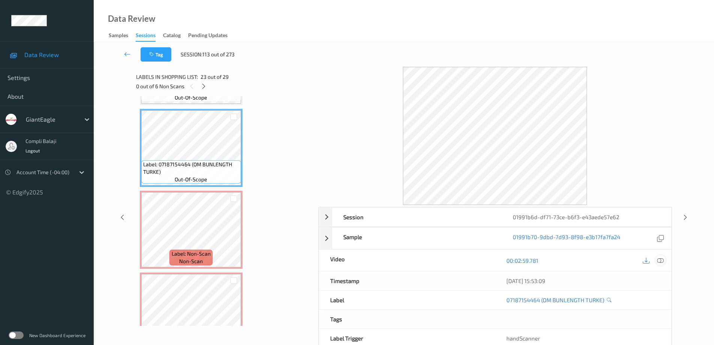
click at [661, 261] on icon at bounding box center [660, 259] width 7 height 7
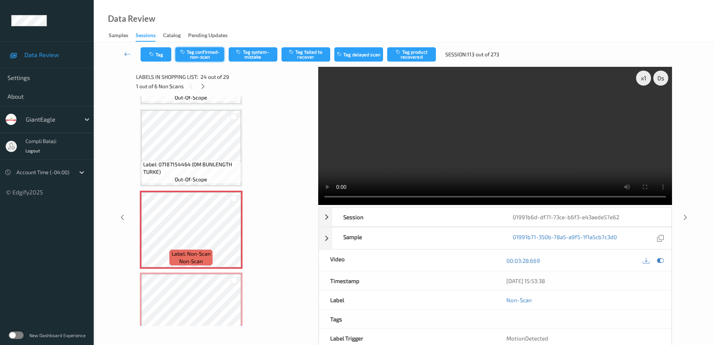
click at [201, 54] on button "Tag confirmed-non-scan" at bounding box center [199, 54] width 49 height 14
click at [307, 57] on button "Tag failed to recover" at bounding box center [306, 54] width 49 height 14
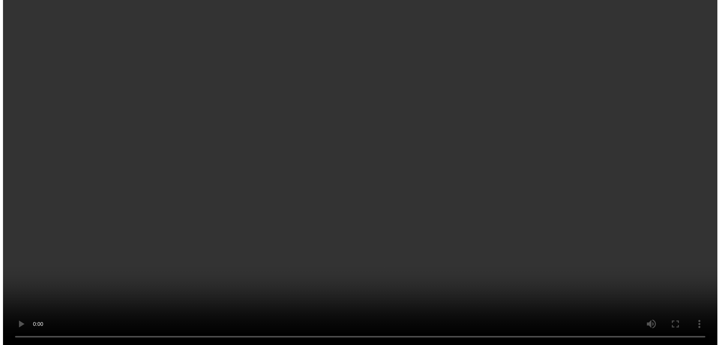
scroll to position [1864, 0]
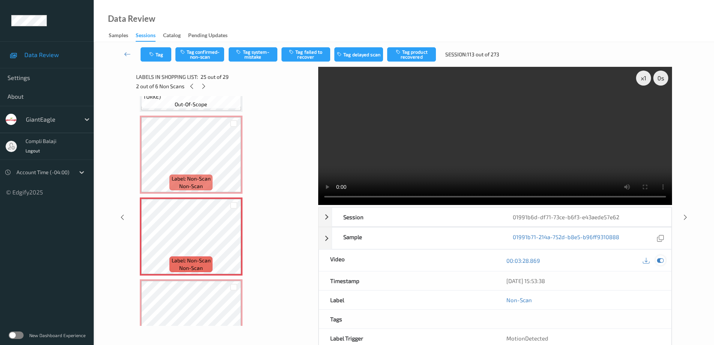
click at [662, 262] on icon at bounding box center [660, 260] width 7 height 7
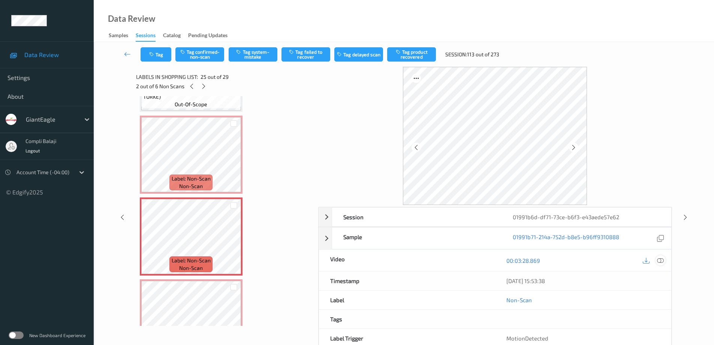
click at [662, 262] on icon at bounding box center [660, 259] width 7 height 7
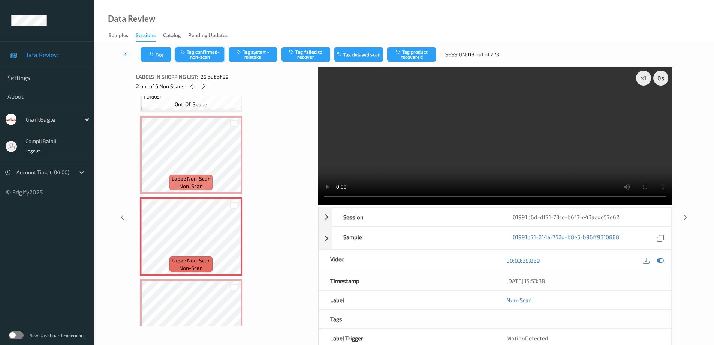
click at [207, 58] on button "Tag confirmed-non-scan" at bounding box center [199, 54] width 49 height 14
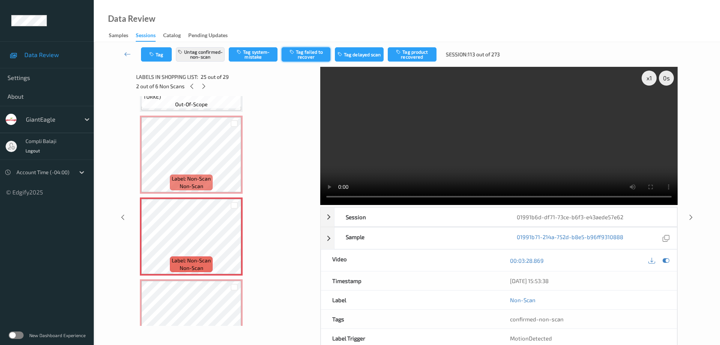
click at [313, 55] on button "Tag failed to recover" at bounding box center [306, 54] width 49 height 14
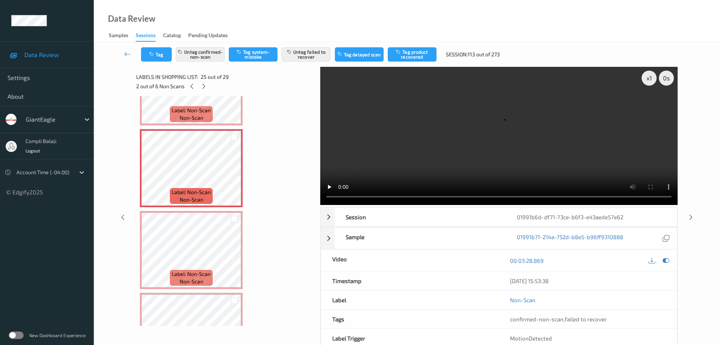
scroll to position [1939, 0]
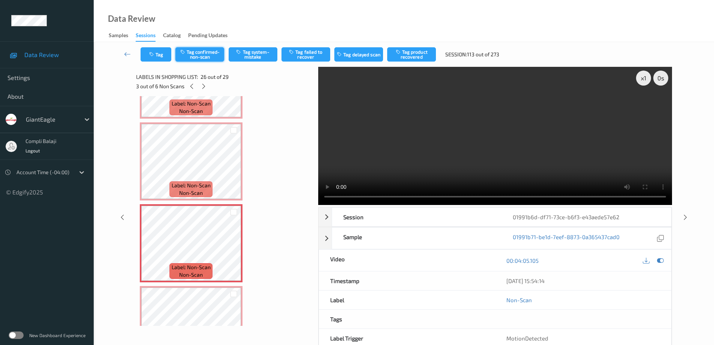
click at [206, 59] on button "Tag confirmed-non-scan" at bounding box center [199, 54] width 49 height 14
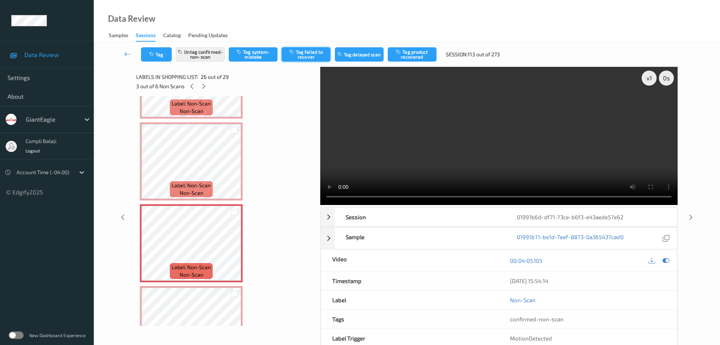
click at [306, 57] on button "Tag failed to recover" at bounding box center [306, 54] width 49 height 14
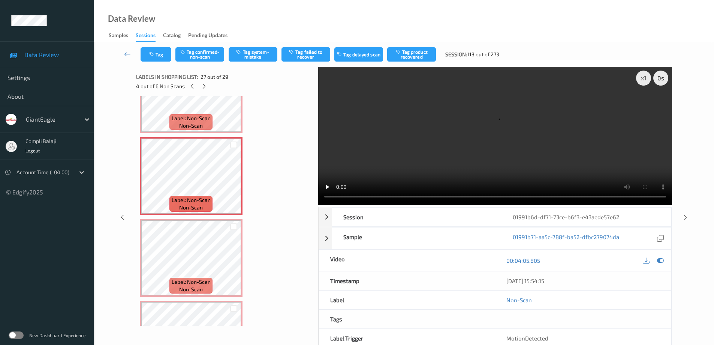
scroll to position [2070, 0]
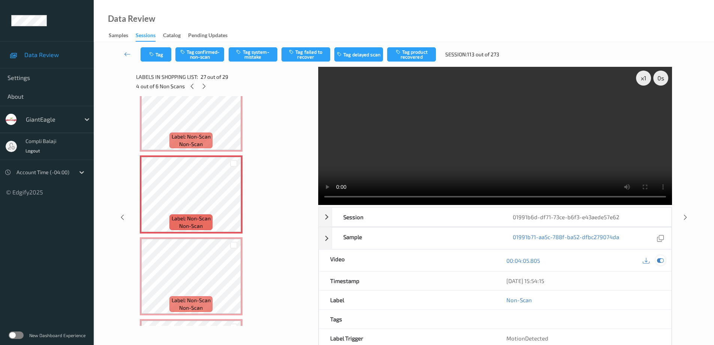
click at [660, 260] on icon at bounding box center [660, 260] width 7 height 7
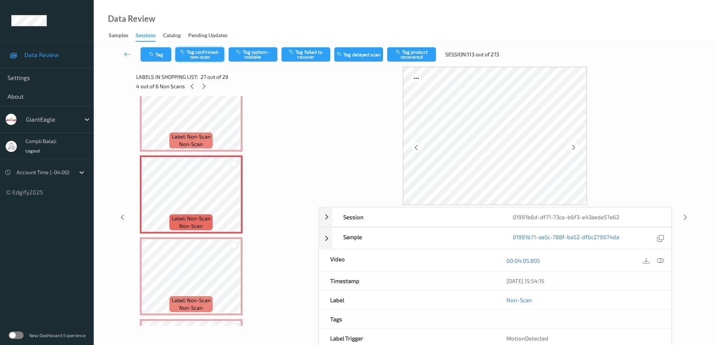
click at [203, 56] on button "Tag confirmed-non-scan" at bounding box center [199, 54] width 49 height 14
click at [305, 57] on button "Tag failed to recover" at bounding box center [306, 54] width 49 height 14
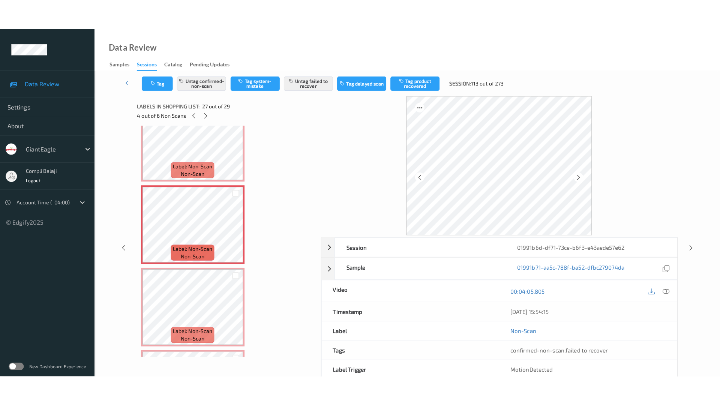
scroll to position [2107, 0]
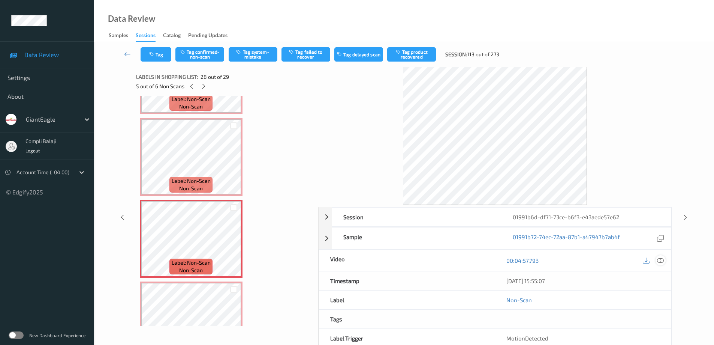
click at [664, 259] on icon at bounding box center [660, 259] width 7 height 7
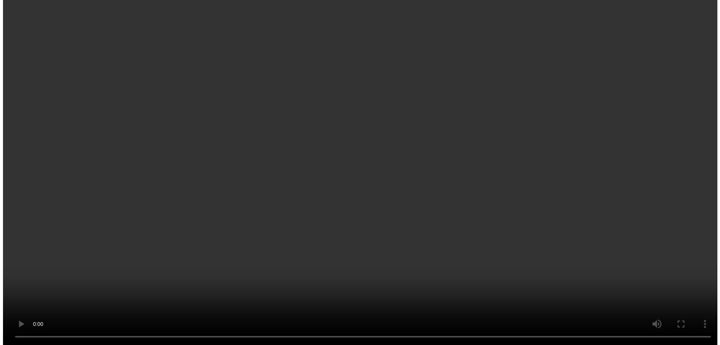
scroll to position [1784, 0]
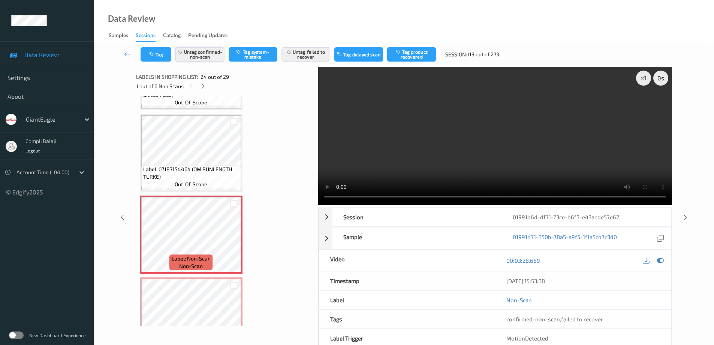
click at [203, 57] on button "Untag confirmed-non-scan" at bounding box center [199, 54] width 49 height 14
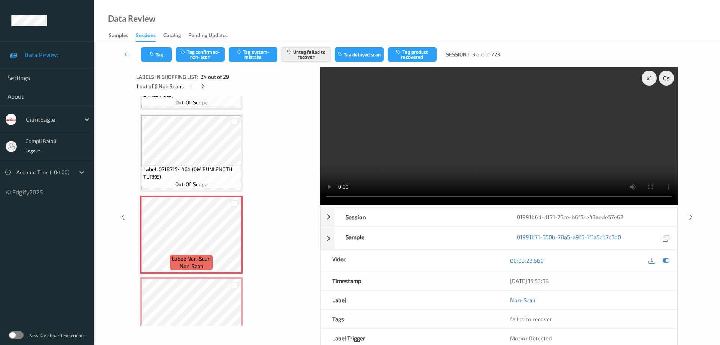
click at [313, 57] on button "Untag failed to recover" at bounding box center [306, 54] width 49 height 14
click at [265, 55] on button "Tag system-mistake" at bounding box center [253, 54] width 49 height 14
click at [156, 54] on button "Tag" at bounding box center [156, 54] width 31 height 14
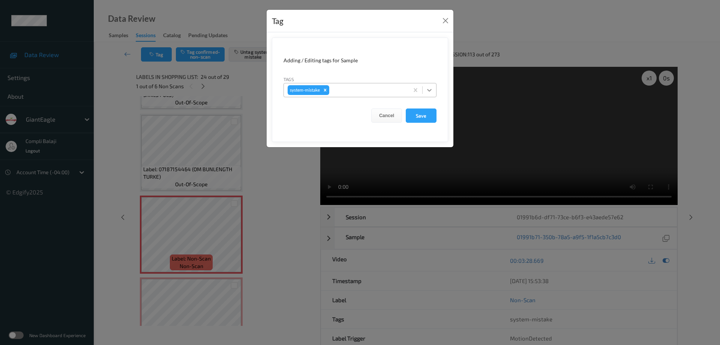
click at [431, 89] on icon at bounding box center [429, 90] width 4 height 3
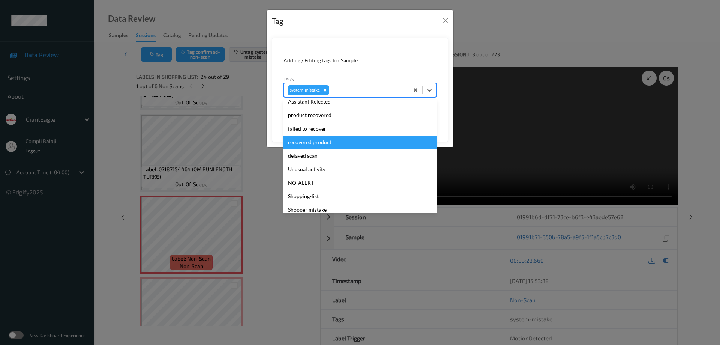
scroll to position [75, 0]
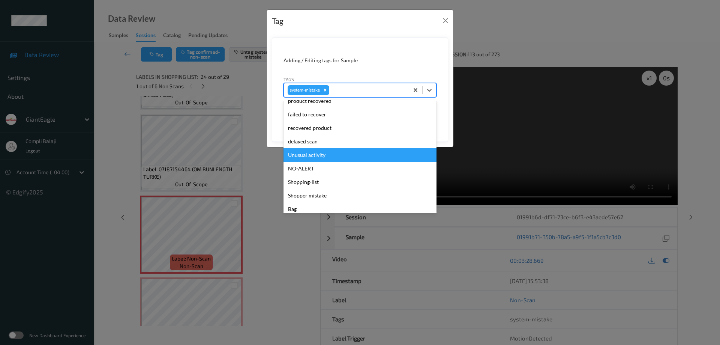
click at [318, 158] on div "Unusual activity" at bounding box center [359, 154] width 153 height 13
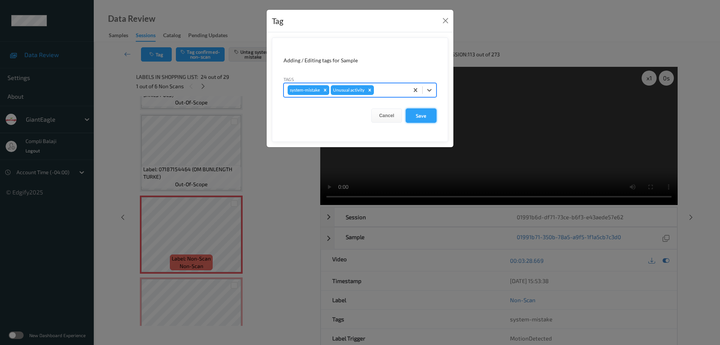
click at [426, 118] on button "Save" at bounding box center [421, 115] width 31 height 14
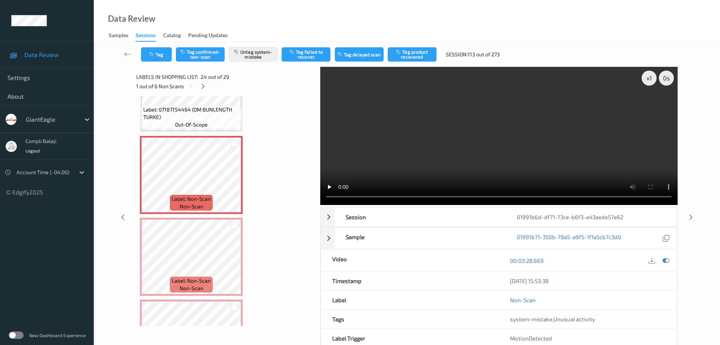
scroll to position [1897, 0]
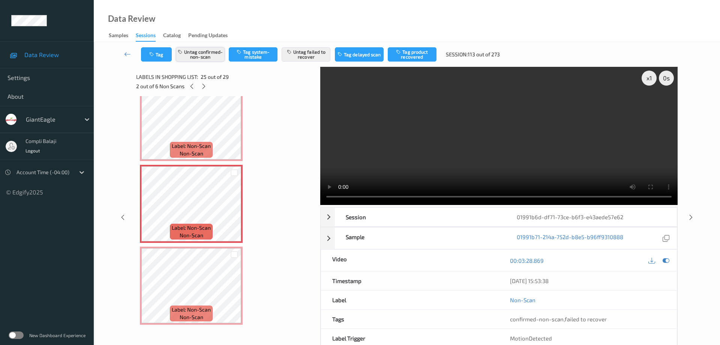
click at [208, 58] on button "Untag confirmed-non-scan" at bounding box center [200, 54] width 49 height 14
click at [310, 58] on button "Untag failed to recover" at bounding box center [306, 54] width 49 height 14
click at [256, 57] on button "Tag system-mistake" at bounding box center [253, 54] width 49 height 14
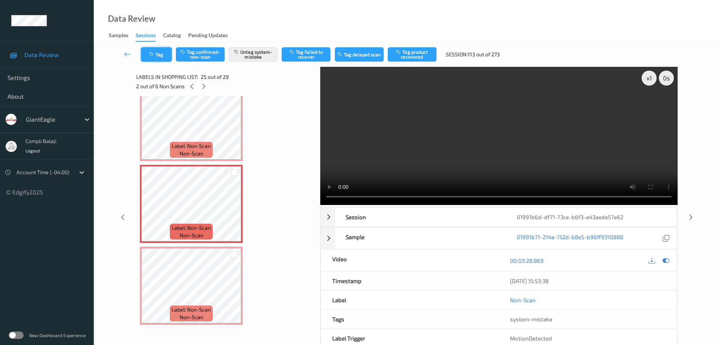
click at [159, 55] on button "Tag" at bounding box center [156, 54] width 31 height 14
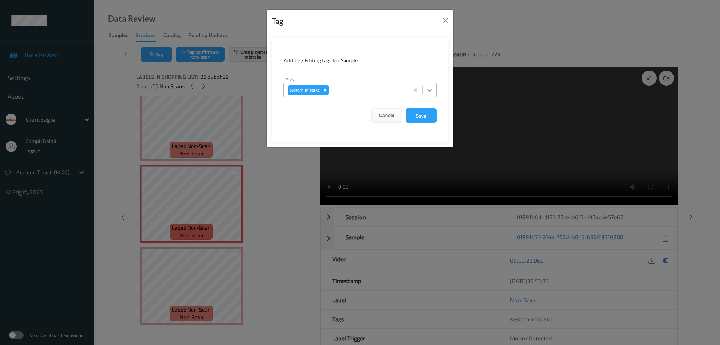
click at [430, 90] on icon at bounding box center [429, 90] width 4 height 3
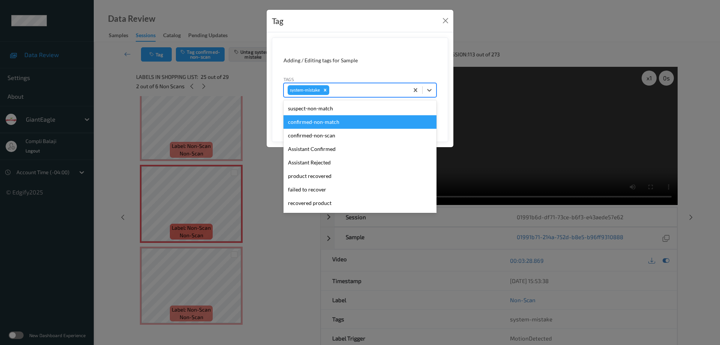
scroll to position [75, 0]
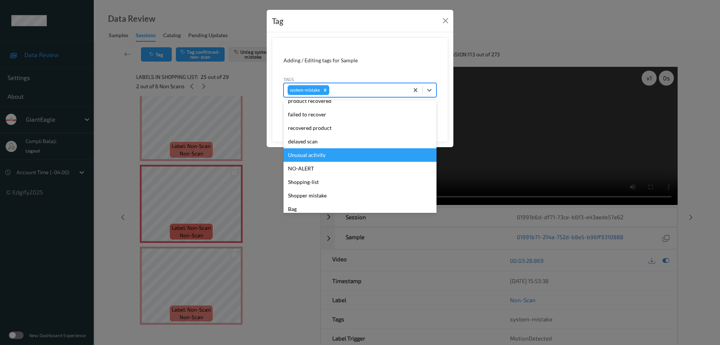
click at [325, 157] on div "Unusual activity" at bounding box center [359, 154] width 153 height 13
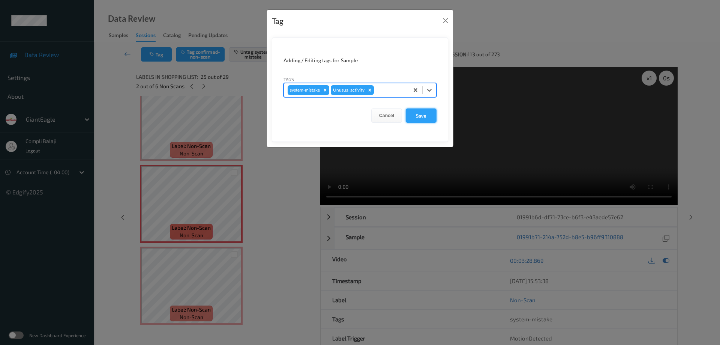
click at [424, 117] on button "Save" at bounding box center [421, 115] width 31 height 14
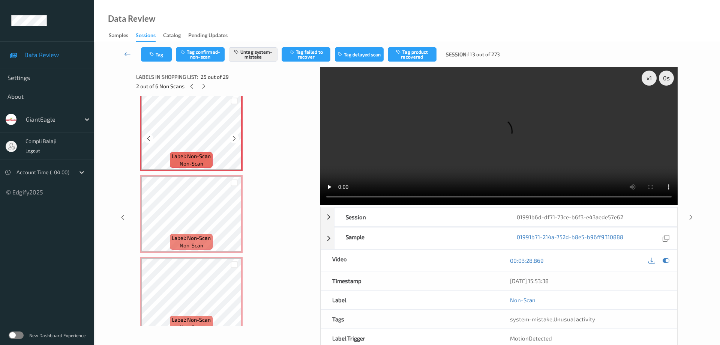
scroll to position [1972, 0]
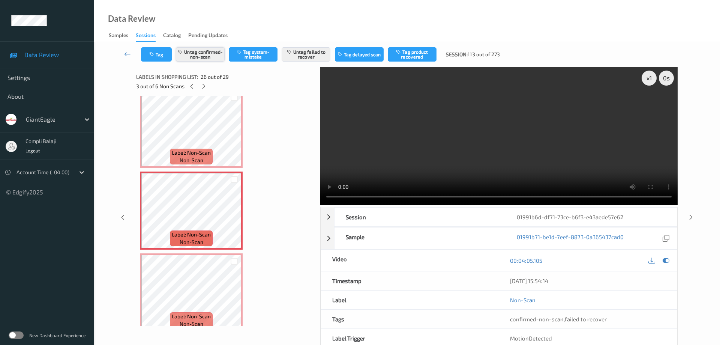
click at [214, 57] on button "Untag confirmed-non-scan" at bounding box center [200, 54] width 49 height 14
click at [315, 57] on button "Untag failed to recover" at bounding box center [306, 54] width 49 height 14
click at [265, 58] on button "Tag system-mistake" at bounding box center [253, 54] width 49 height 14
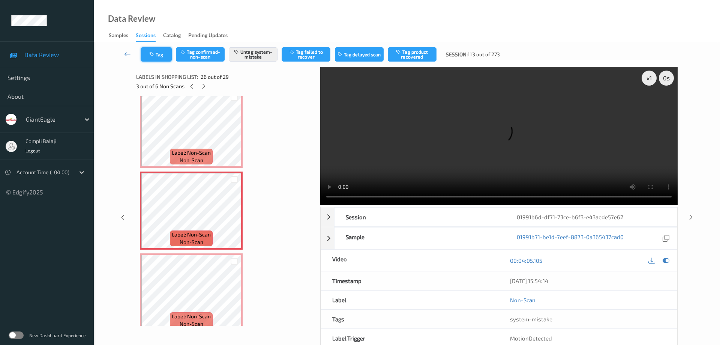
click at [167, 51] on button "Tag" at bounding box center [156, 54] width 31 height 14
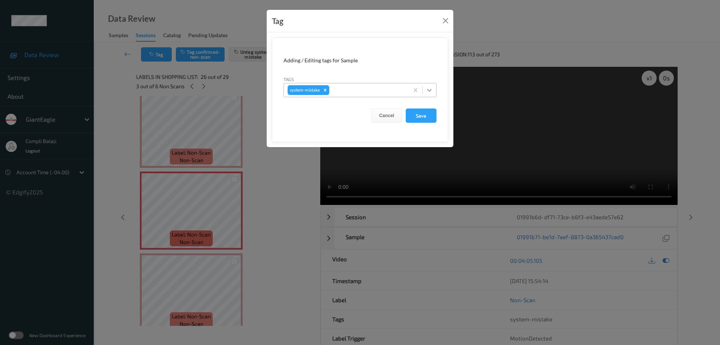
click at [430, 88] on icon at bounding box center [429, 89] width 7 height 7
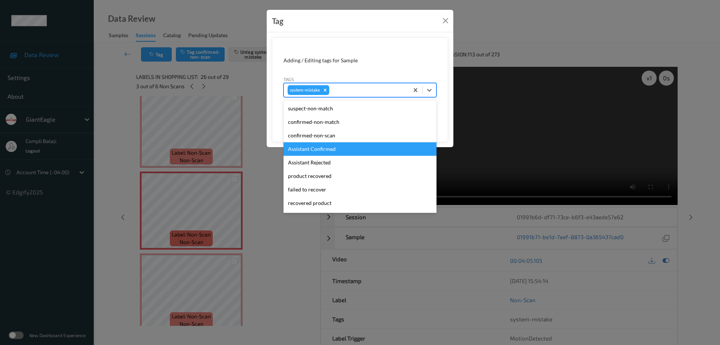
scroll to position [37, 0]
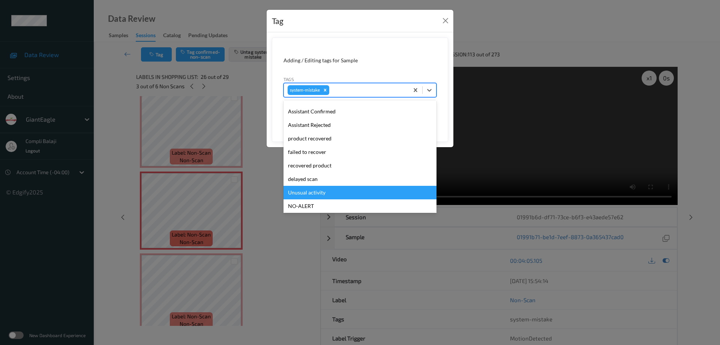
click at [324, 195] on div "Unusual activity" at bounding box center [359, 192] width 153 height 13
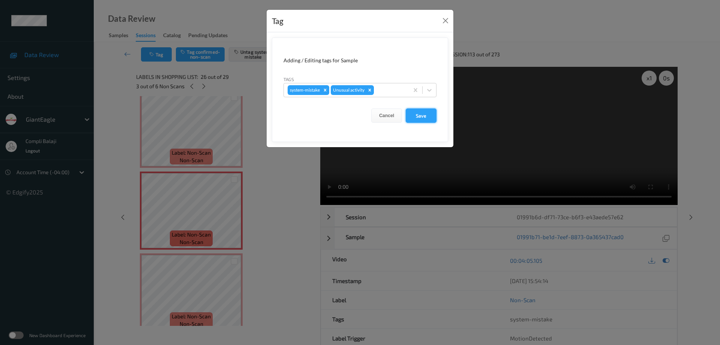
click at [427, 117] on button "Save" at bounding box center [421, 115] width 31 height 14
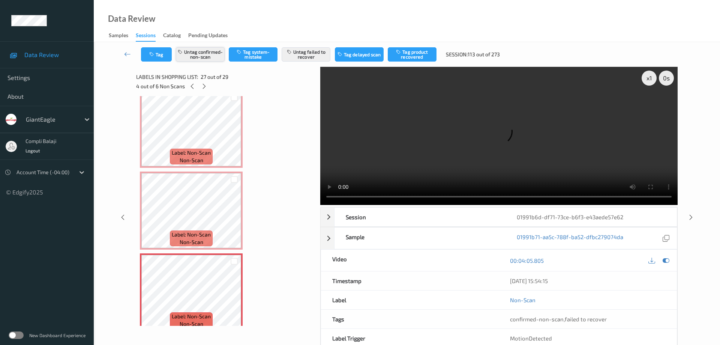
drag, startPoint x: 206, startPoint y: 57, endPoint x: 256, endPoint y: 63, distance: 51.0
click at [207, 57] on button "Untag confirmed-non-scan" at bounding box center [200, 54] width 49 height 14
click at [311, 59] on button "Untag failed to recover" at bounding box center [306, 54] width 49 height 14
click at [260, 58] on button "Tag system-mistake" at bounding box center [253, 54] width 49 height 14
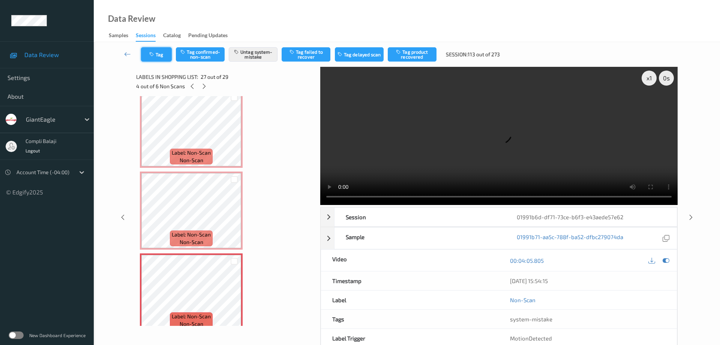
click at [163, 58] on button "Tag" at bounding box center [156, 54] width 31 height 14
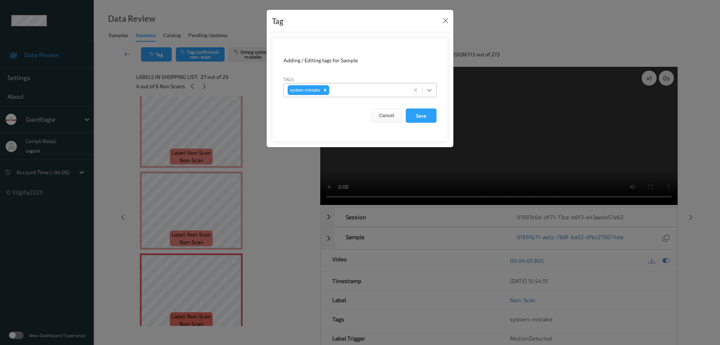
click at [430, 88] on icon at bounding box center [429, 89] width 7 height 7
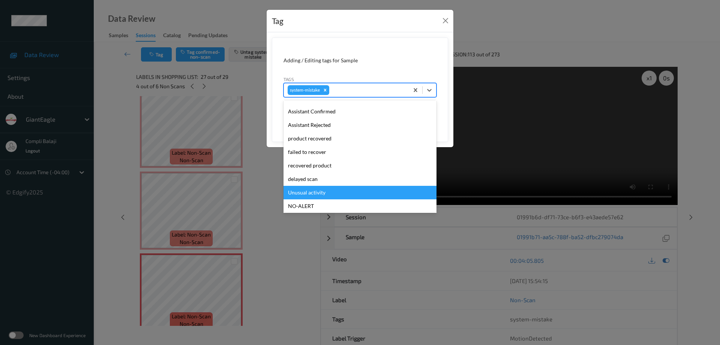
click at [319, 193] on div "Unusual activity" at bounding box center [359, 192] width 153 height 13
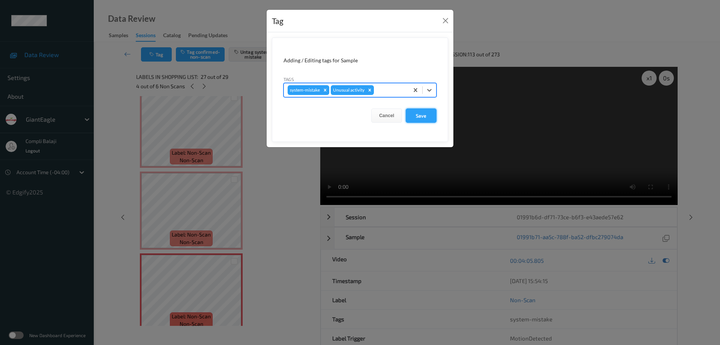
click at [426, 117] on button "Save" at bounding box center [421, 115] width 31 height 14
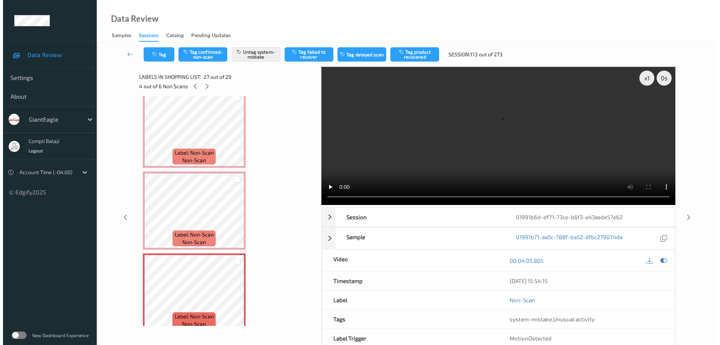
scroll to position [2084, 0]
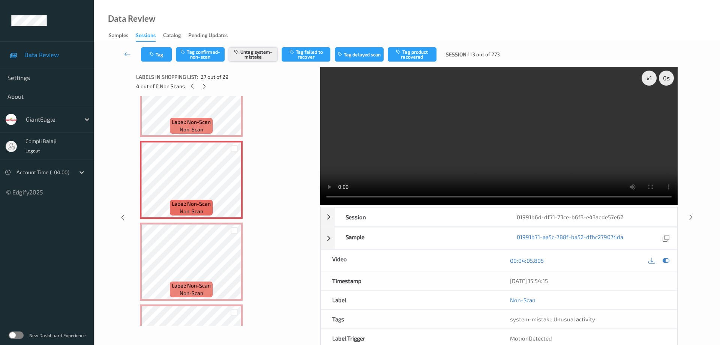
click at [263, 57] on button "Untag system-mistake" at bounding box center [253, 54] width 49 height 14
click at [263, 57] on button "Tag system-mistake" at bounding box center [253, 54] width 49 height 14
click at [163, 57] on button "Tag" at bounding box center [156, 54] width 31 height 14
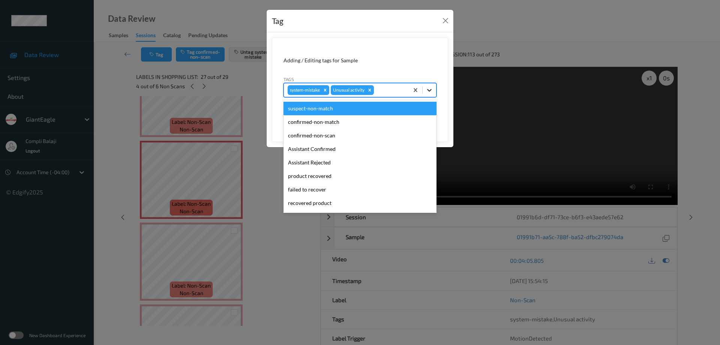
click at [430, 88] on icon at bounding box center [429, 89] width 7 height 7
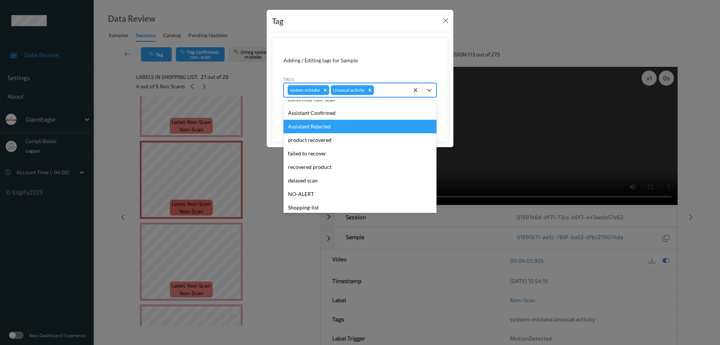
scroll to position [66, 0]
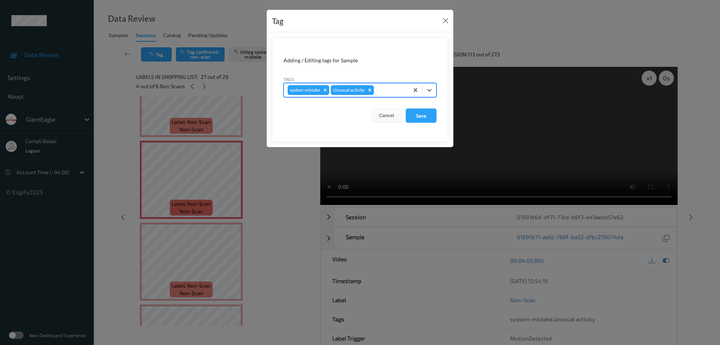
click at [397, 88] on div at bounding box center [390, 89] width 30 height 9
click at [418, 117] on button "Save" at bounding box center [421, 115] width 31 height 14
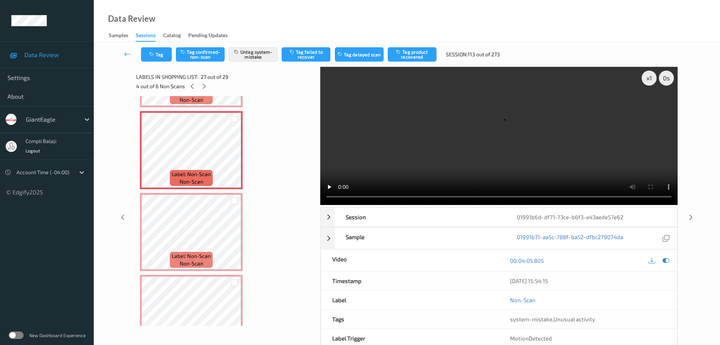
scroll to position [2145, 0]
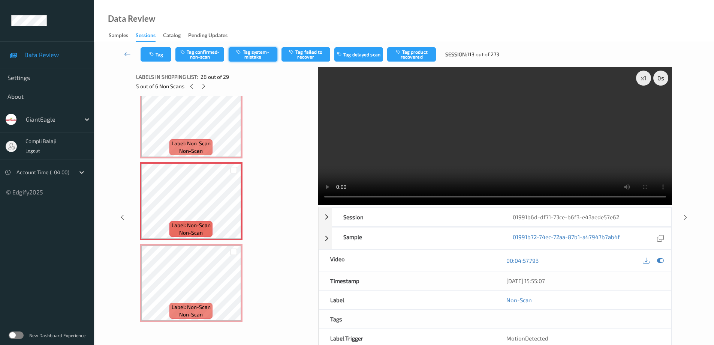
click at [263, 54] on button "Tag system-mistake" at bounding box center [253, 54] width 49 height 14
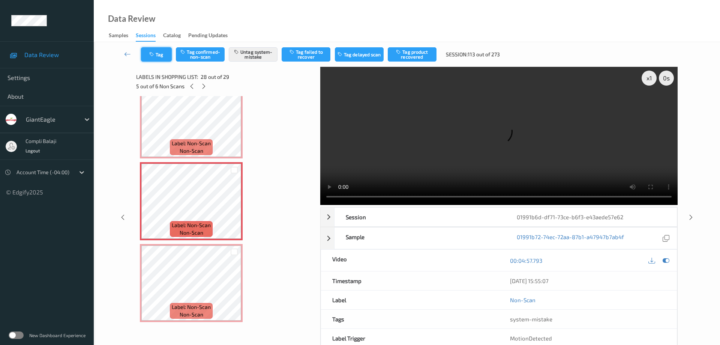
click at [162, 57] on button "Tag" at bounding box center [156, 54] width 31 height 14
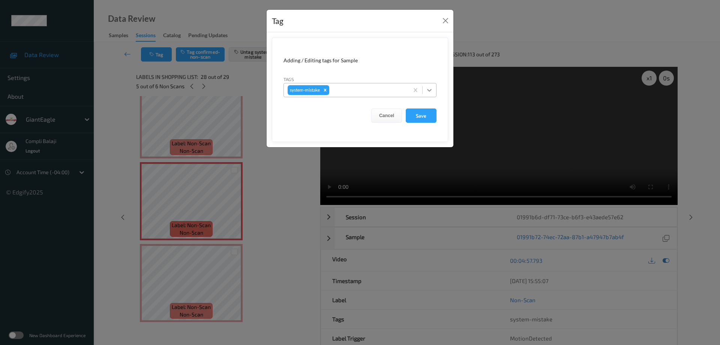
click at [430, 90] on icon at bounding box center [429, 89] width 7 height 7
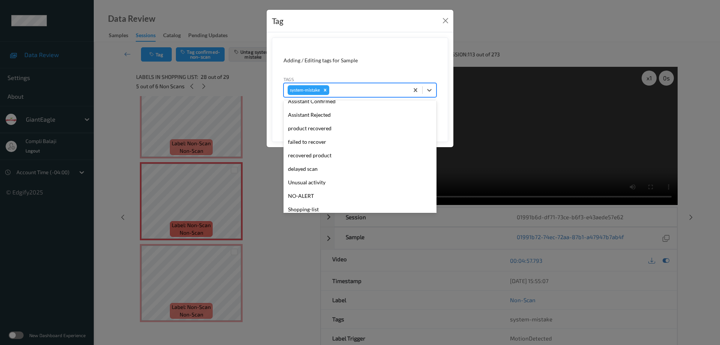
scroll to position [75, 0]
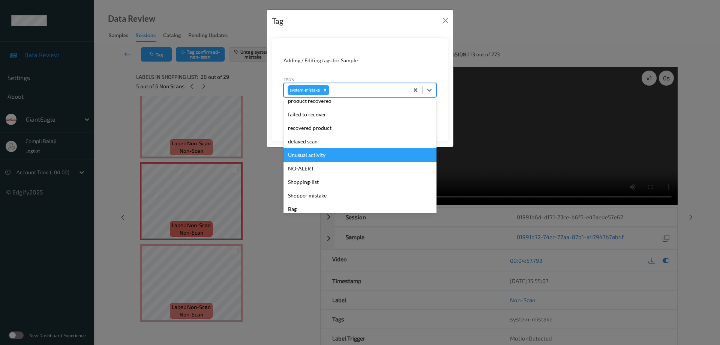
drag, startPoint x: 317, startPoint y: 158, endPoint x: 403, endPoint y: 131, distance: 90.1
click at [317, 158] on div "Unusual activity" at bounding box center [359, 154] width 153 height 13
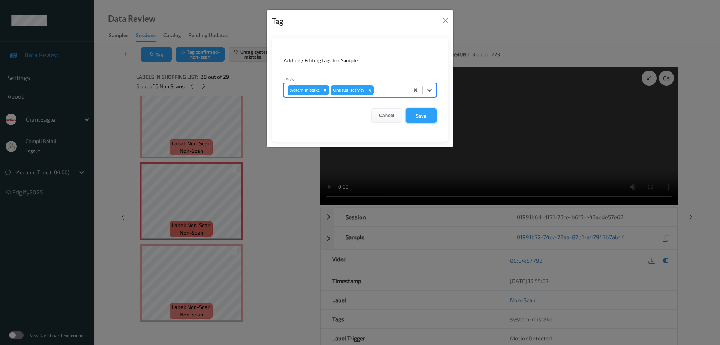
click at [422, 117] on button "Save" at bounding box center [421, 115] width 31 height 14
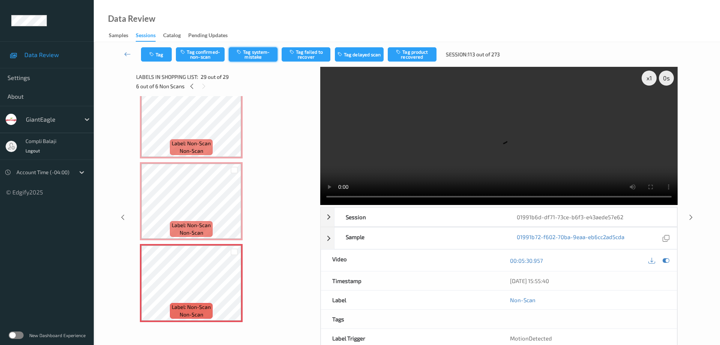
click at [254, 55] on button "Tag system-mistake" at bounding box center [253, 54] width 49 height 14
click at [162, 57] on button "Tag" at bounding box center [156, 54] width 31 height 14
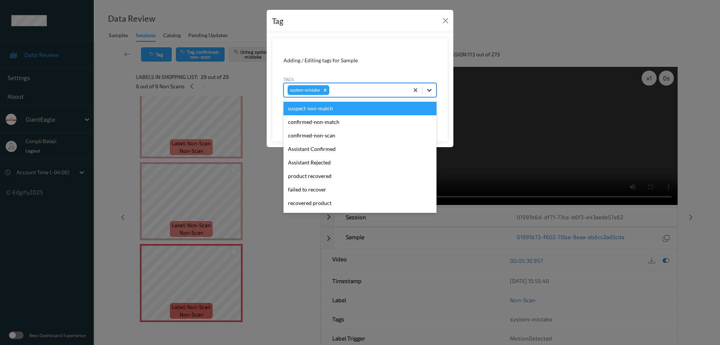
click at [429, 89] on icon at bounding box center [429, 89] width 7 height 7
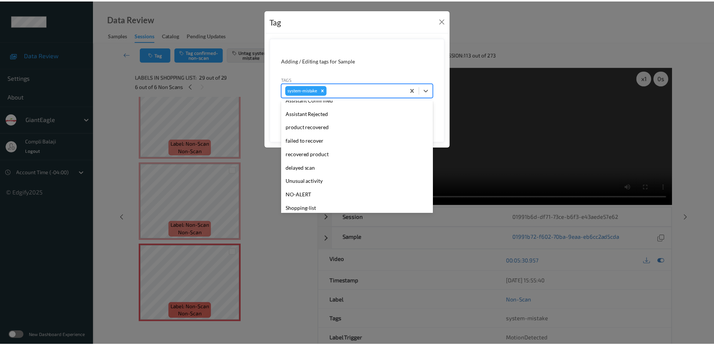
scroll to position [79, 0]
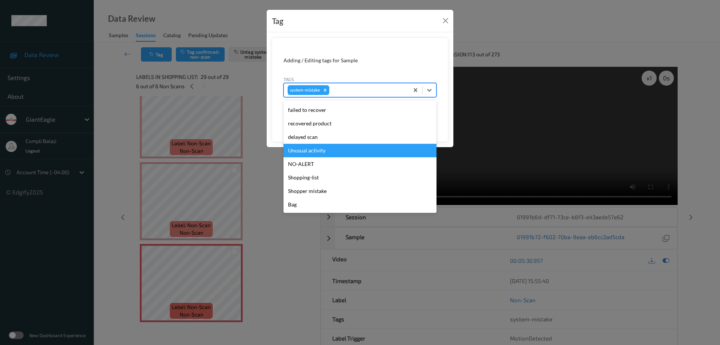
click at [323, 153] on div "Unusual activity" at bounding box center [359, 150] width 153 height 13
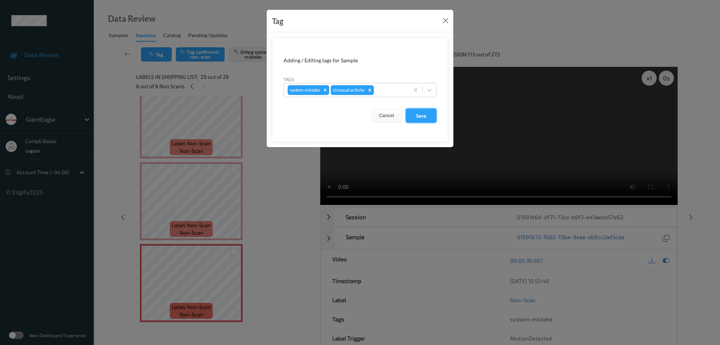
click at [419, 117] on button "Save" at bounding box center [421, 115] width 31 height 14
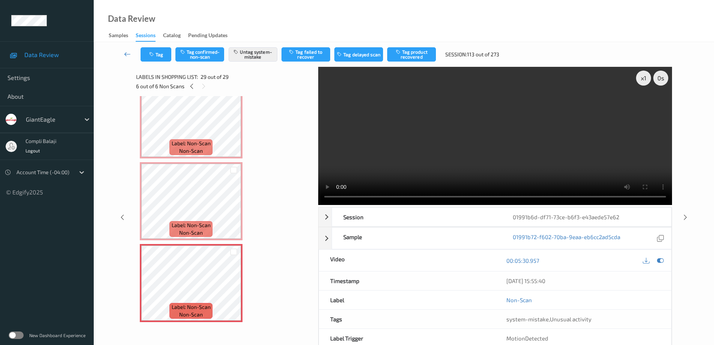
click at [126, 54] on icon at bounding box center [127, 53] width 7 height 7
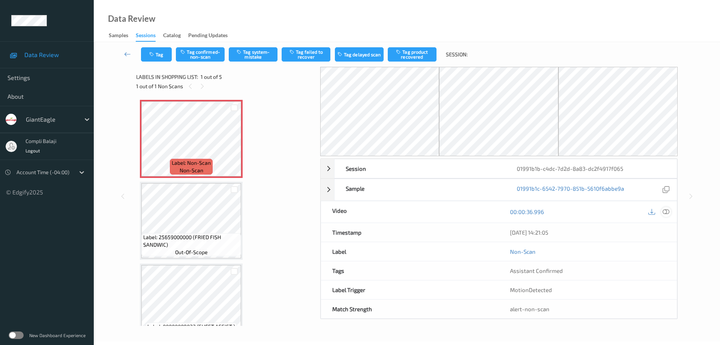
click at [667, 209] on icon at bounding box center [665, 211] width 7 height 7
click at [665, 210] on icon at bounding box center [665, 211] width 7 height 7
